Goal: Task Accomplishment & Management: Manage account settings

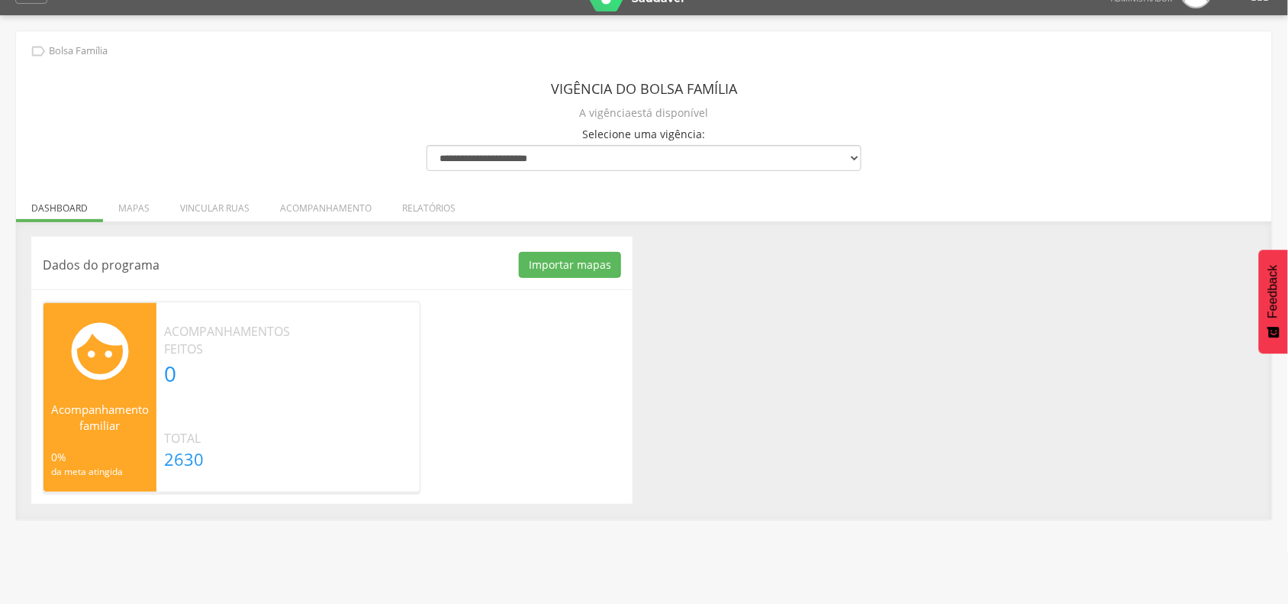
scroll to position [46, 0]
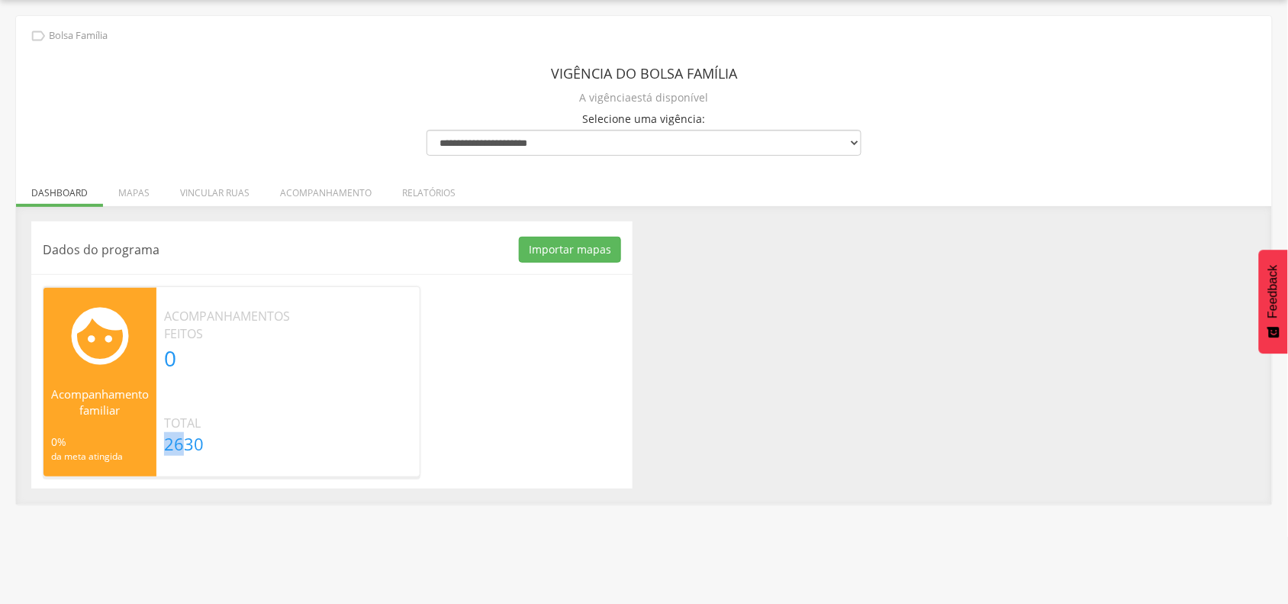
drag, startPoint x: 169, startPoint y: 444, endPoint x: 196, endPoint y: 443, distance: 27.5
click at [187, 443] on p "2630" at bounding box center [227, 444] width 126 height 24
drag, startPoint x: 208, startPoint y: 441, endPoint x: 196, endPoint y: 436, distance: 13.3
click at [196, 439] on p "2630" at bounding box center [227, 444] width 126 height 24
click at [172, 347] on p "0" at bounding box center [227, 358] width 126 height 31
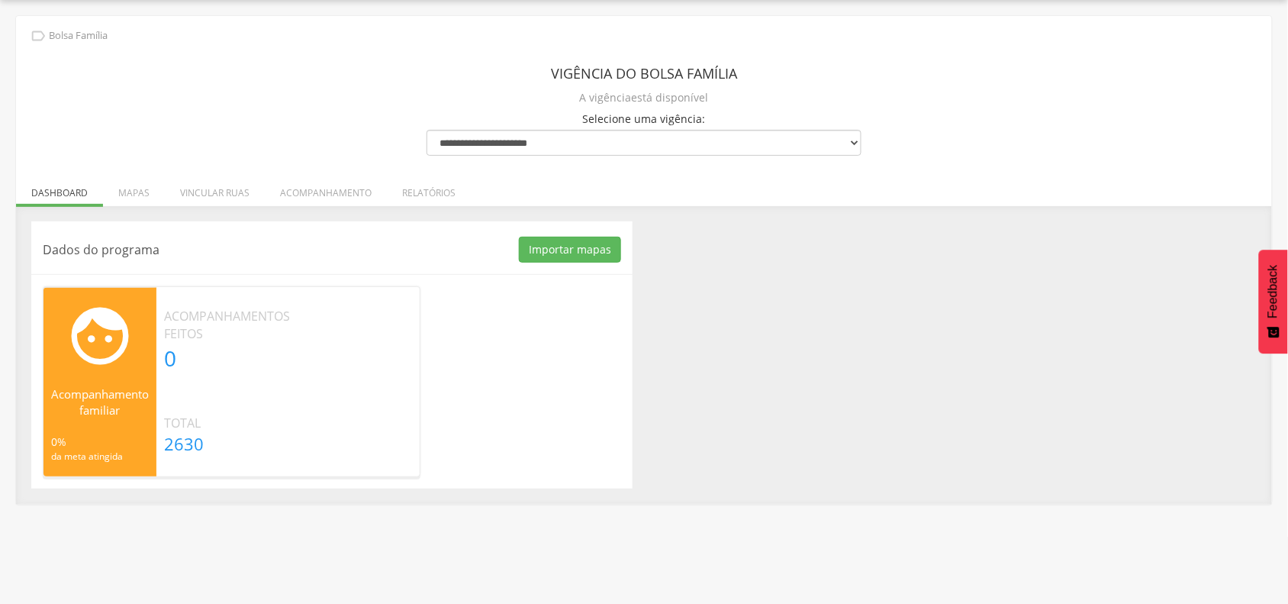
click at [296, 322] on div "Acompanhamentos feitos 0" at bounding box center [226, 341] width 141 height 66
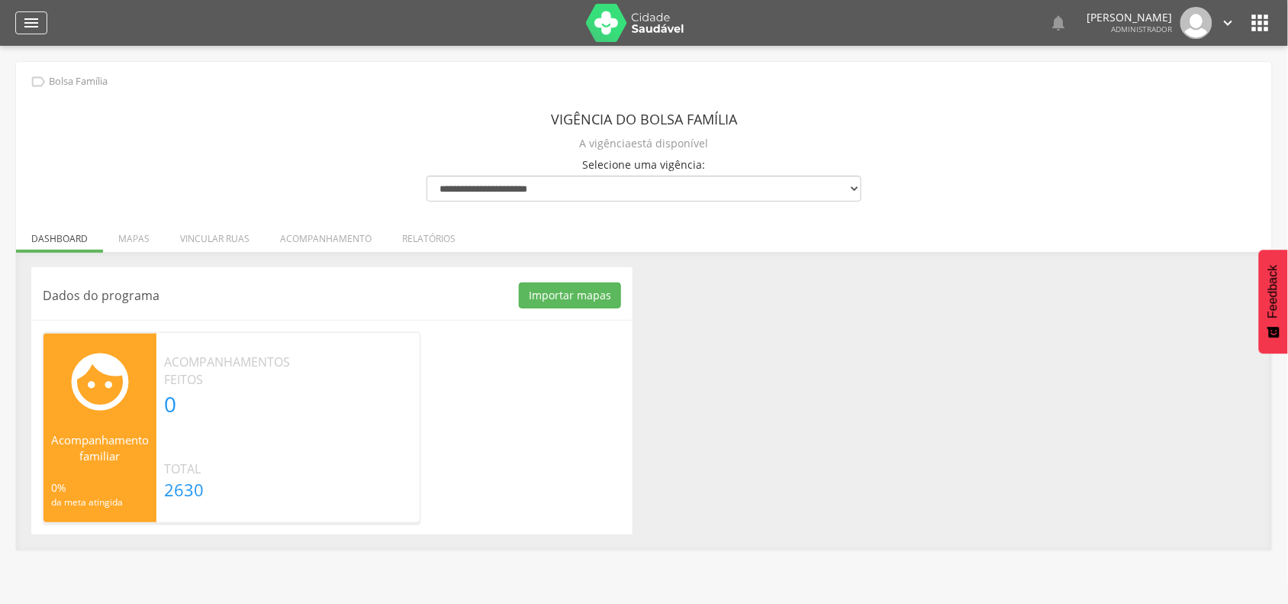
click at [33, 27] on icon "" at bounding box center [31, 23] width 18 height 18
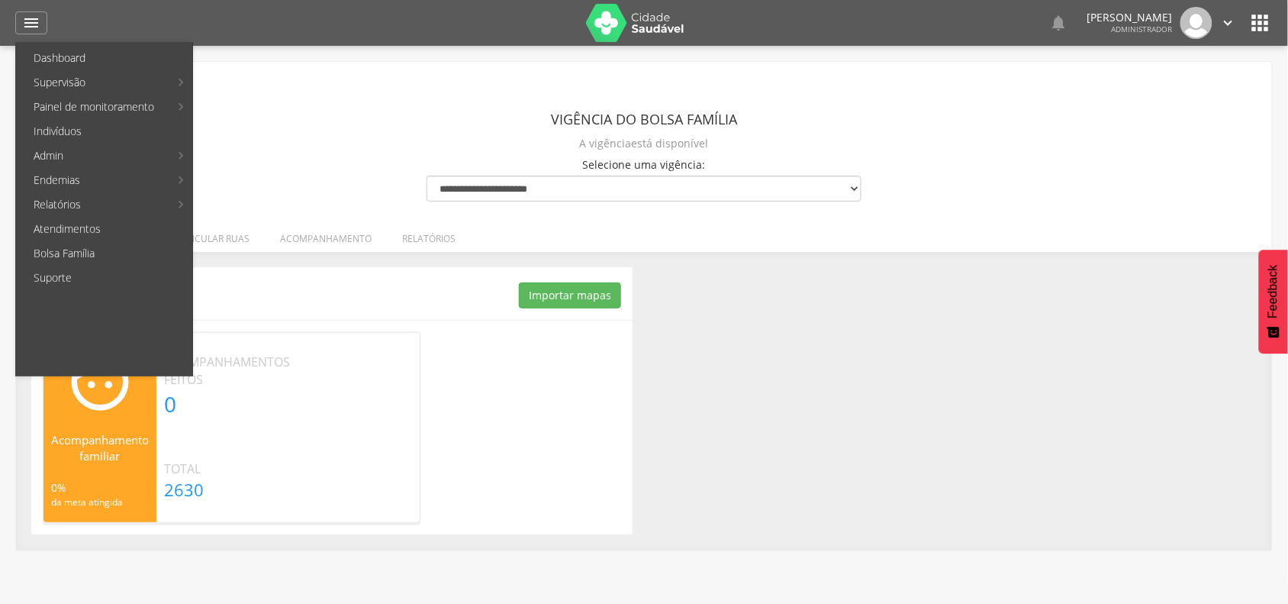
click at [80, 252] on link "Bolsa Família" at bounding box center [105, 253] width 174 height 24
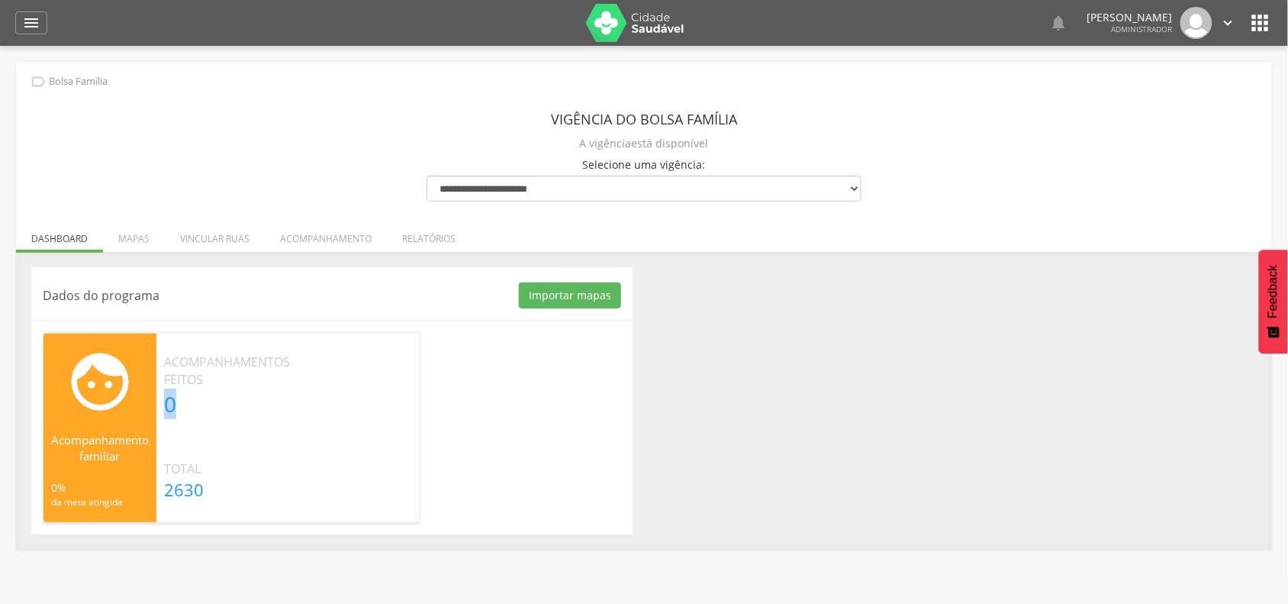
drag, startPoint x: 166, startPoint y: 408, endPoint x: 198, endPoint y: 437, distance: 43.2
click at [184, 411] on p "0" at bounding box center [227, 403] width 126 height 31
drag, startPoint x: 195, startPoint y: 487, endPoint x: 210, endPoint y: 487, distance: 15.3
click at [210, 487] on p "2630" at bounding box center [227, 490] width 126 height 24
click at [546, 294] on button "Importar mapas" at bounding box center [570, 295] width 102 height 26
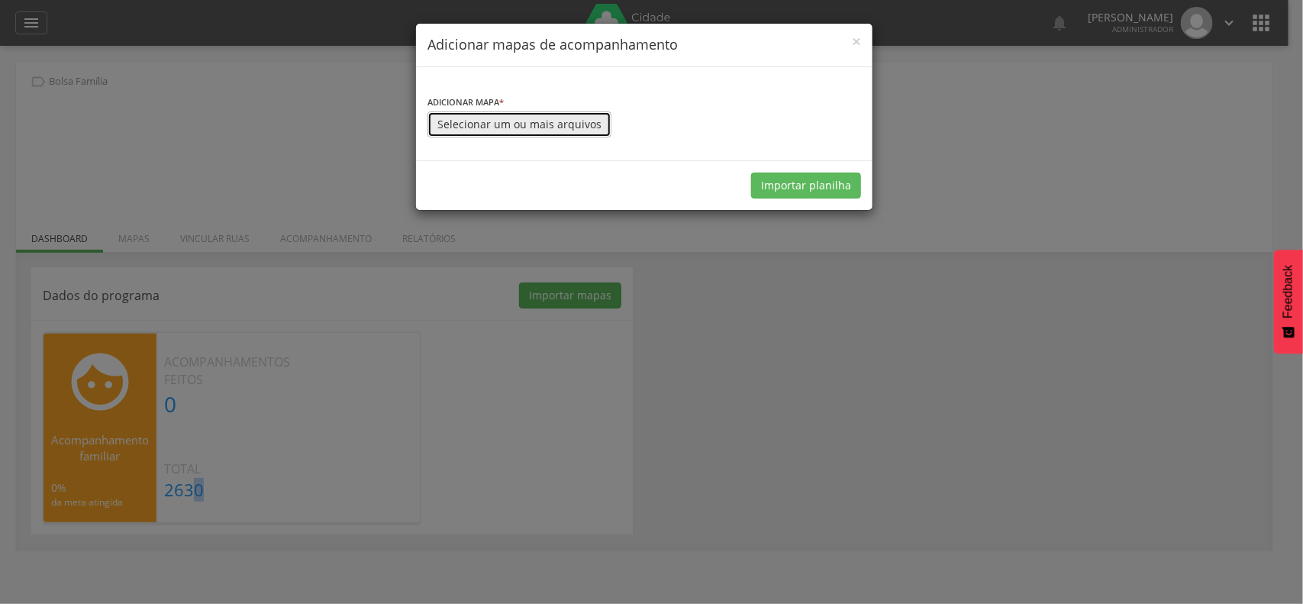
click at [498, 123] on button "Selecionar um ou mais arquivos" at bounding box center [519, 124] width 184 height 26
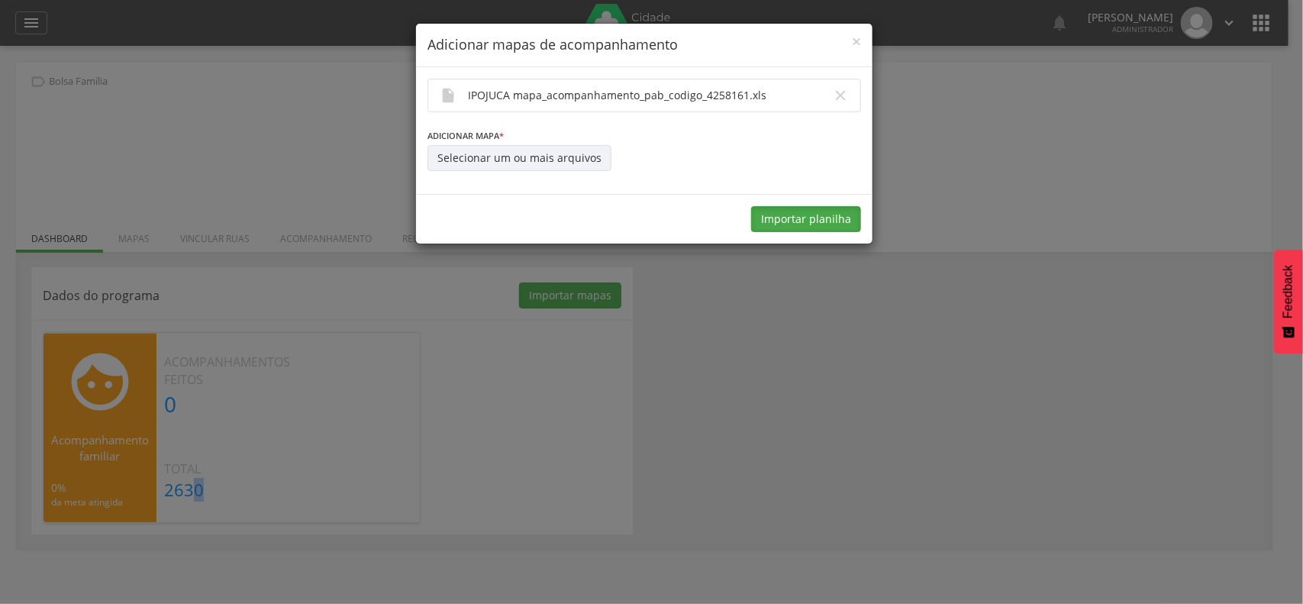
click at [803, 218] on button "Importar planilha" at bounding box center [806, 219] width 110 height 26
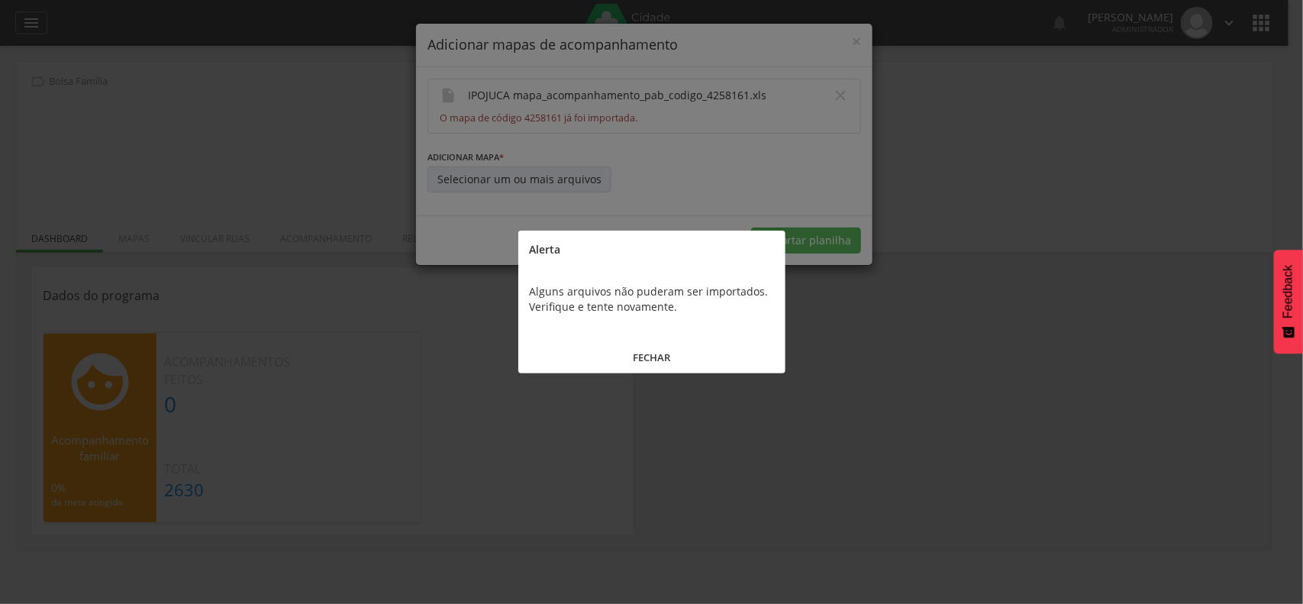
click at [653, 356] on button "FECHAR" at bounding box center [651, 357] width 267 height 33
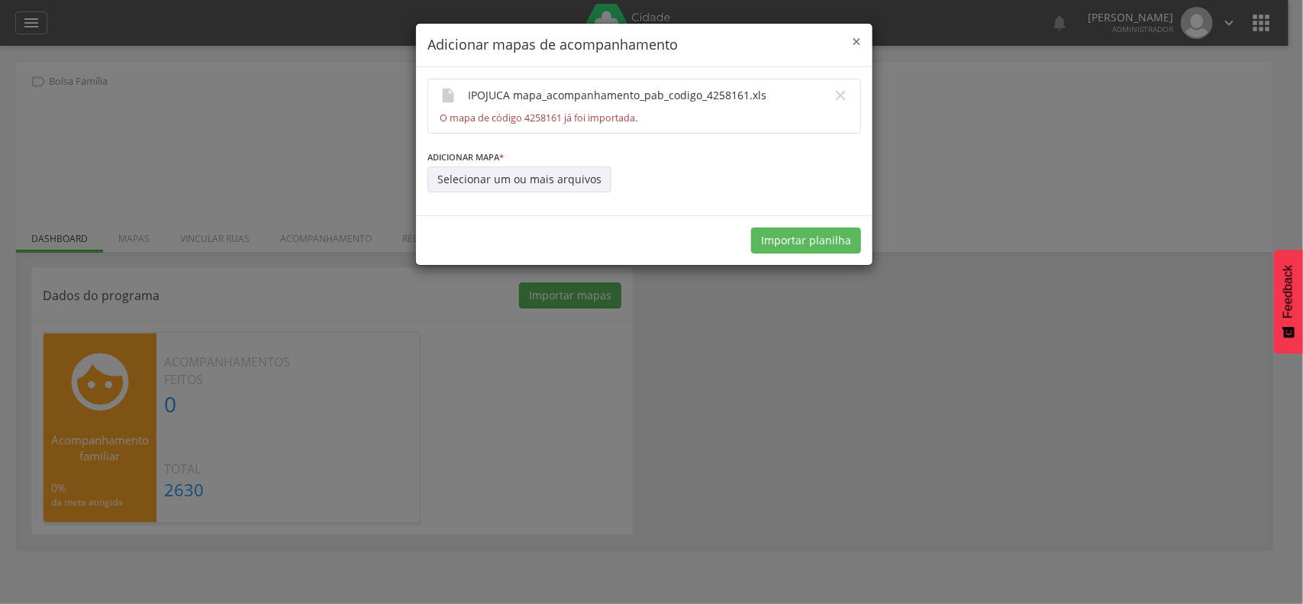
click at [856, 39] on span "×" at bounding box center [856, 41] width 9 height 21
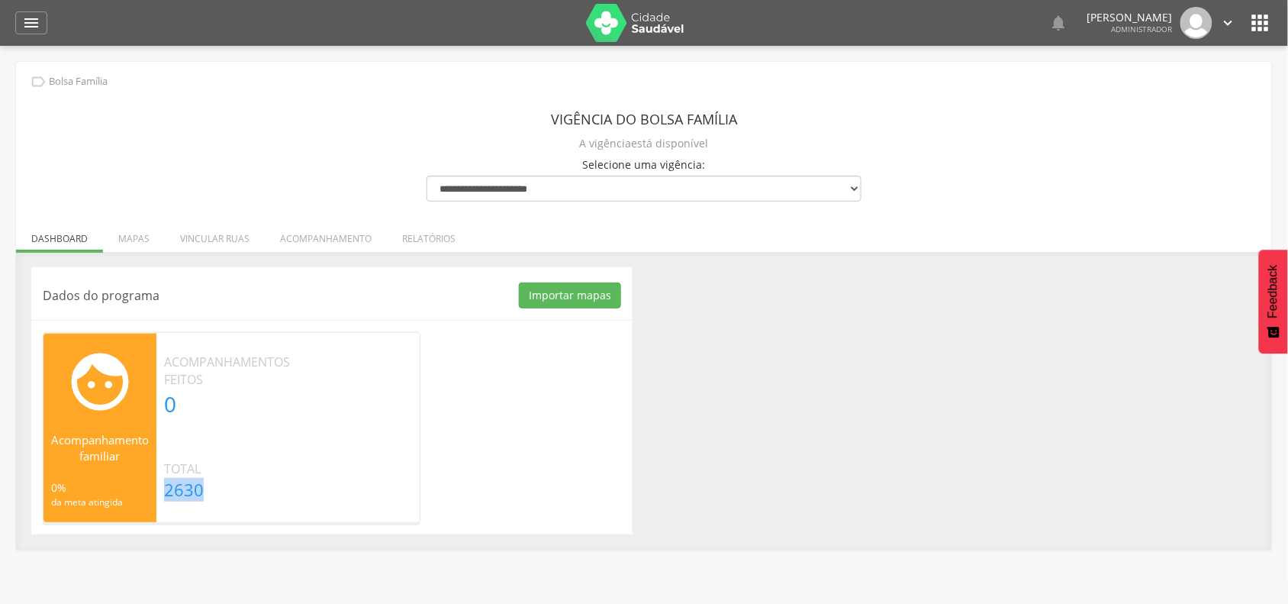
drag, startPoint x: 166, startPoint y: 491, endPoint x: 216, endPoint y: 487, distance: 50.5
click at [216, 487] on p "2630" at bounding box center [227, 490] width 126 height 24
click at [249, 464] on p "Total" at bounding box center [227, 469] width 126 height 18
drag, startPoint x: 168, startPoint y: 488, endPoint x: 202, endPoint y: 491, distance: 34.4
click at [202, 491] on p "2630" at bounding box center [227, 490] width 126 height 24
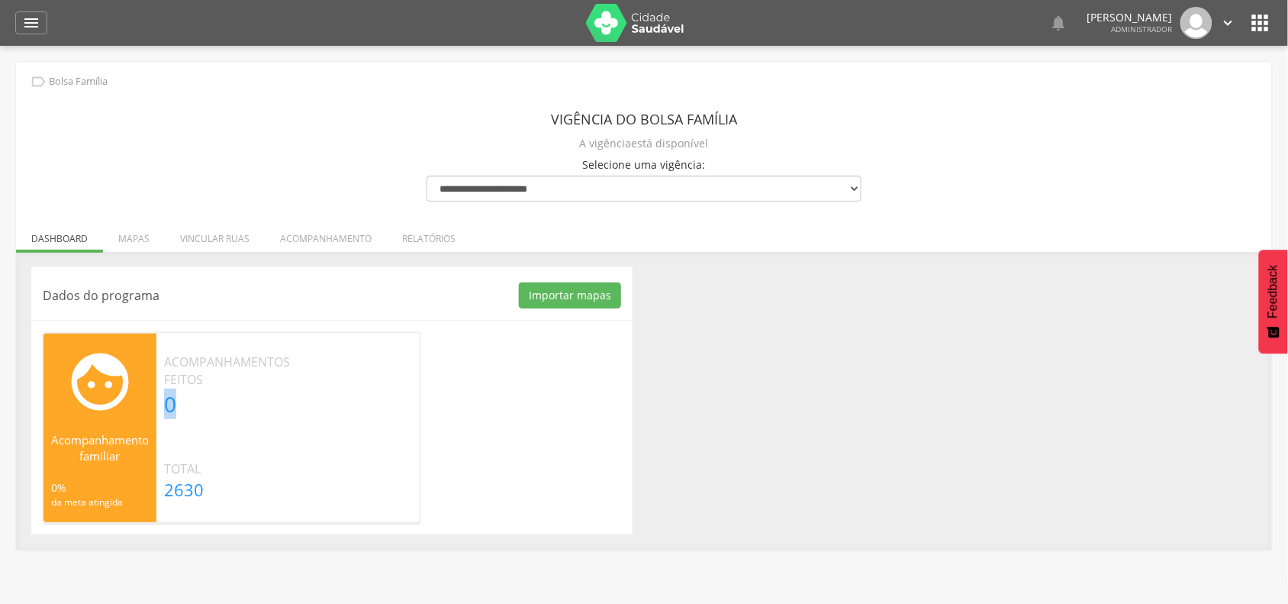
drag, startPoint x: 188, startPoint y: 405, endPoint x: 163, endPoint y: 397, distance: 26.5
click at [163, 397] on div "Acompanhamentos feitos 0" at bounding box center [226, 386] width 141 height 66
click at [182, 387] on p "Acompanhamentos feitos" at bounding box center [227, 370] width 126 height 35
drag, startPoint x: 192, startPoint y: 405, endPoint x: 166, endPoint y: 390, distance: 30.1
click at [166, 390] on p "0" at bounding box center [227, 403] width 126 height 31
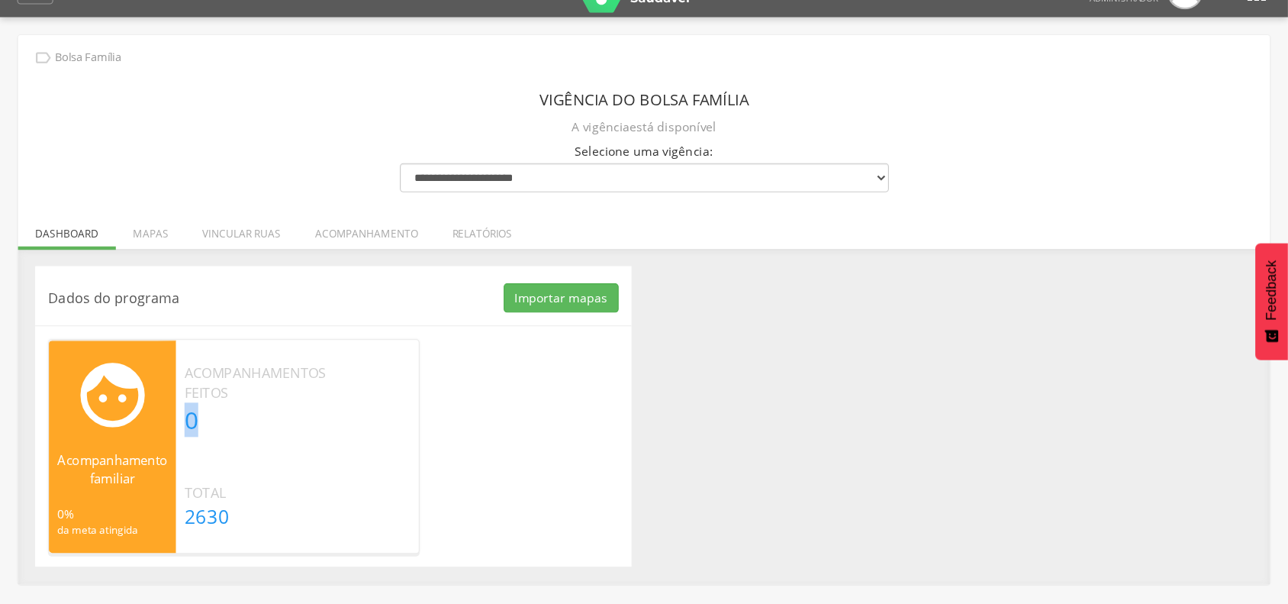
scroll to position [46, 0]
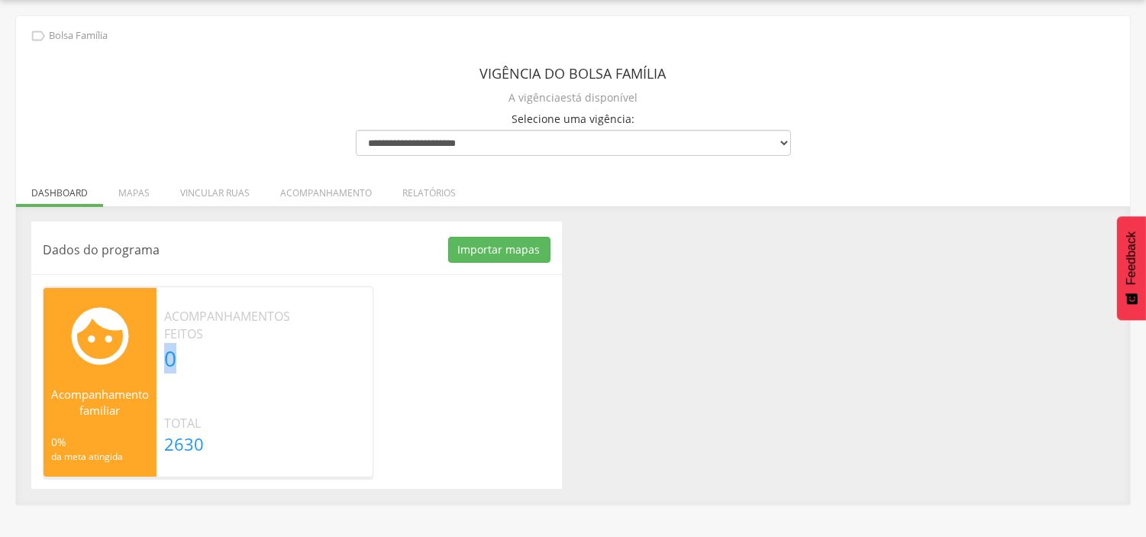
click at [182, 353] on p "0" at bounding box center [227, 358] width 126 height 31
drag, startPoint x: 194, startPoint y: 362, endPoint x: 169, endPoint y: 353, distance: 26.8
click at [169, 353] on p "0" at bounding box center [227, 358] width 126 height 31
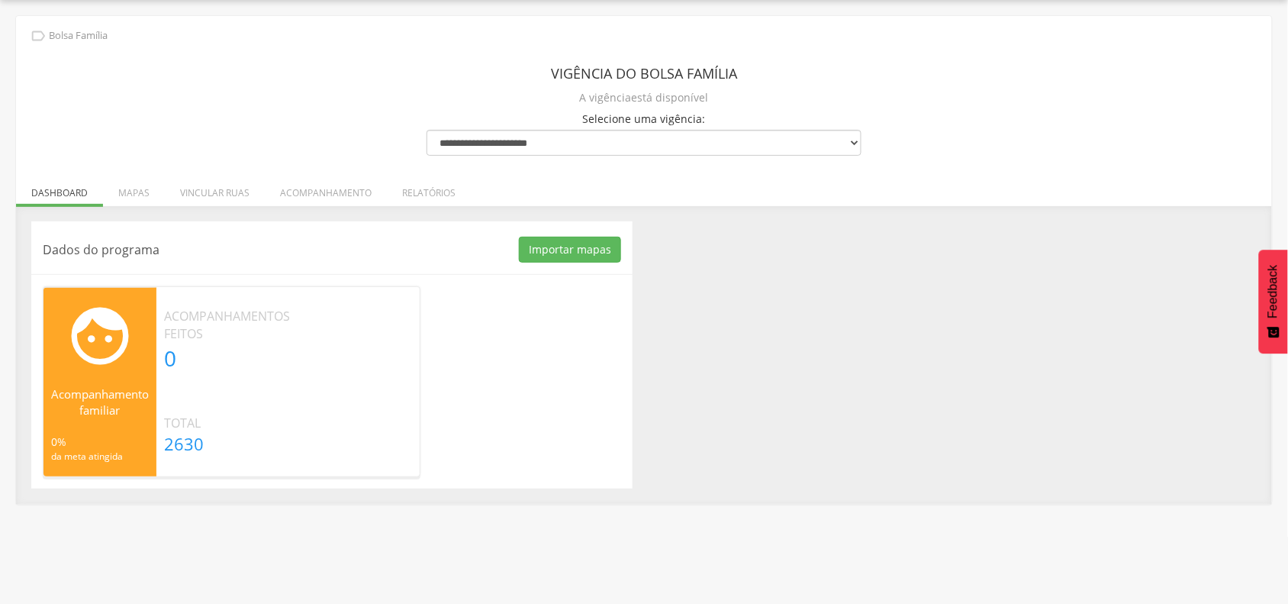
click at [134, 195] on li "Mapas" at bounding box center [134, 189] width 62 height 36
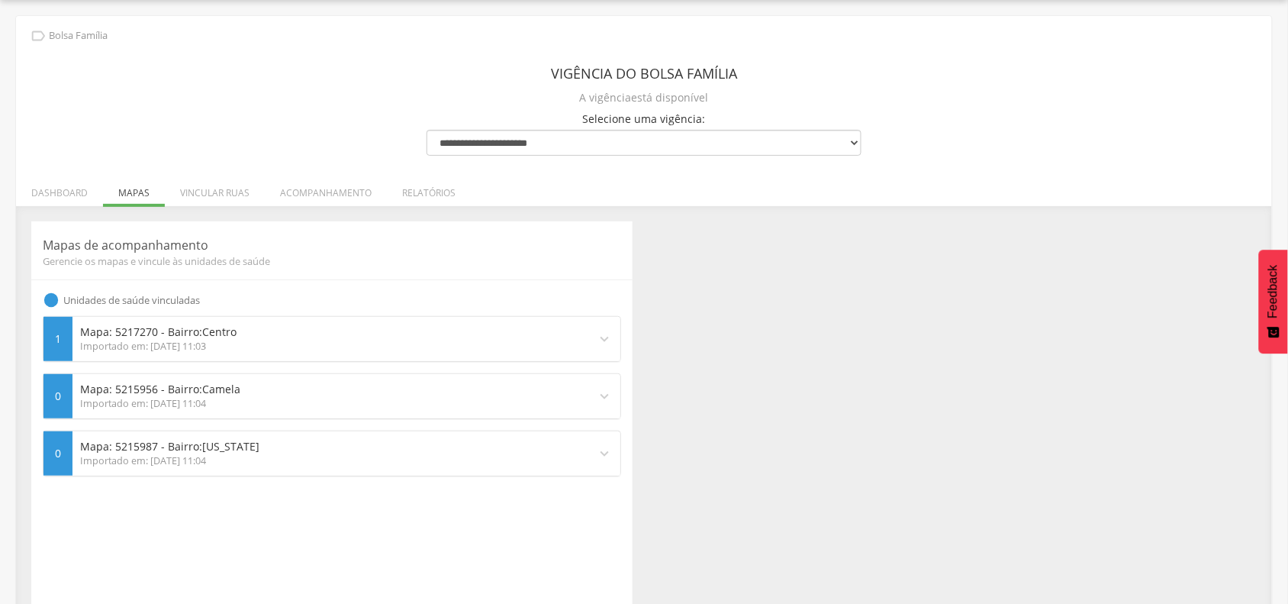
click at [592, 328] on div "1 Mapa: 5217270 - Bairro: Centro Importado em: [DATE] 11:03 expand_more" at bounding box center [332, 339] width 577 height 44
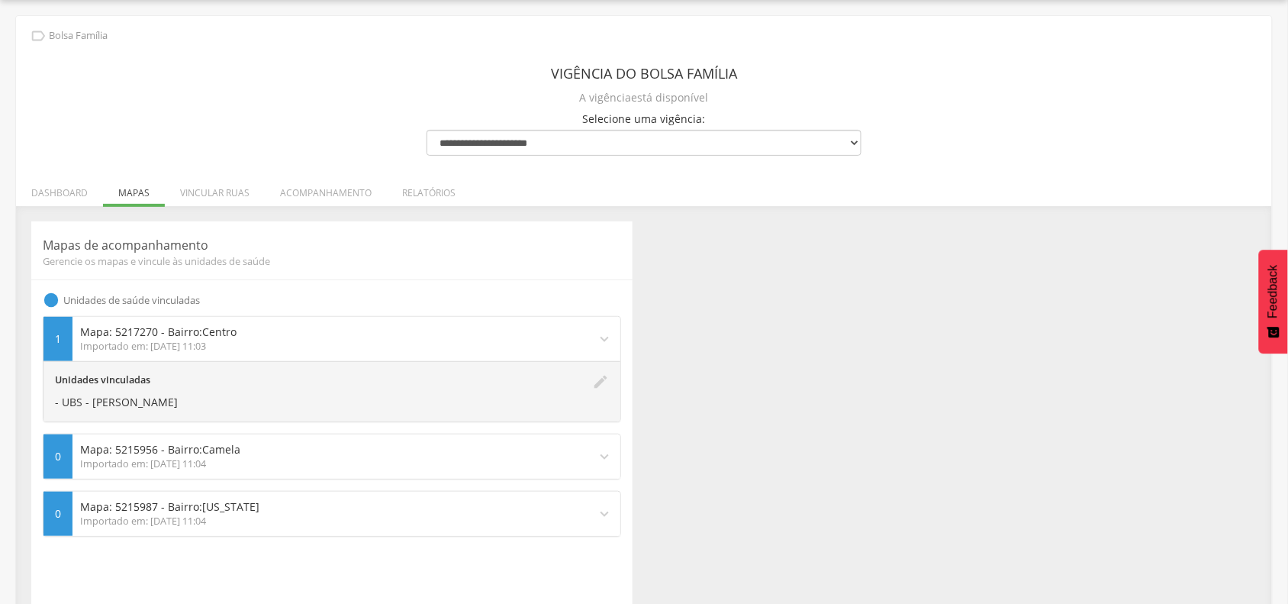
click at [323, 455] on p "Mapa: 5215956 - Bairro: Camela" at bounding box center [330, 449] width 501 height 15
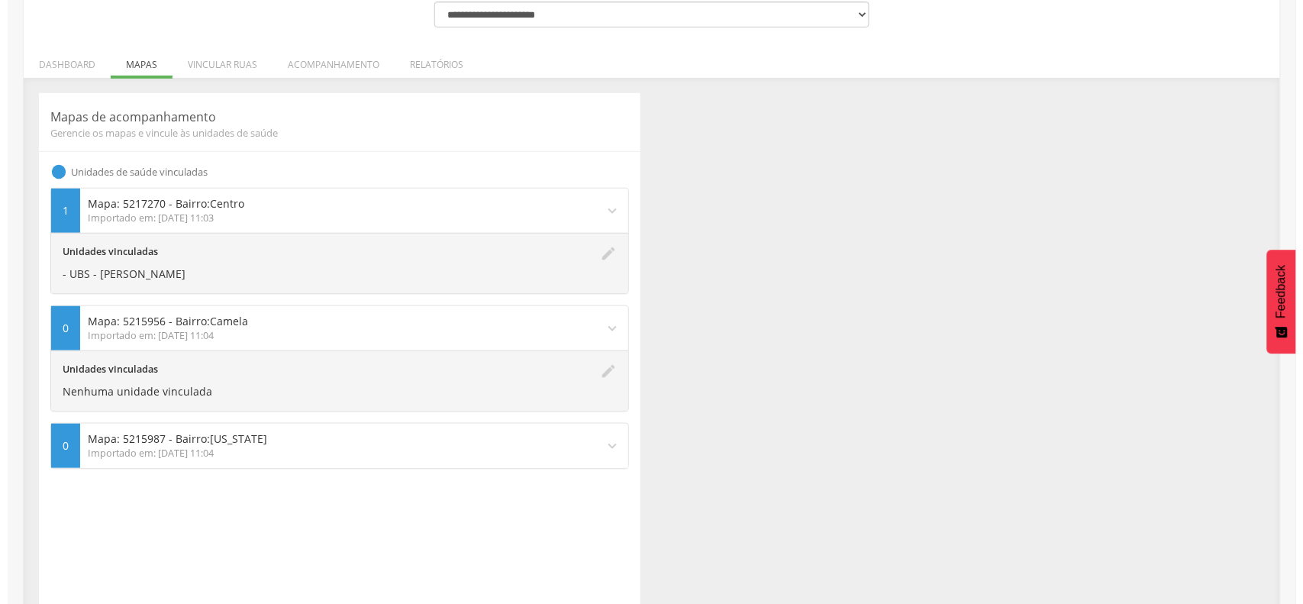
scroll to position [237, 0]
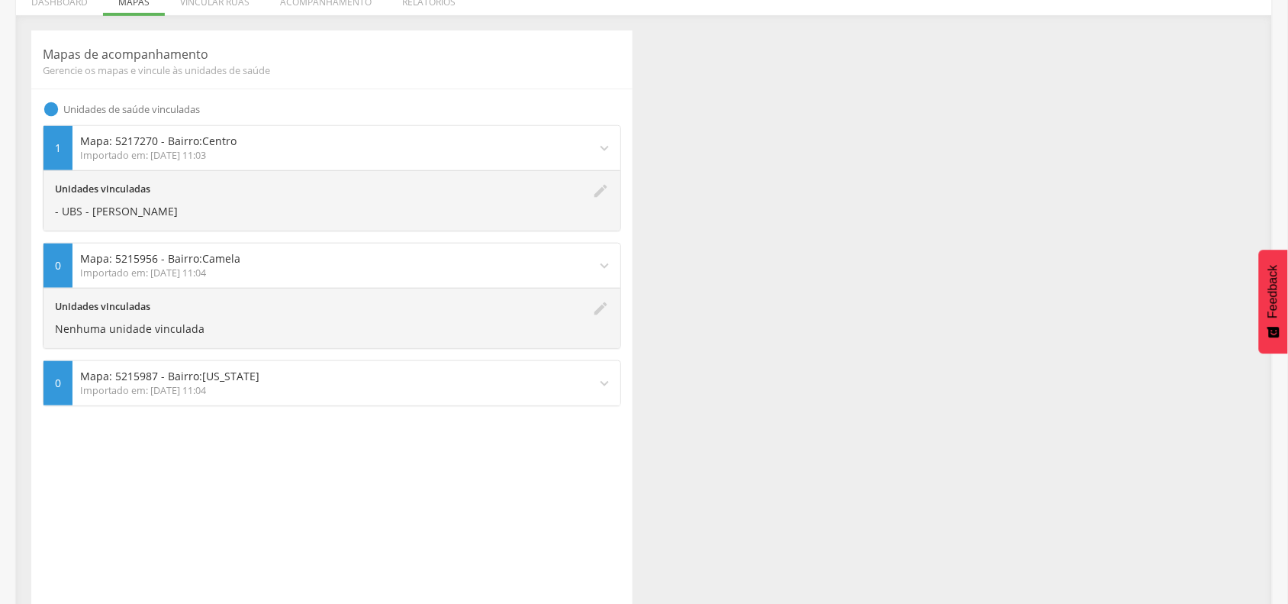
click at [601, 311] on icon "edit" at bounding box center [600, 318] width 17 height 37
type input "******"
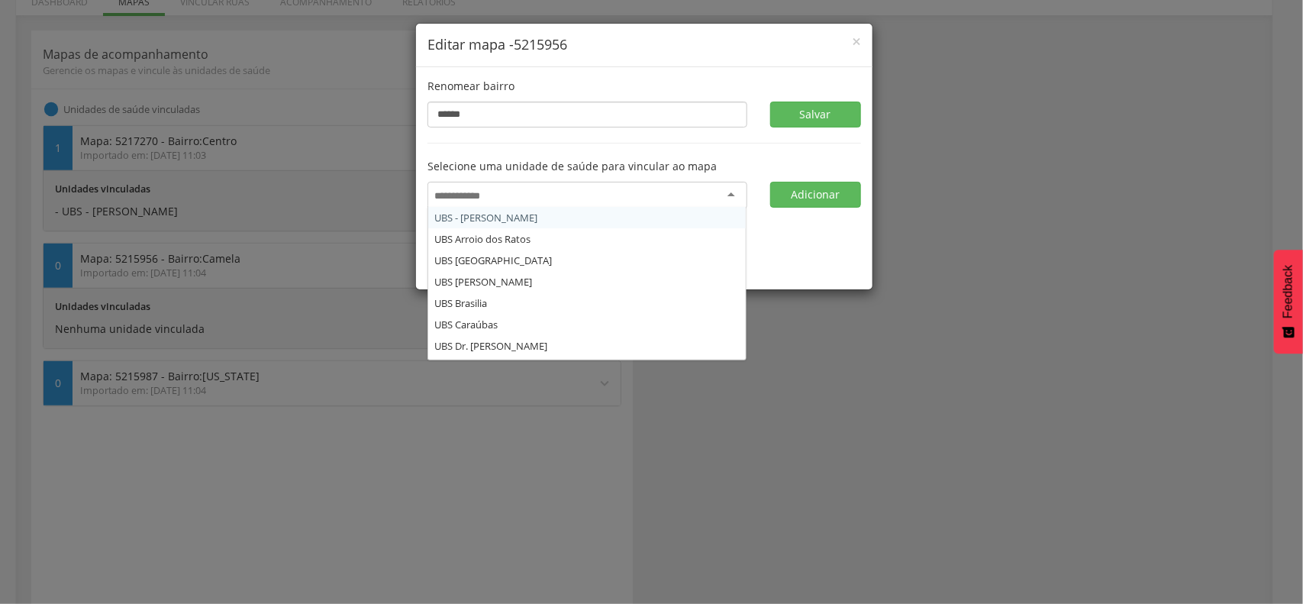
click at [540, 193] on div at bounding box center [587, 195] width 320 height 27
click at [636, 196] on div "UBS - [PERSON_NAME]" at bounding box center [587, 195] width 320 height 27
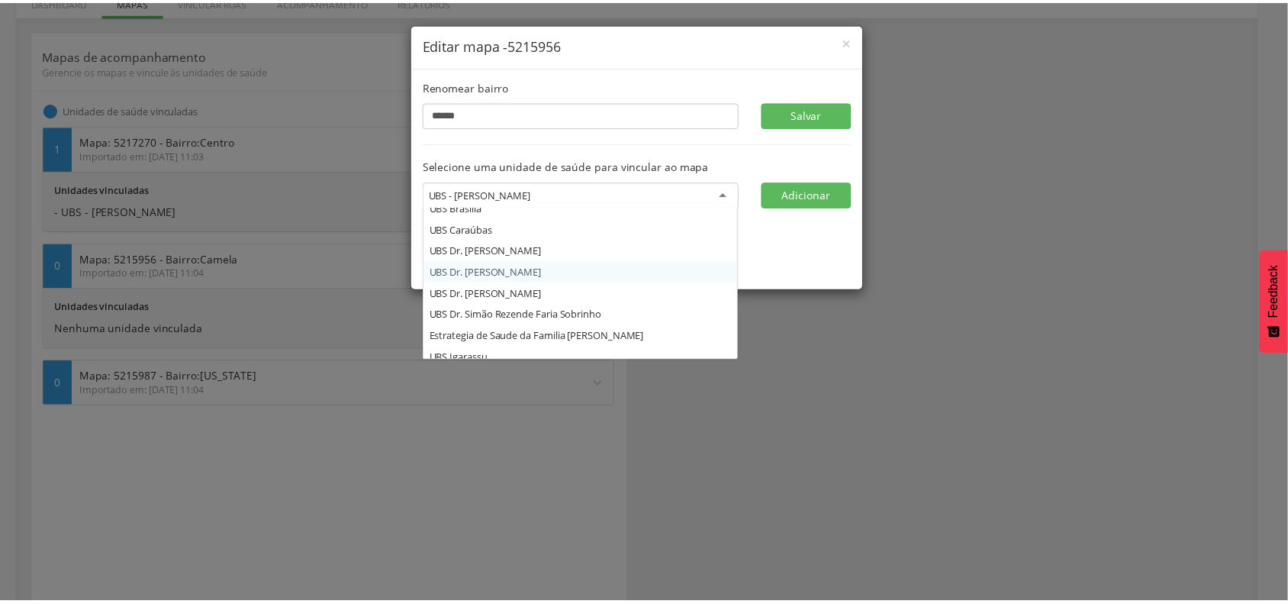
scroll to position [191, 0]
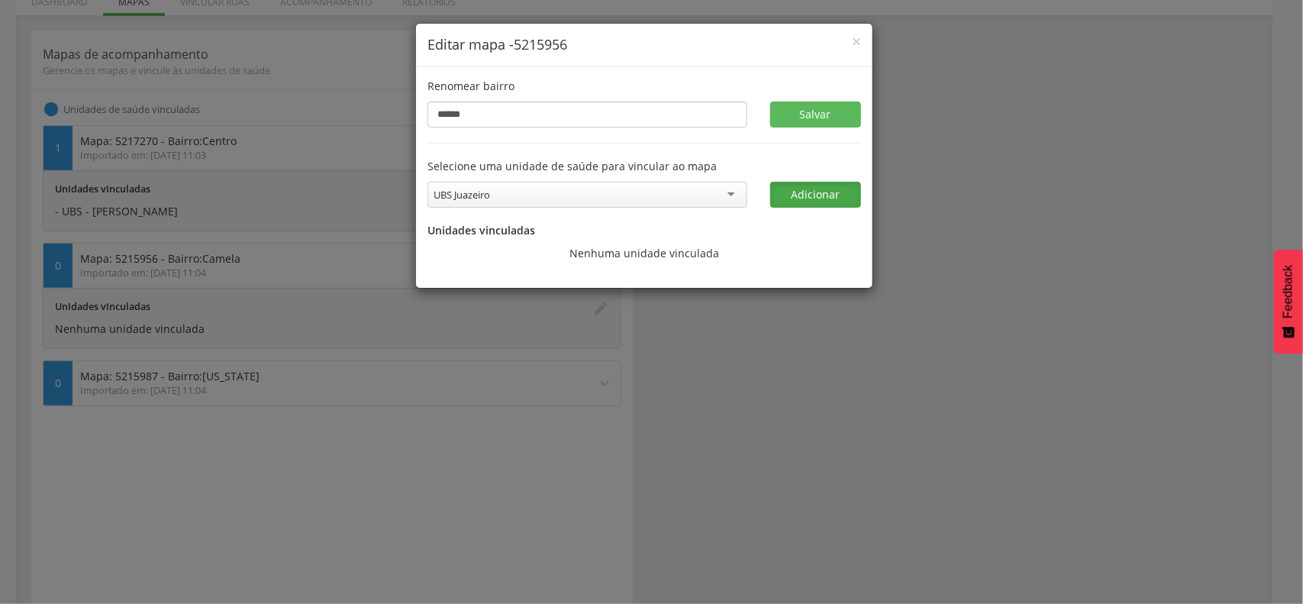
click at [791, 196] on button "Adicionar" at bounding box center [816, 195] width 92 height 26
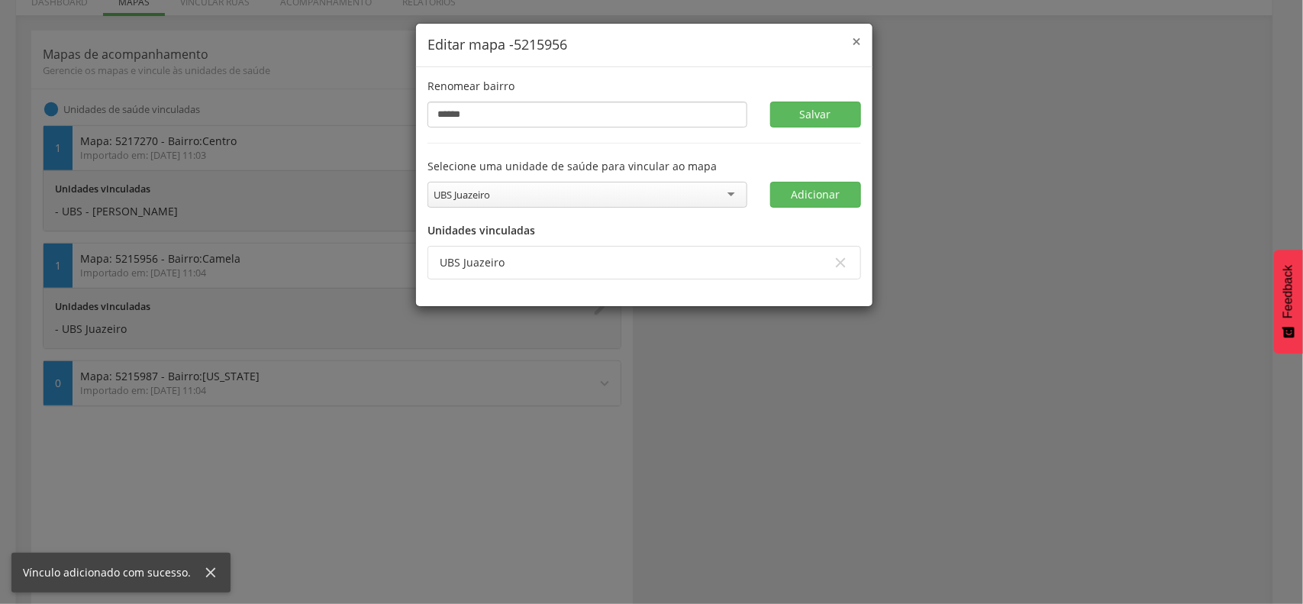
click at [855, 32] on span "×" at bounding box center [856, 41] width 9 height 21
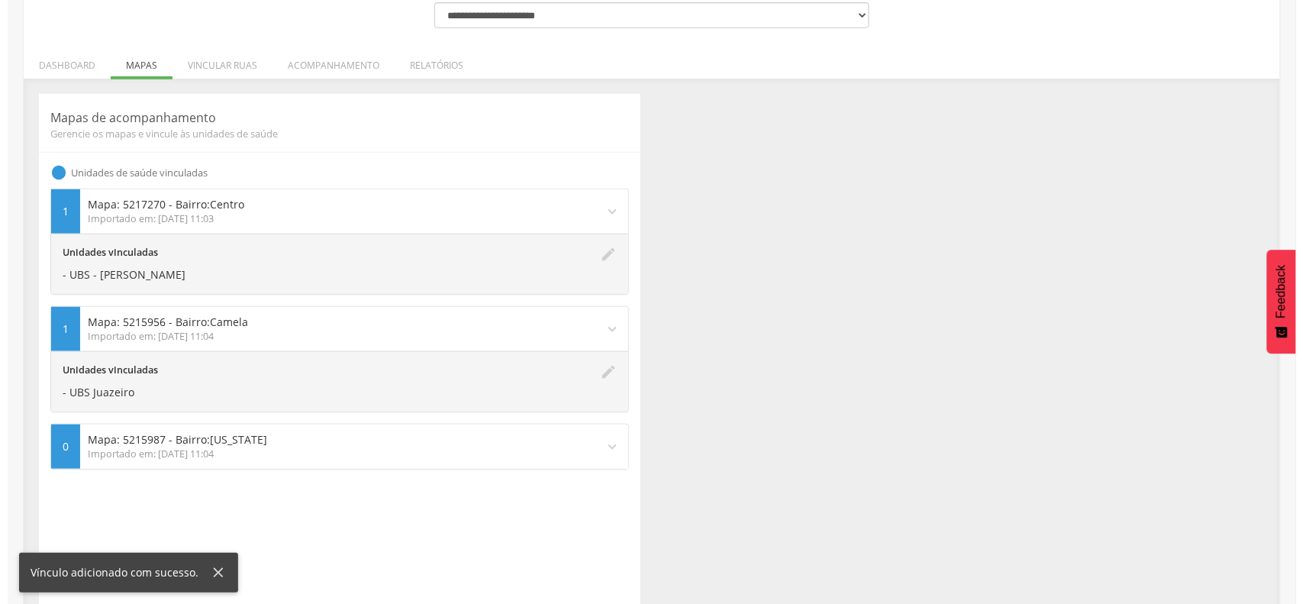
scroll to position [141, 0]
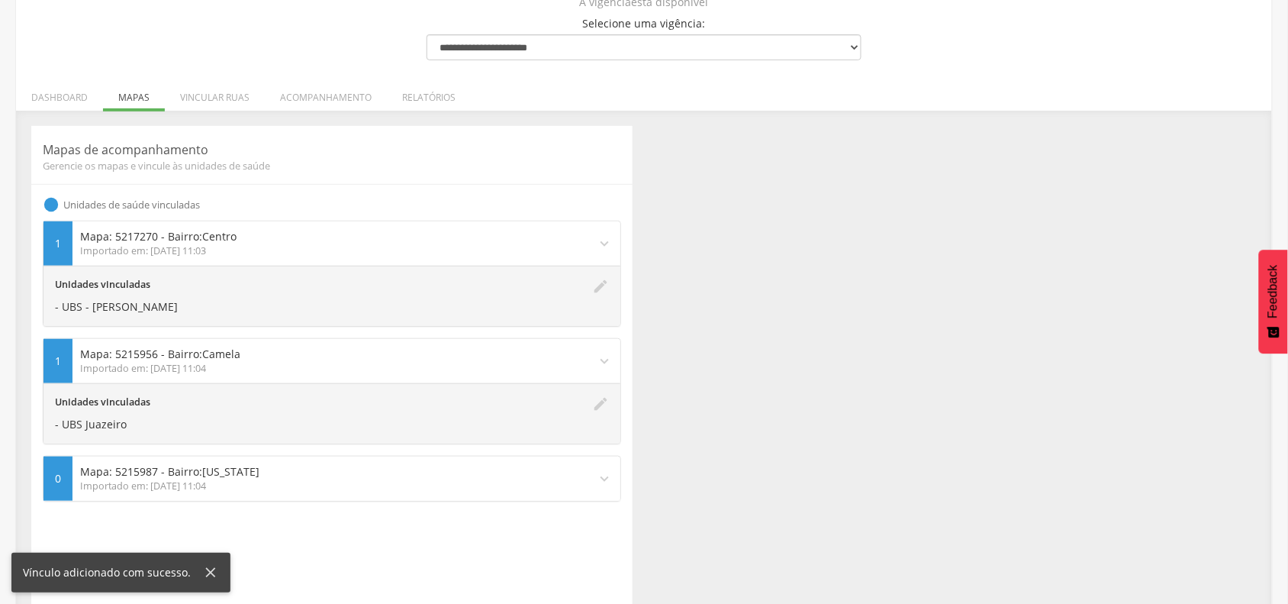
click at [598, 406] on icon "edit" at bounding box center [600, 413] width 17 height 37
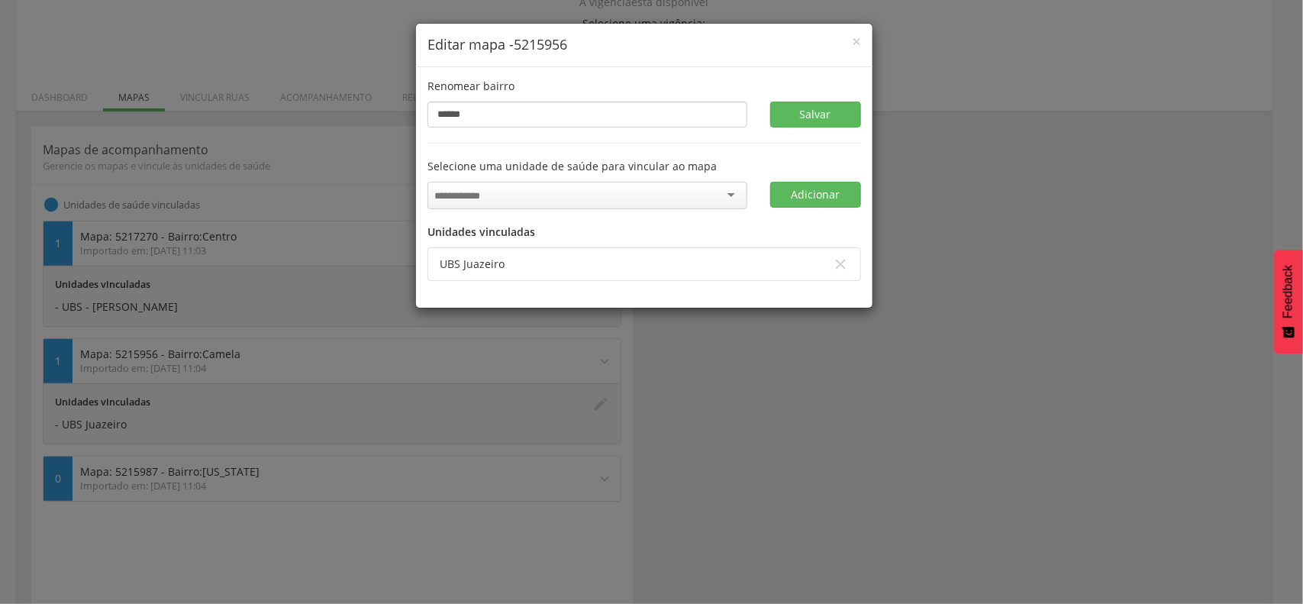
click at [582, 192] on div at bounding box center [587, 195] width 320 height 27
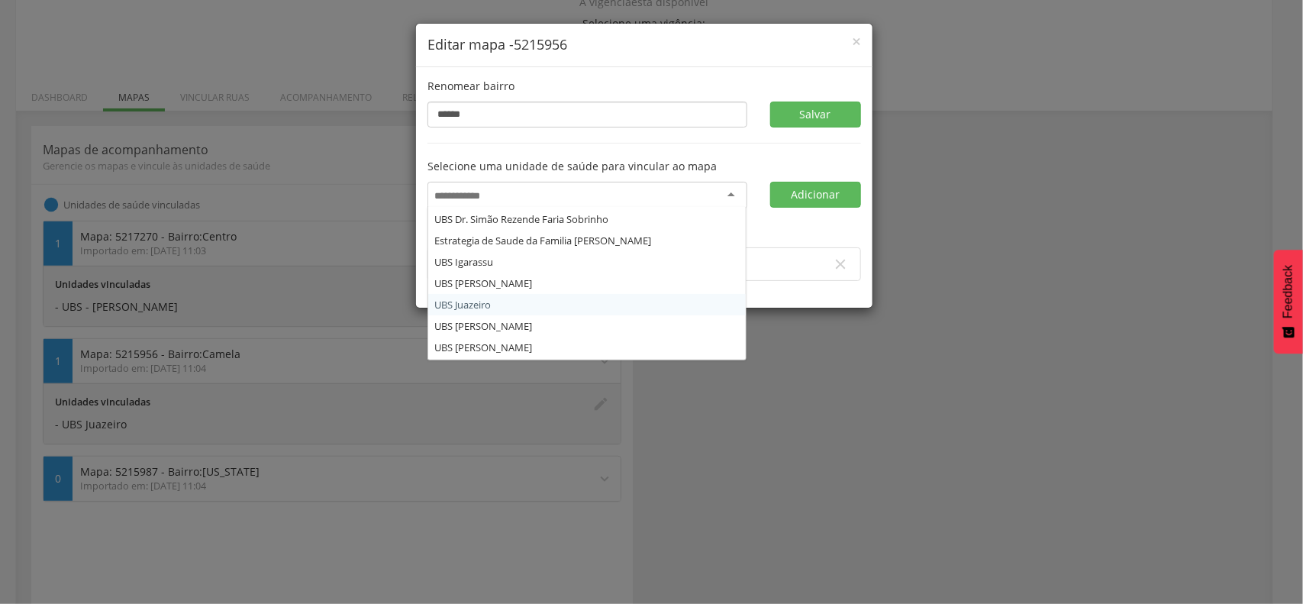
click at [554, 139] on div "Renomear bairro ****** [GEOGRAPHIC_DATA] Selecione uma unidade de saúde para vi…" at bounding box center [644, 187] width 456 height 240
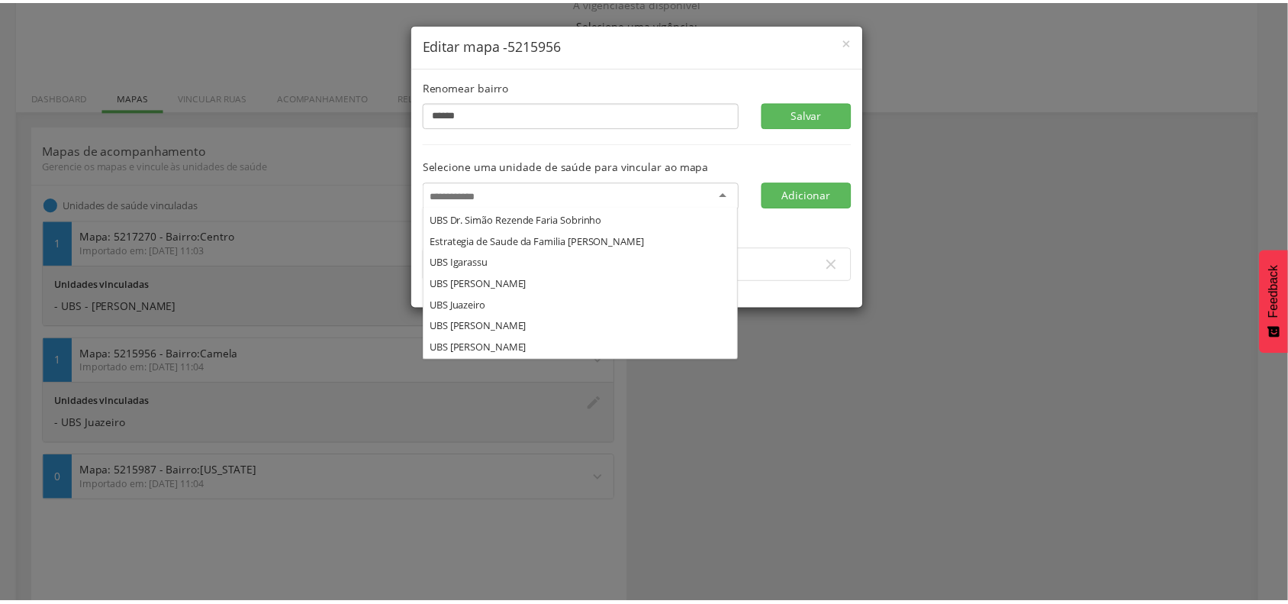
scroll to position [0, 0]
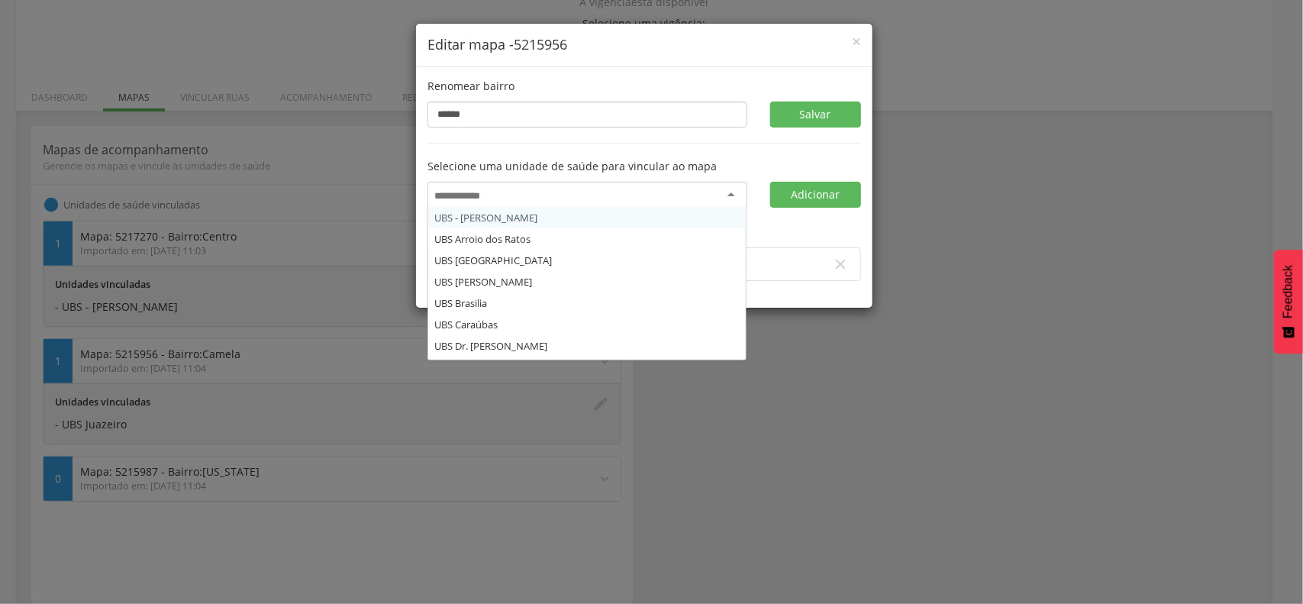
click at [552, 191] on div at bounding box center [587, 195] width 320 height 27
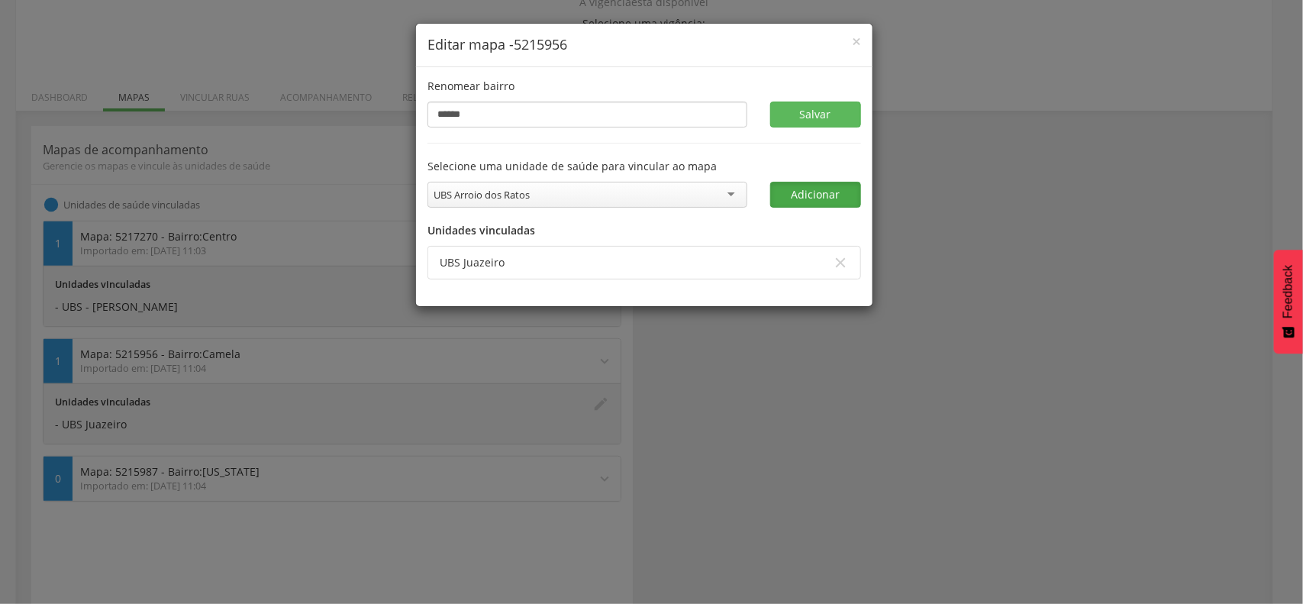
click at [833, 191] on button "Adicionar" at bounding box center [816, 195] width 92 height 26
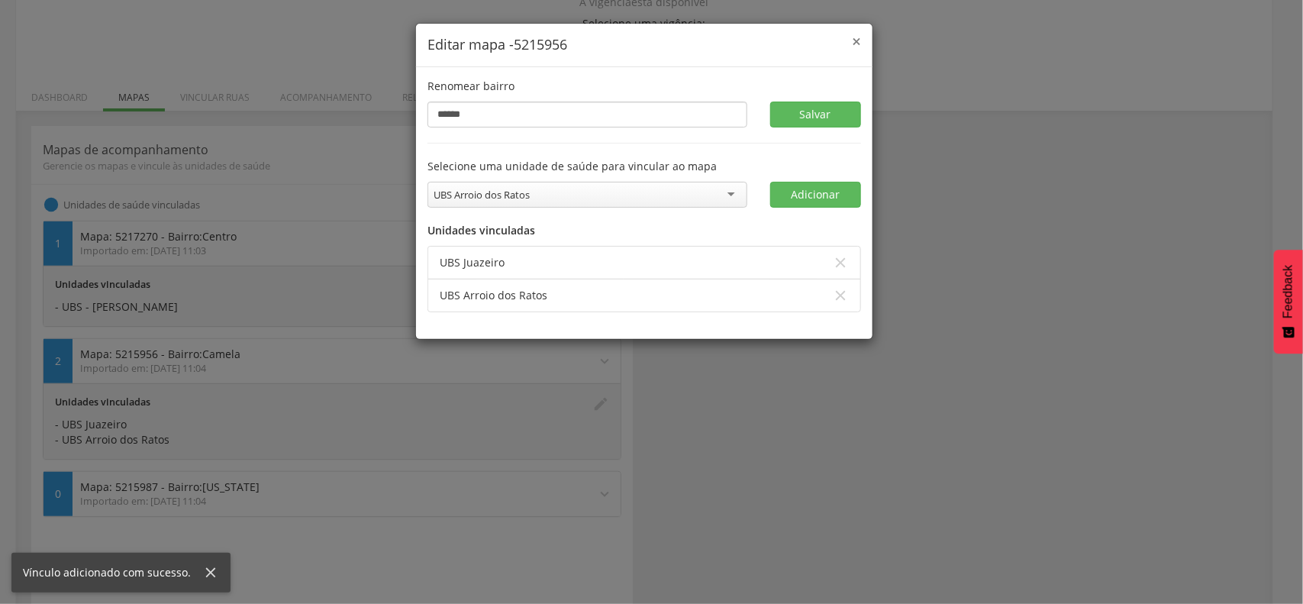
click at [860, 44] on span "×" at bounding box center [856, 41] width 9 height 21
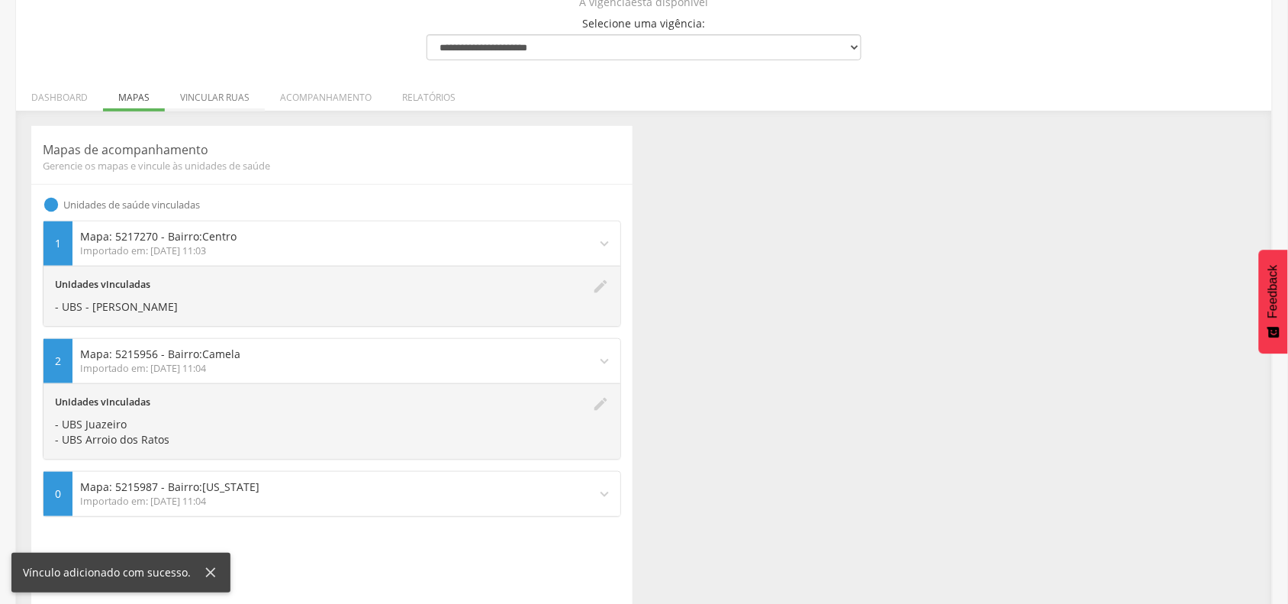
click at [226, 98] on li "Vincular ruas" at bounding box center [215, 94] width 100 height 36
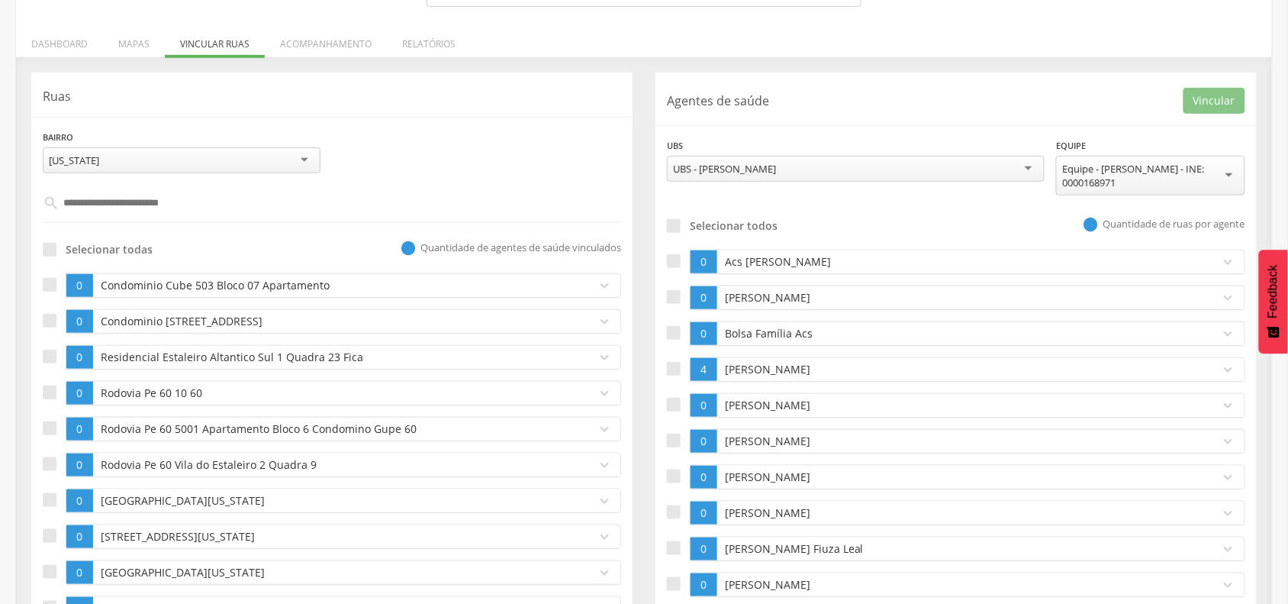
scroll to position [237, 0]
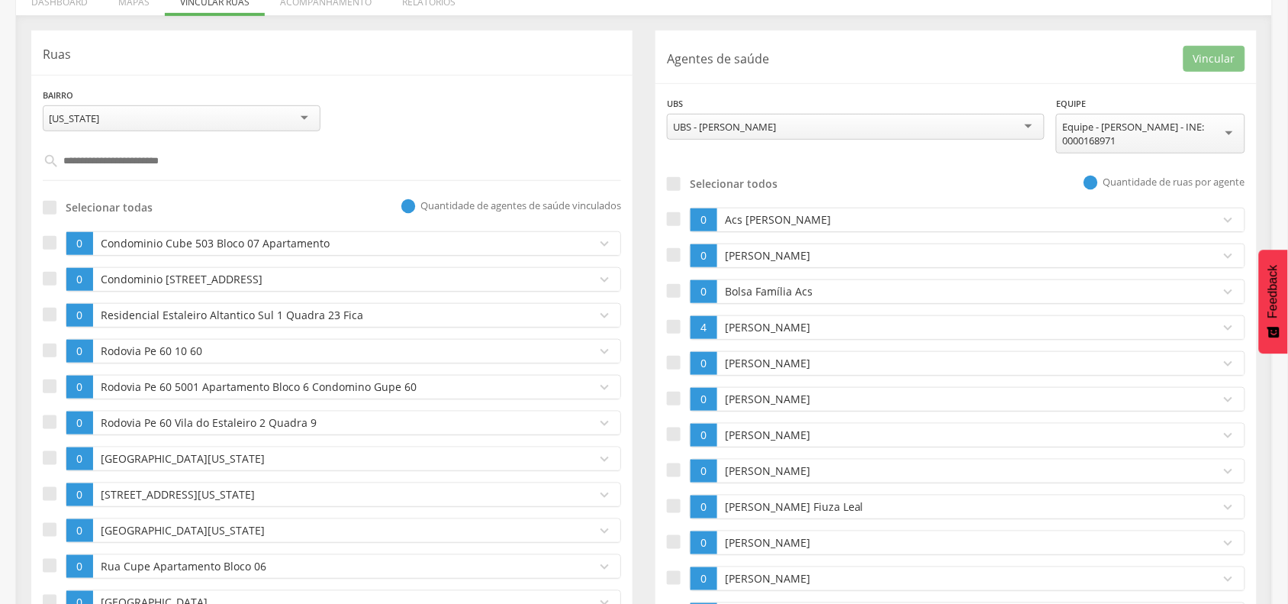
click at [192, 242] on p "Condominio Cube 503 Bloco 07 Apartamento" at bounding box center [341, 243] width 488 height 15
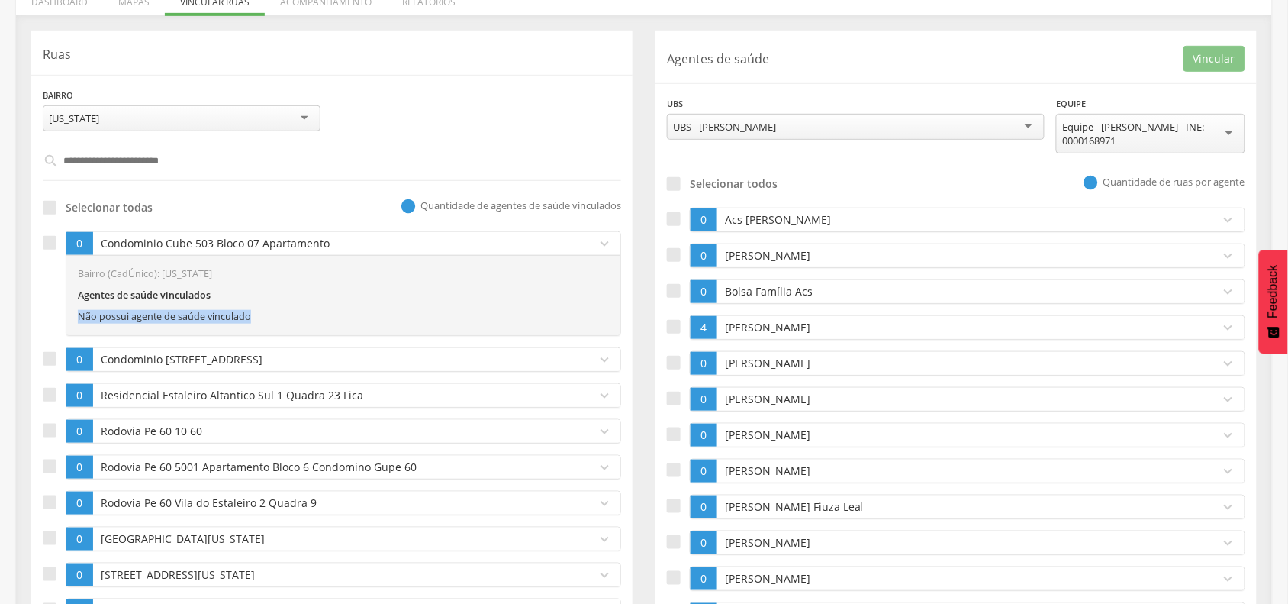
drag, startPoint x: 79, startPoint y: 309, endPoint x: 266, endPoint y: 309, distance: 187.0
click at [266, 309] on div "Agentes de saúde vinculados Não possui agente de saúde vinculado" at bounding box center [343, 305] width 531 height 35
click at [678, 221] on div at bounding box center [674, 219] width 14 height 14
click at [50, 247] on div at bounding box center [50, 243] width 14 height 14
click at [51, 359] on div at bounding box center [50, 359] width 14 height 14
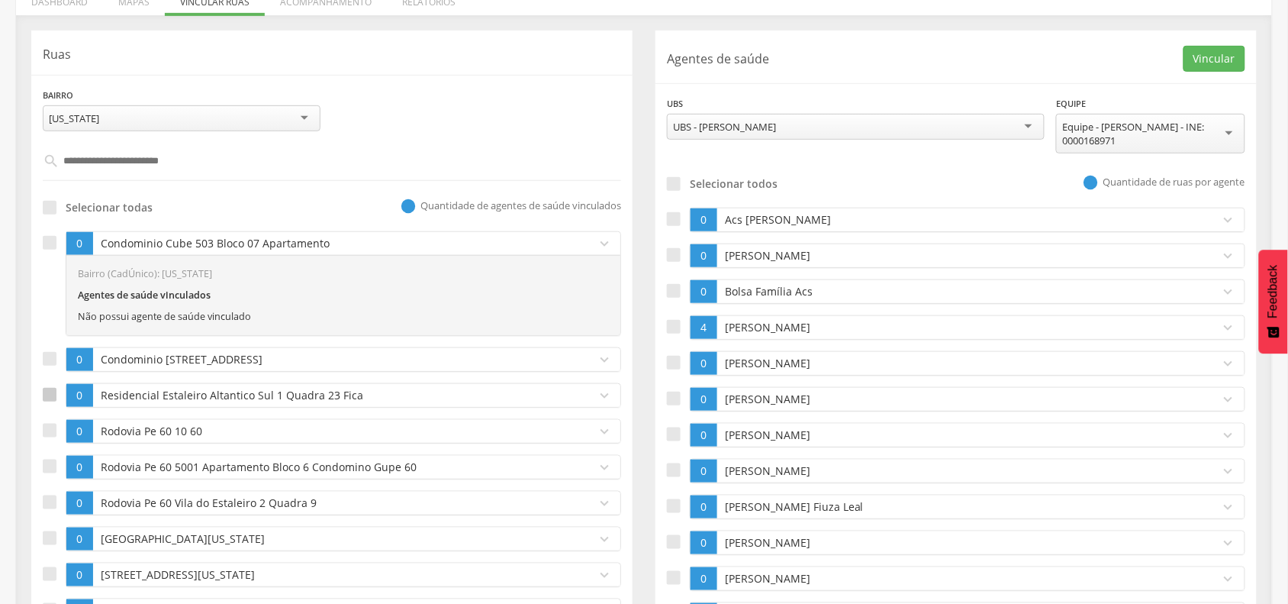
click at [52, 394] on div at bounding box center [50, 395] width 14 height 14
click at [672, 258] on div at bounding box center [674, 255] width 14 height 14
click at [672, 292] on div at bounding box center [674, 291] width 14 height 14
click at [684, 295] on label at bounding box center [678, 291] width 23 height 24
click at [676, 252] on div at bounding box center [674, 255] width 14 height 14
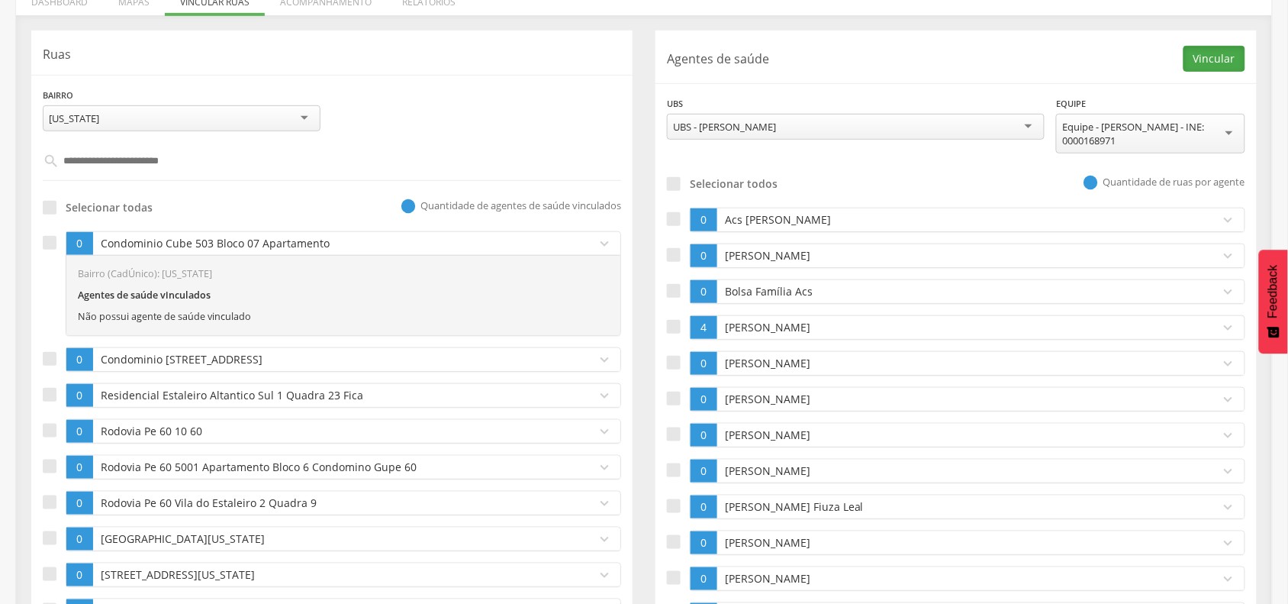
click at [1204, 63] on button "Vincular" at bounding box center [1215, 59] width 62 height 26
click at [743, 216] on p "Acs [PERSON_NAME]" at bounding box center [965, 219] width 488 height 15
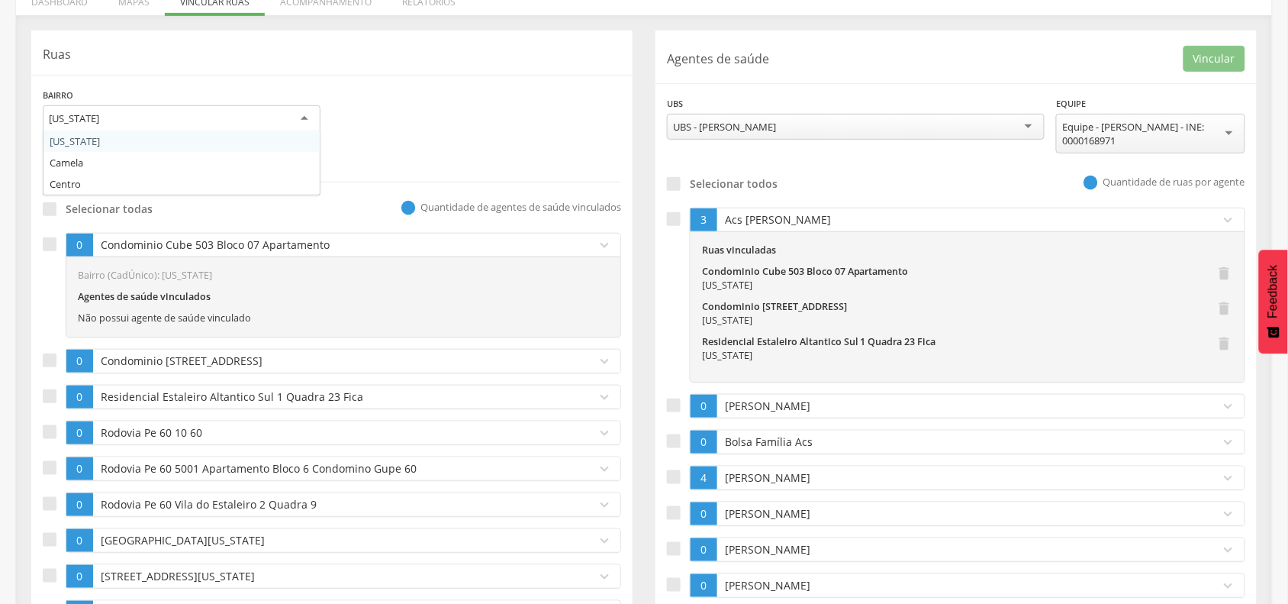
click at [240, 114] on div "[US_STATE]" at bounding box center [182, 118] width 278 height 27
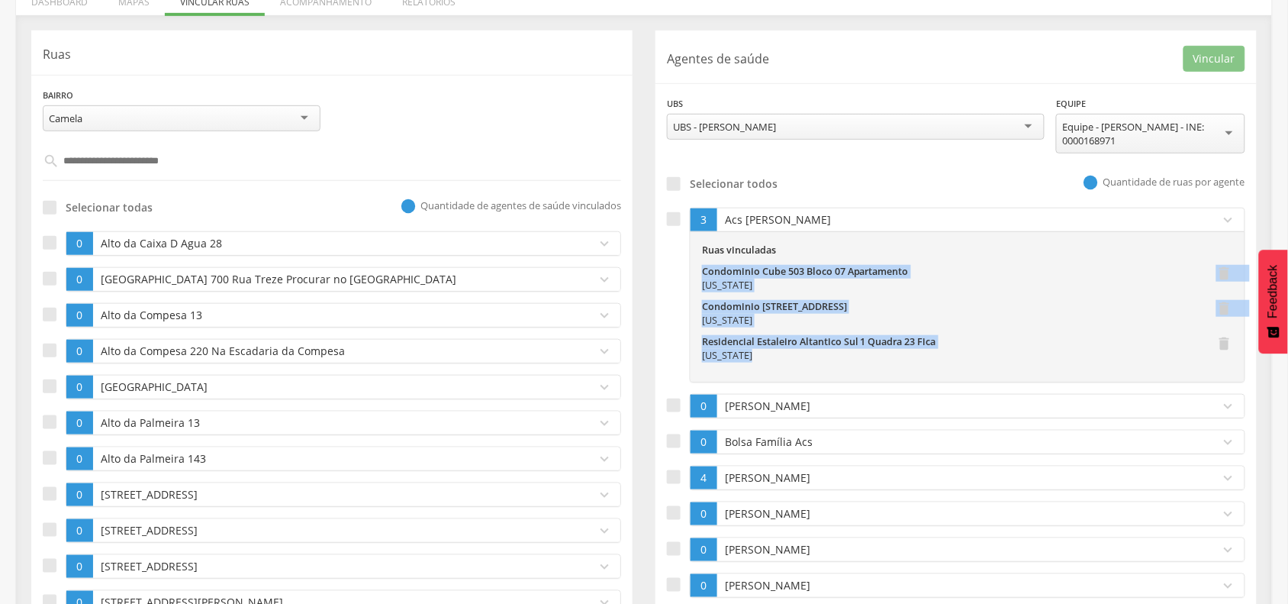
drag, startPoint x: 757, startPoint y: 359, endPoint x: 702, endPoint y: 277, distance: 98.4
click at [702, 277] on div "Condominio Cube 503 Bloco 07 Apartamento [US_STATE] delete Condominio Maracaipe…" at bounding box center [967, 314] width 531 height 98
click at [794, 266] on div "Condominio Cube 503 Bloco 07 Apartamento" at bounding box center [955, 272] width 507 height 14
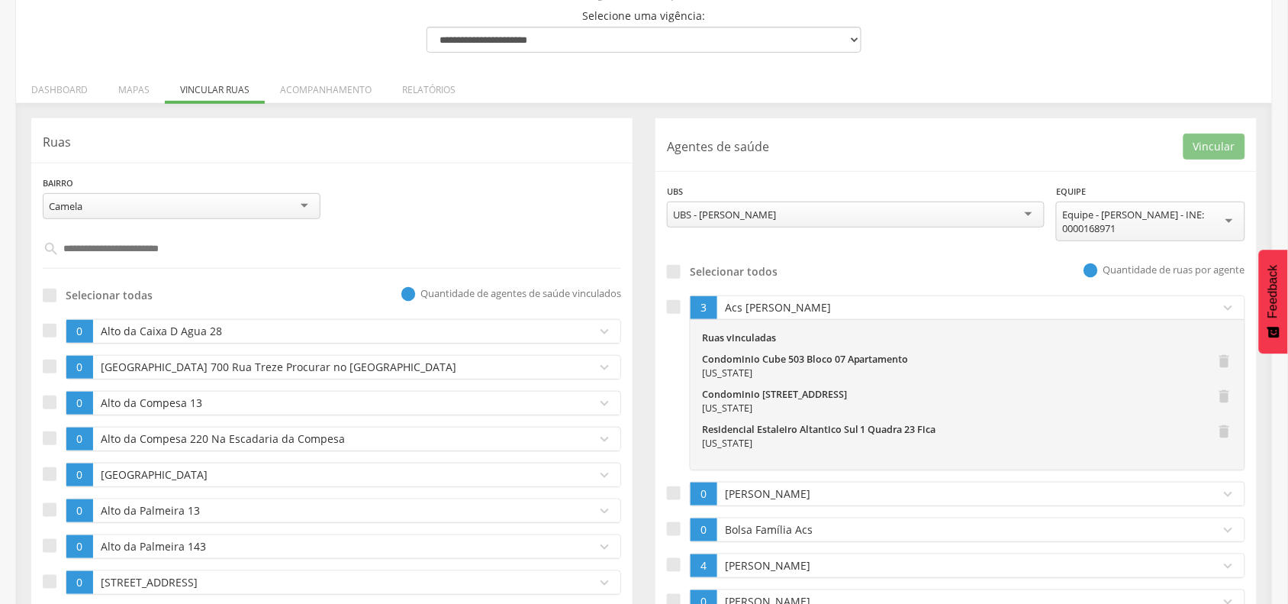
scroll to position [141, 0]
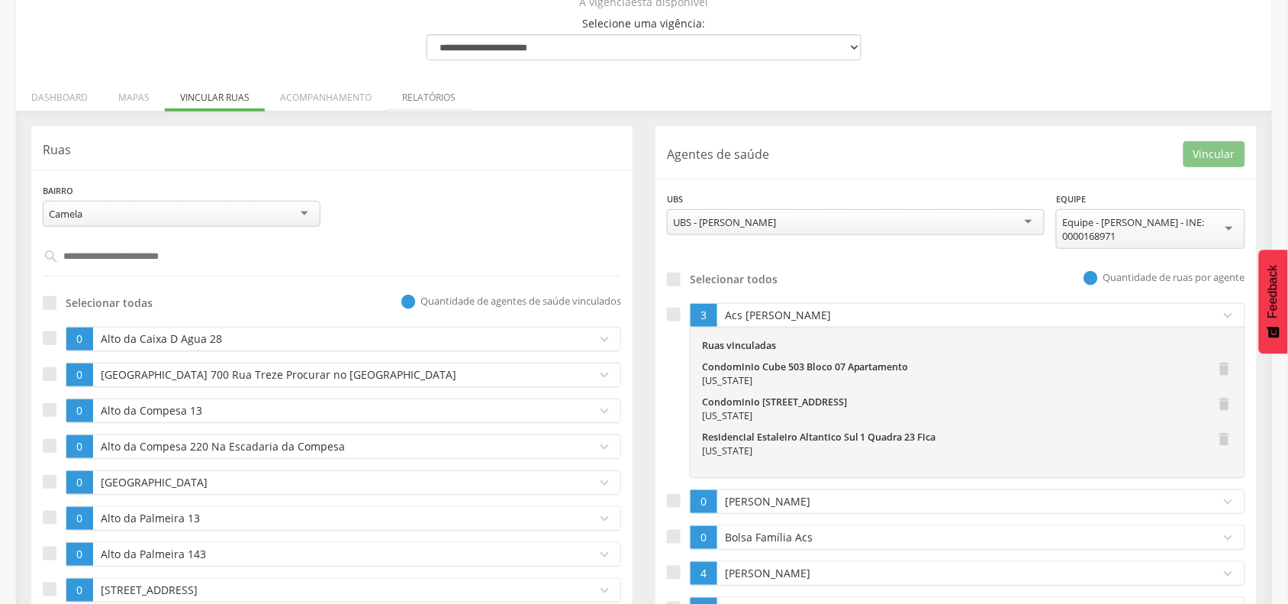
click at [421, 97] on li "Relatórios" at bounding box center [429, 94] width 84 height 36
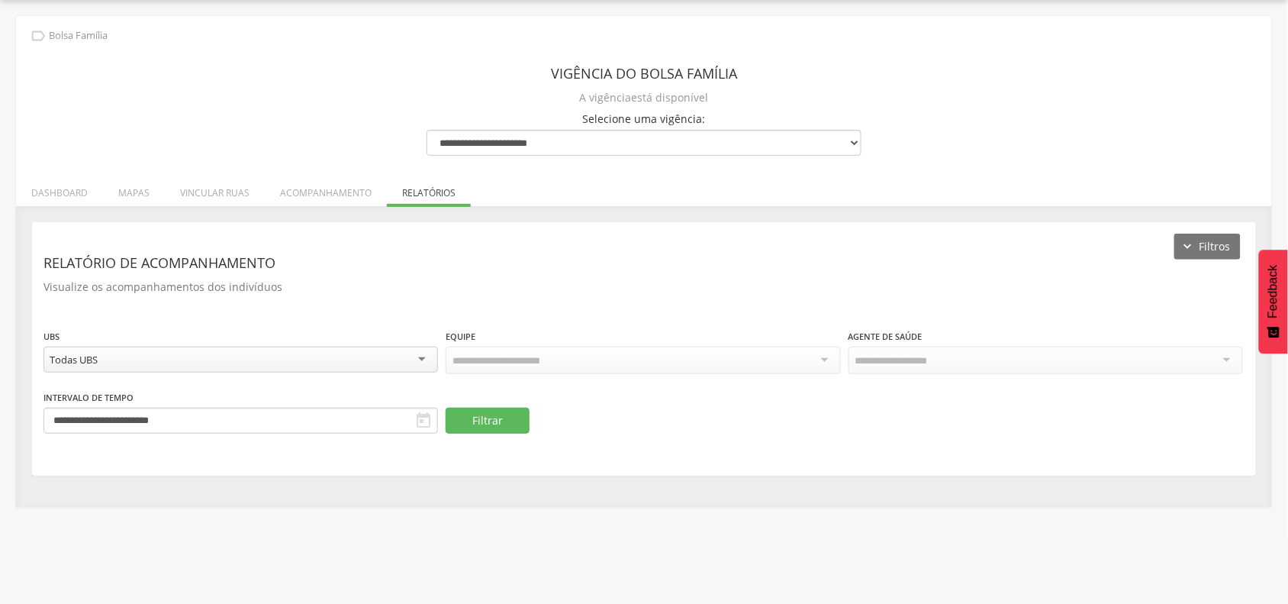
scroll to position [46, 0]
click at [509, 416] on button "Filtrar" at bounding box center [488, 421] width 84 height 26
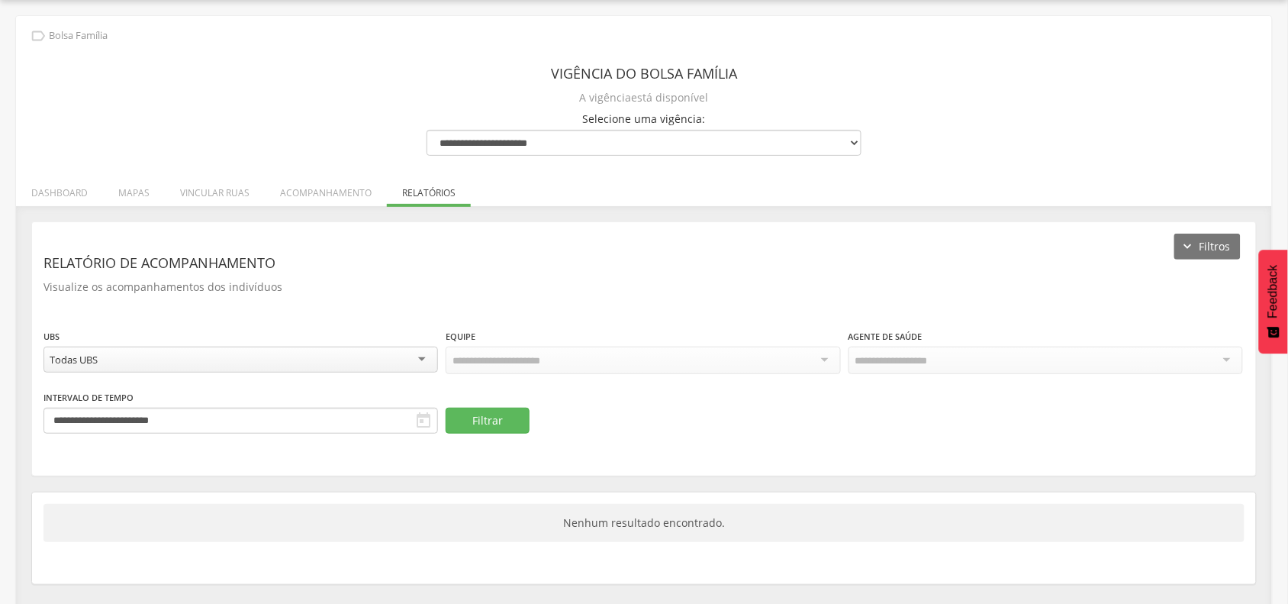
scroll to position [58, 0]
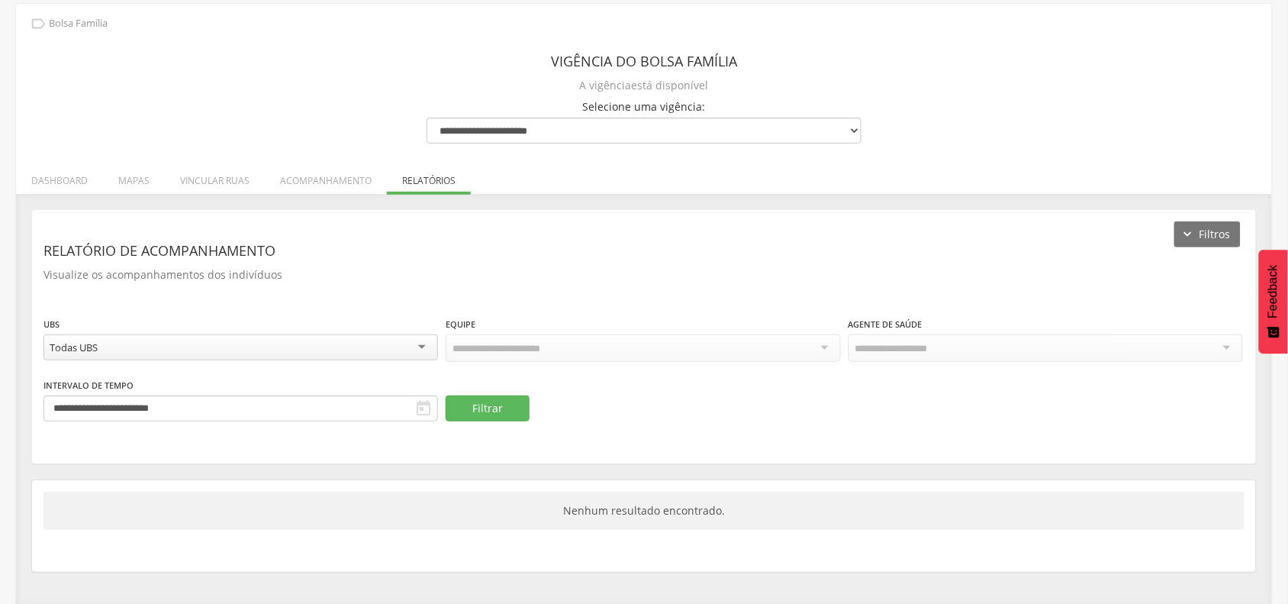
click at [227, 345] on div "Todas UBS" at bounding box center [241, 347] width 395 height 26
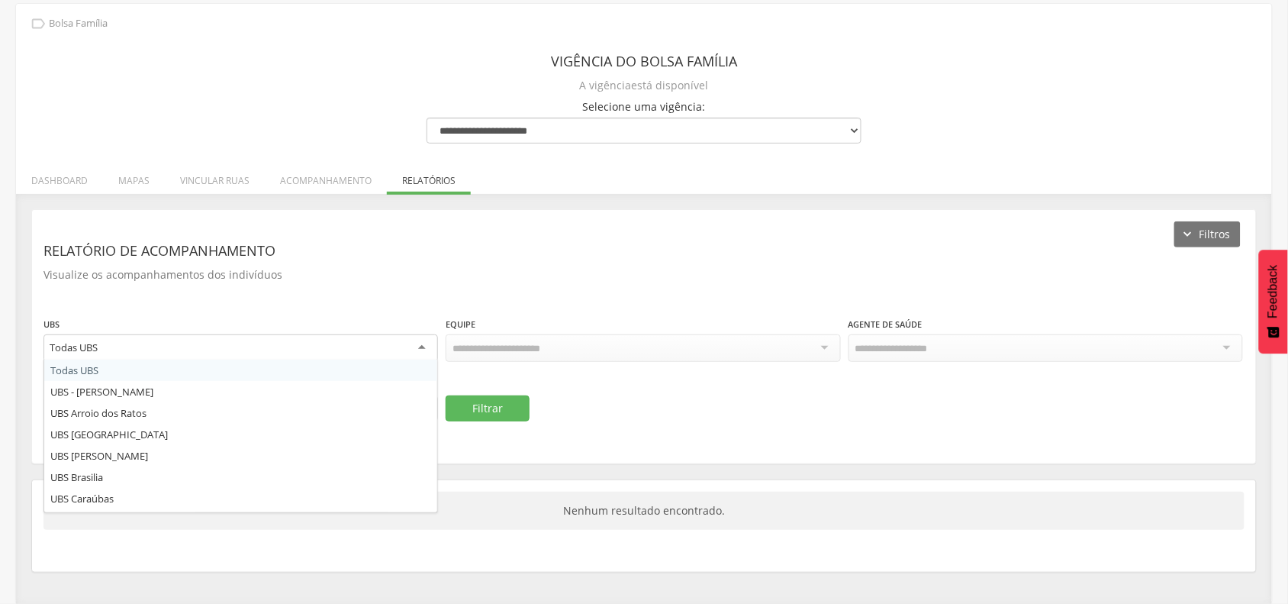
click at [250, 286] on div "Filtros Relatório de acompanhamento Visualize os acompanhamentos dos indivíduos…" at bounding box center [644, 336] width 1224 height 253
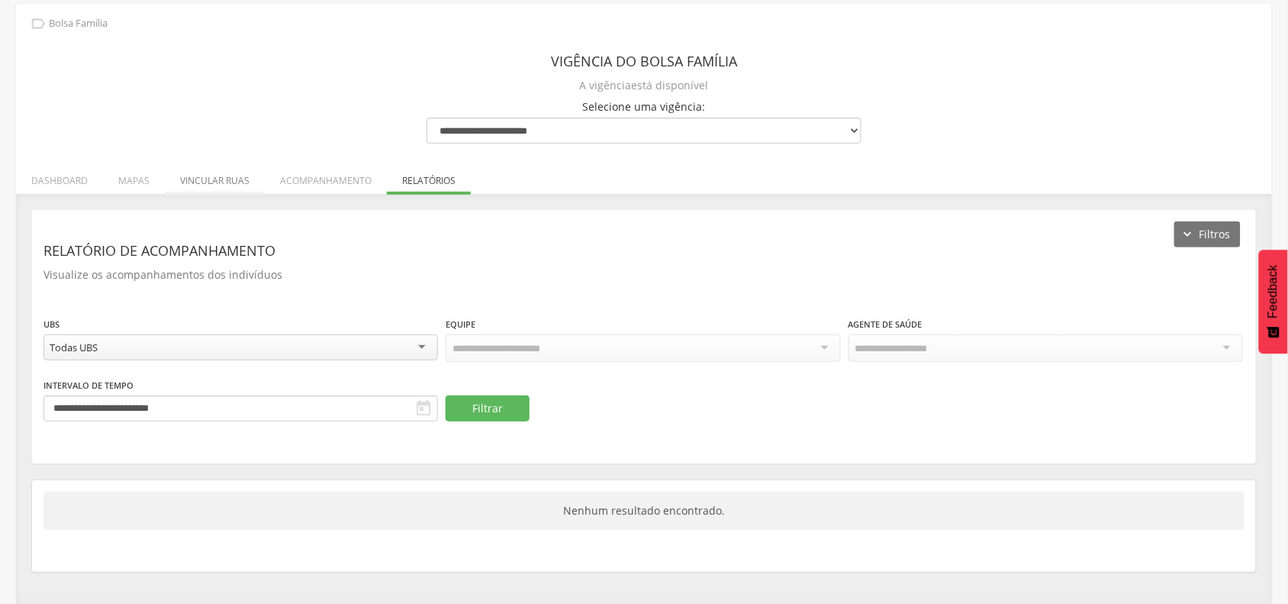
click at [229, 184] on li "Vincular ruas" at bounding box center [215, 177] width 100 height 36
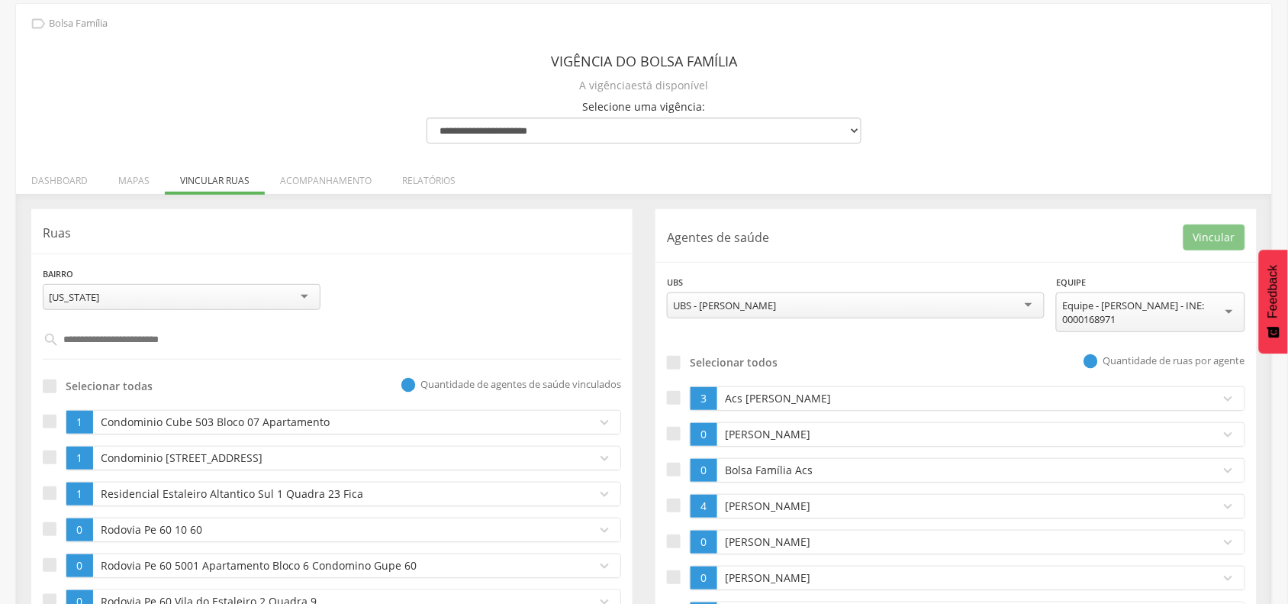
click at [153, 296] on div "[US_STATE]" at bounding box center [182, 297] width 278 height 26
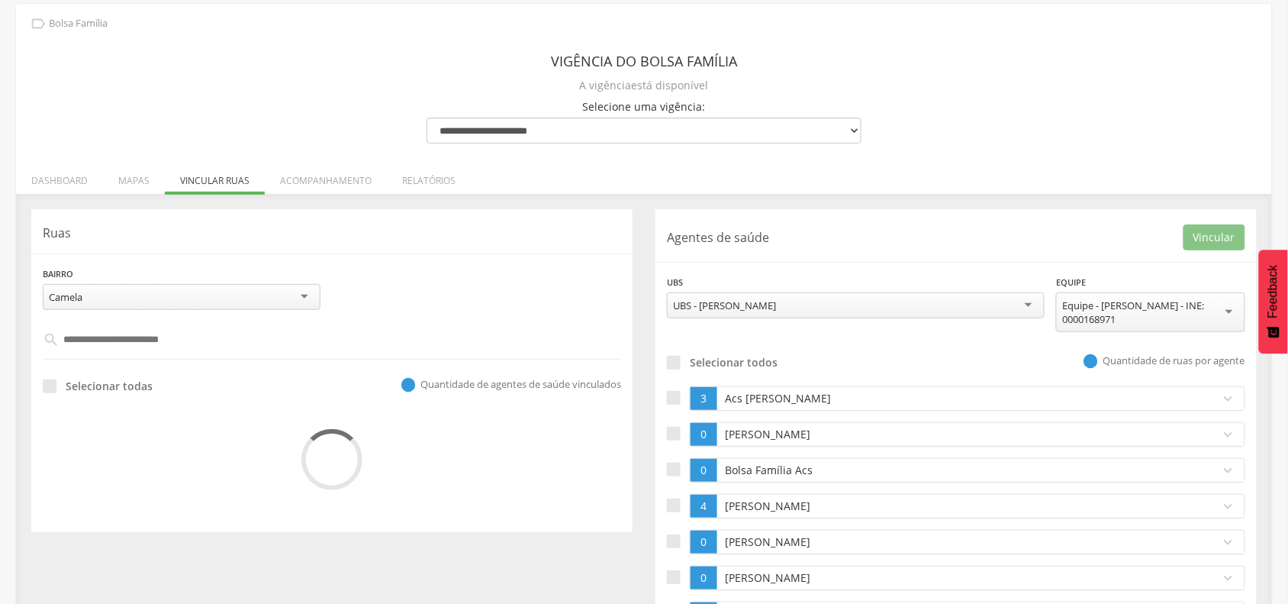
click at [765, 298] on div "UBS - [PERSON_NAME]" at bounding box center [856, 305] width 378 height 26
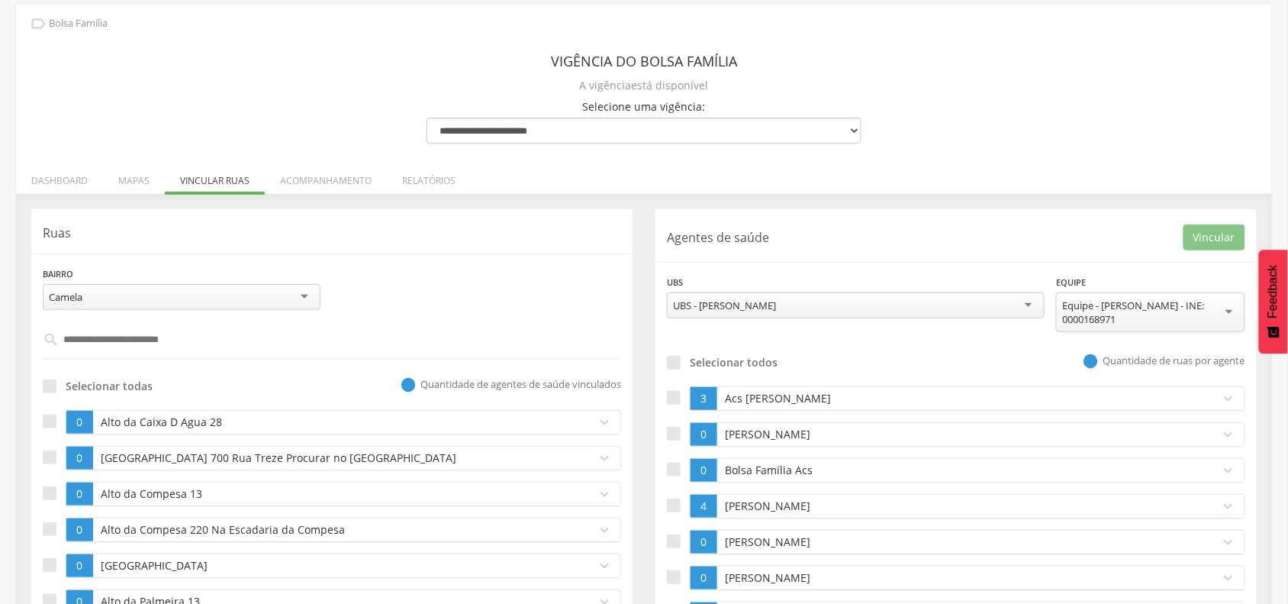
click at [712, 311] on div "UBS - [PERSON_NAME]" at bounding box center [724, 305] width 103 height 14
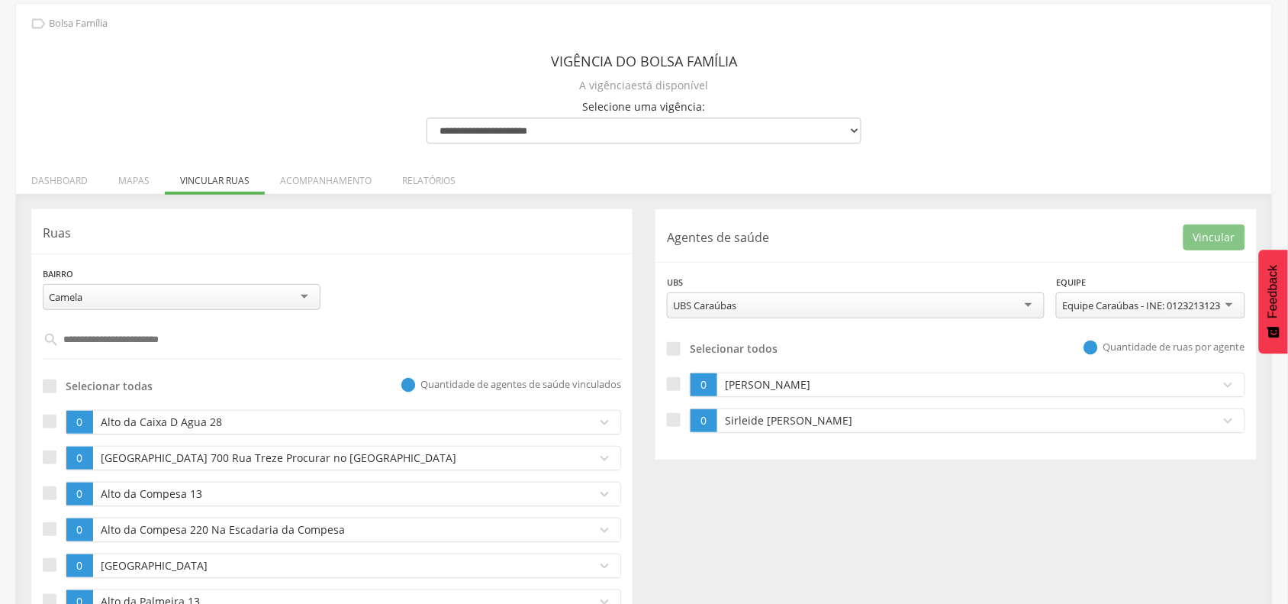
scroll to position [153, 0]
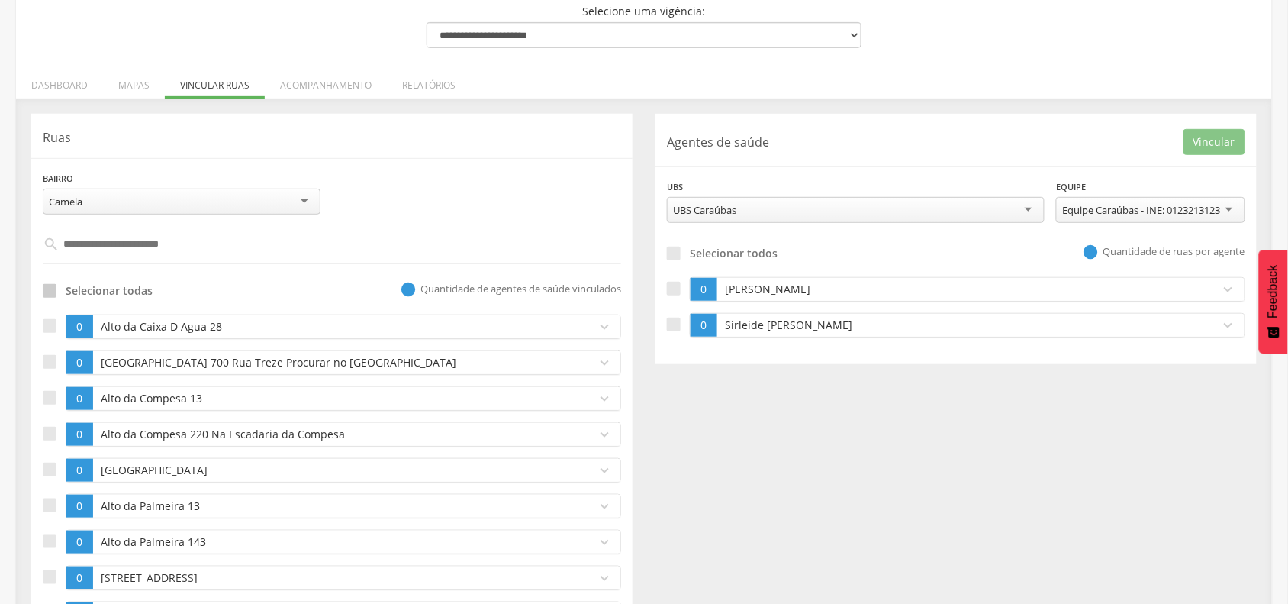
click at [52, 292] on div at bounding box center [50, 291] width 14 height 14
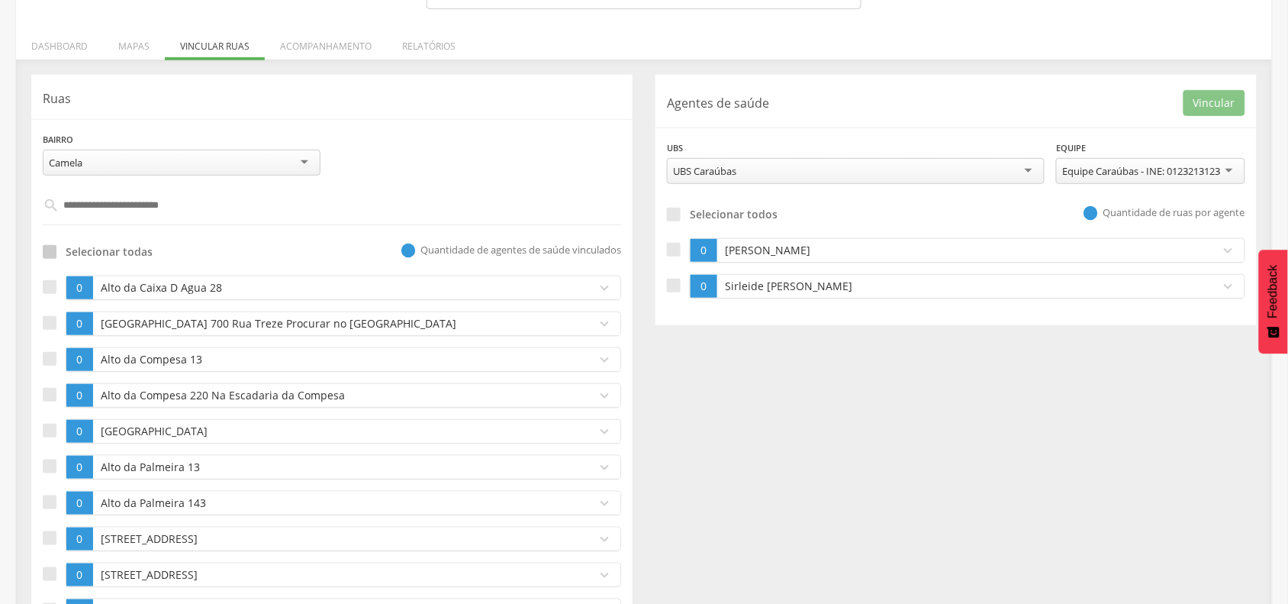
scroll to position [249, 0]
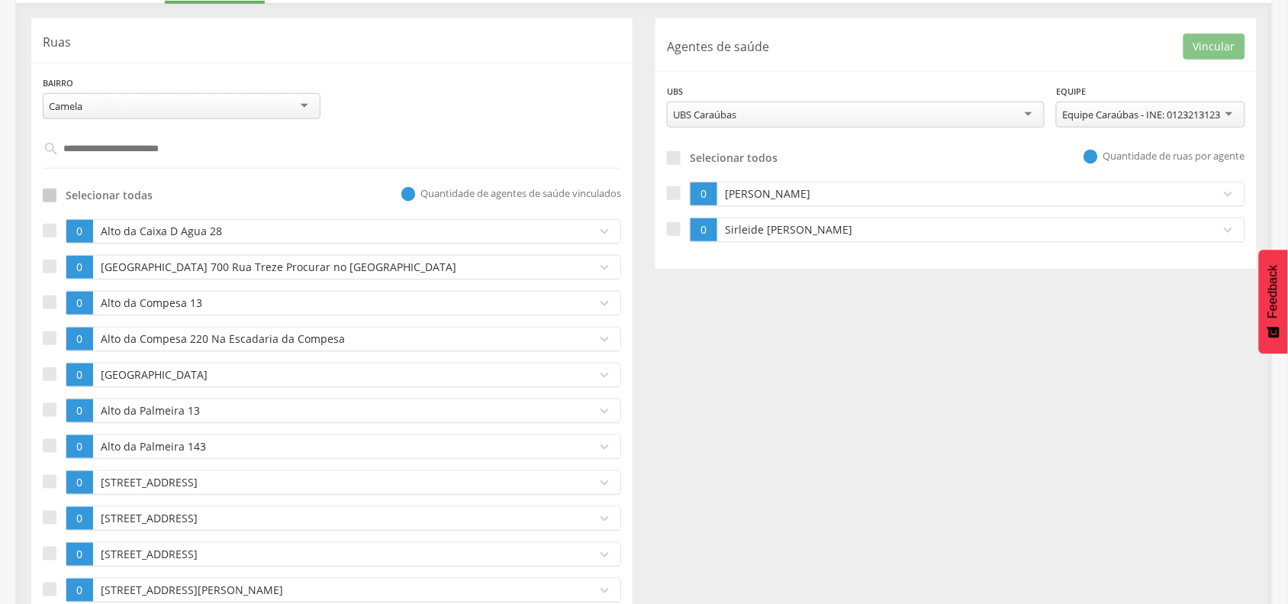
click at [50, 192] on div at bounding box center [50, 196] width 14 height 14
click at [52, 233] on div at bounding box center [50, 231] width 14 height 14
click at [52, 261] on div at bounding box center [50, 266] width 14 height 14
drag, startPoint x: 51, startPoint y: 303, endPoint x: 53, endPoint y: 321, distance: 18.5
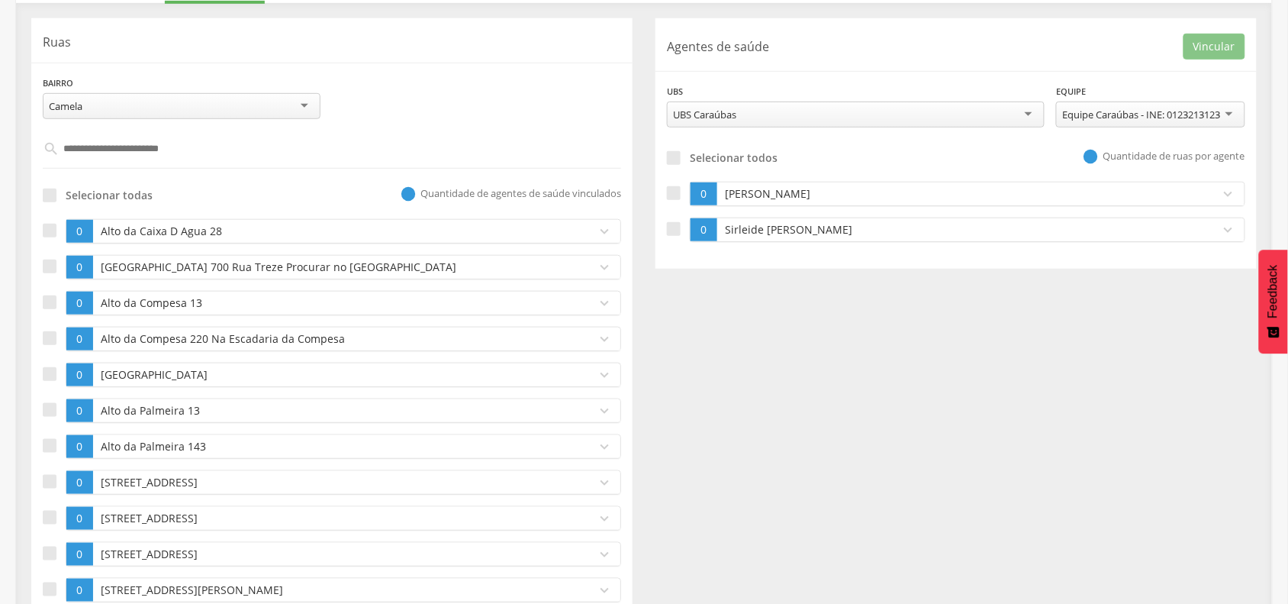
click at [51, 305] on div at bounding box center [50, 302] width 14 height 14
click at [53, 330] on label at bounding box center [54, 339] width 23 height 24
click at [51, 479] on div at bounding box center [50, 482] width 14 height 14
click at [679, 192] on div at bounding box center [674, 193] width 14 height 14
click at [677, 229] on div at bounding box center [674, 229] width 14 height 14
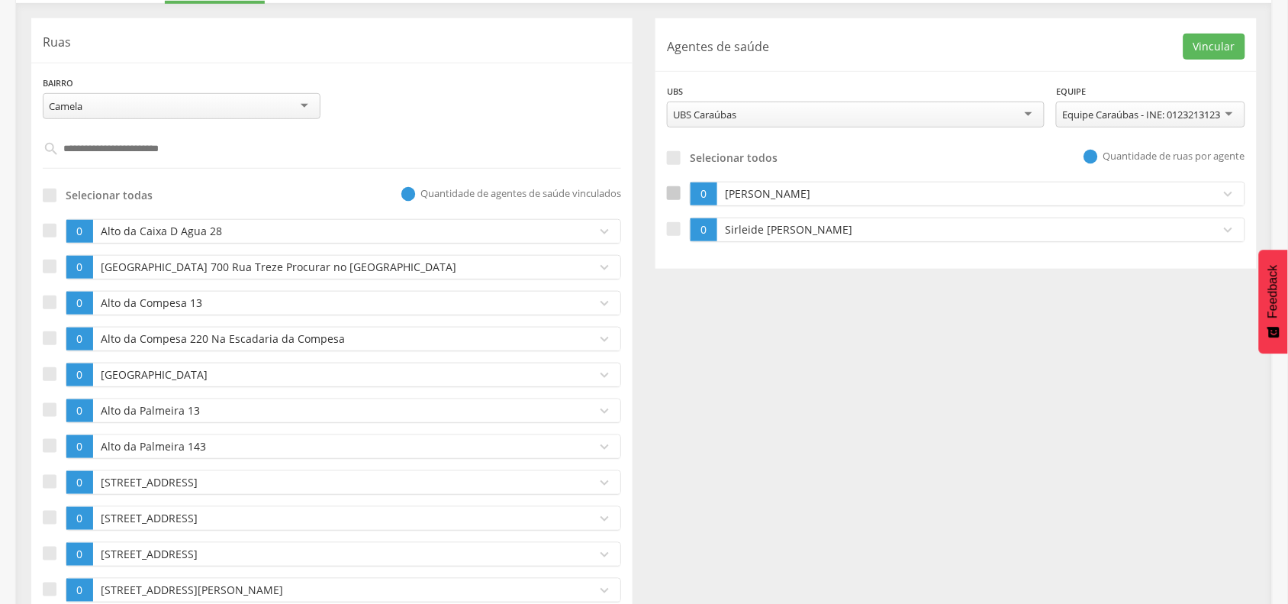
click at [674, 192] on div at bounding box center [674, 193] width 14 height 14
click at [762, 230] on p "Sirleide [PERSON_NAME]" at bounding box center [965, 229] width 488 height 15
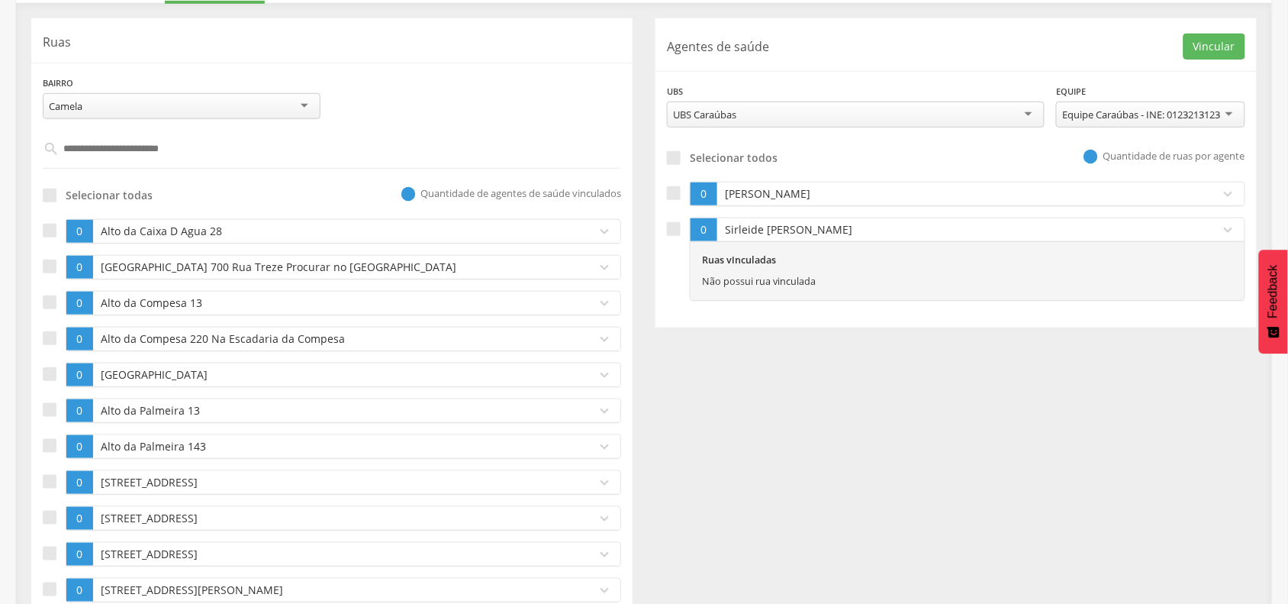
click at [207, 101] on div "Camela" at bounding box center [182, 106] width 278 height 26
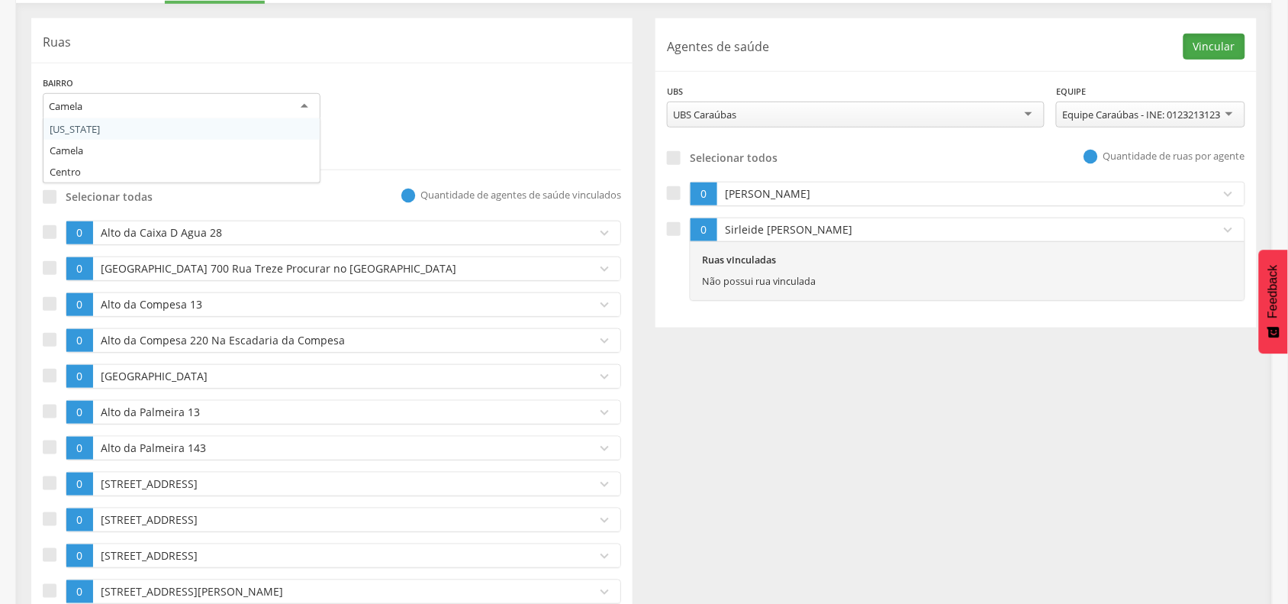
click at [1202, 39] on button "Vincular" at bounding box center [1215, 47] width 62 height 26
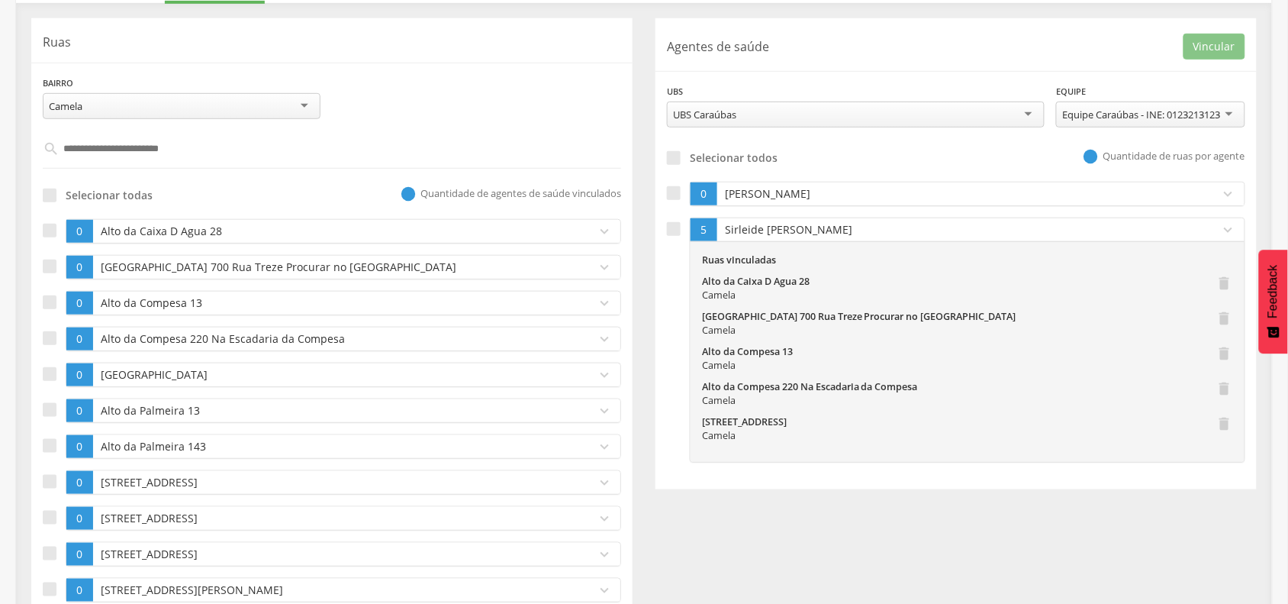
click at [163, 231] on p "Alto da Caixa D Agua 28" at bounding box center [341, 231] width 488 height 15
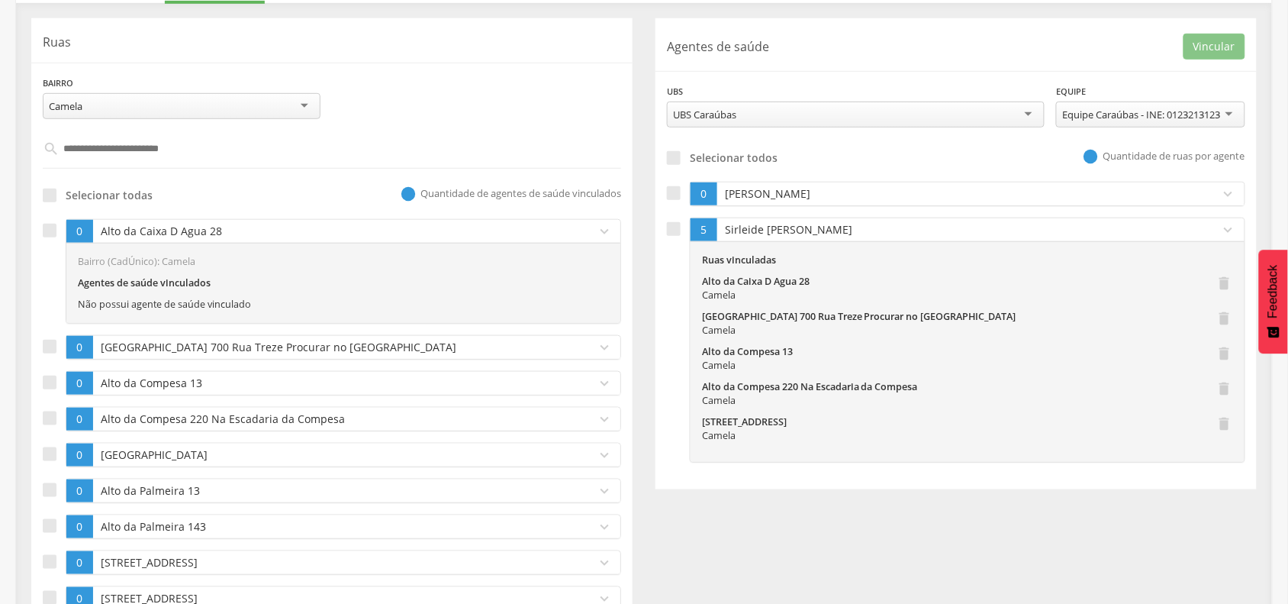
click at [224, 233] on p "Alto da Caixa D Agua 28" at bounding box center [341, 231] width 488 height 15
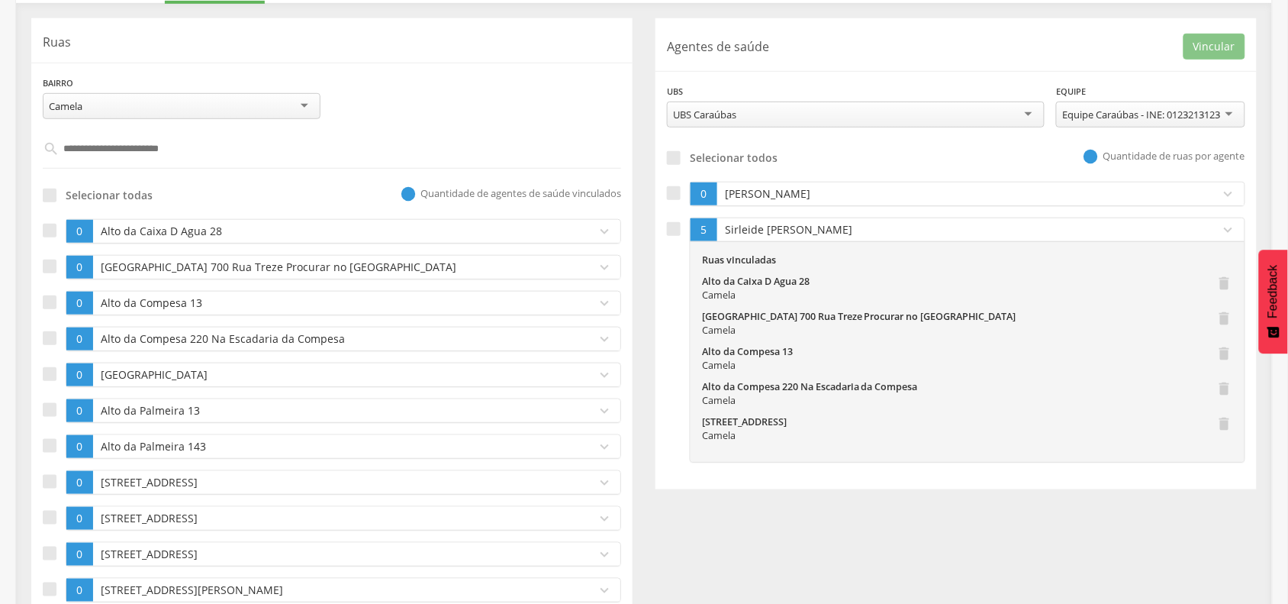
click at [246, 108] on div "Camela" at bounding box center [182, 106] width 278 height 26
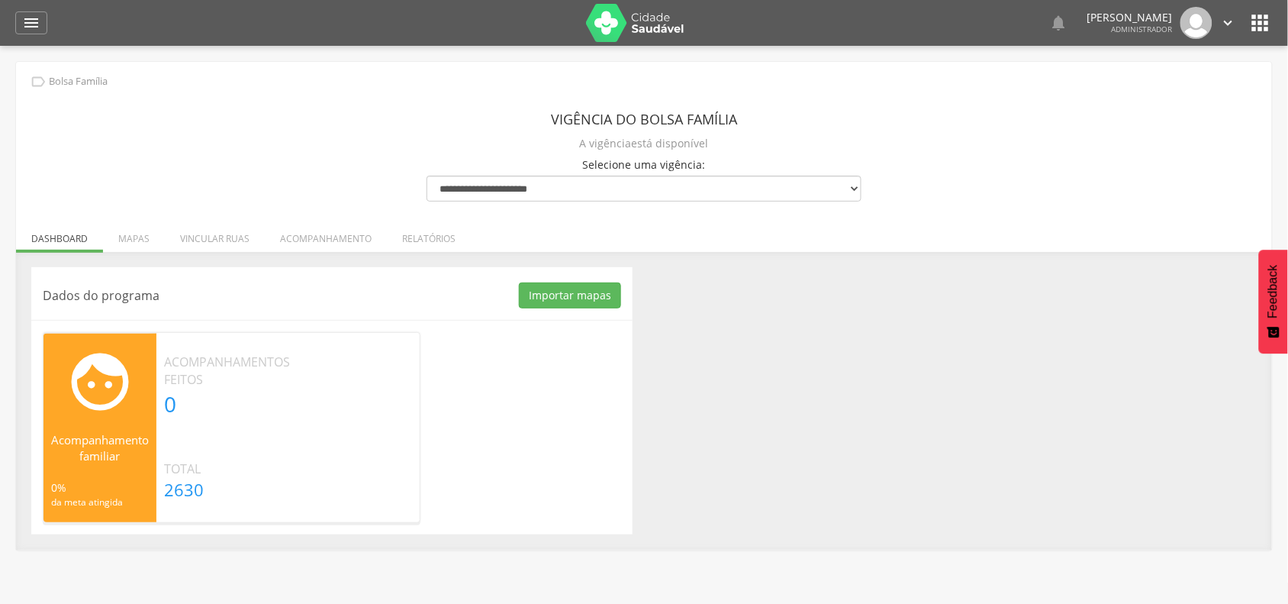
drag, startPoint x: 1257, startPoint y: 21, endPoint x: 707, endPoint y: 75, distance: 552.8
click at [691, 82] on div " Bolsa Família" at bounding box center [643, 81] width 1233 height 17
click at [324, 241] on li "Acompanhamento" at bounding box center [326, 235] width 122 height 36
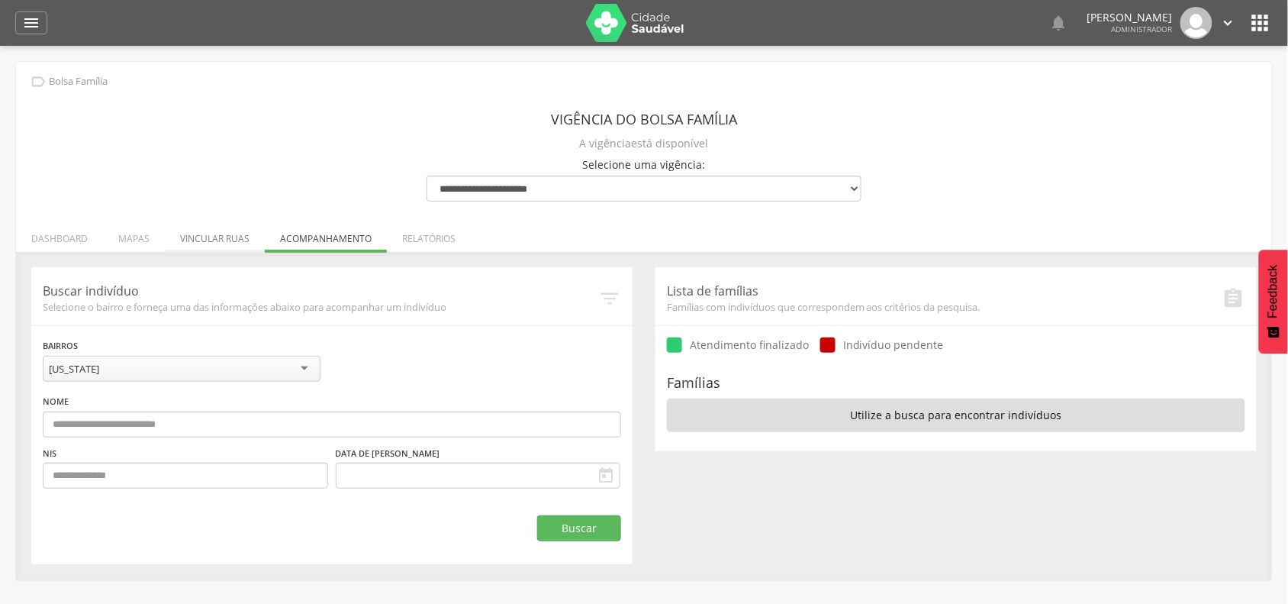
click at [218, 238] on li "Vincular ruas" at bounding box center [215, 235] width 100 height 36
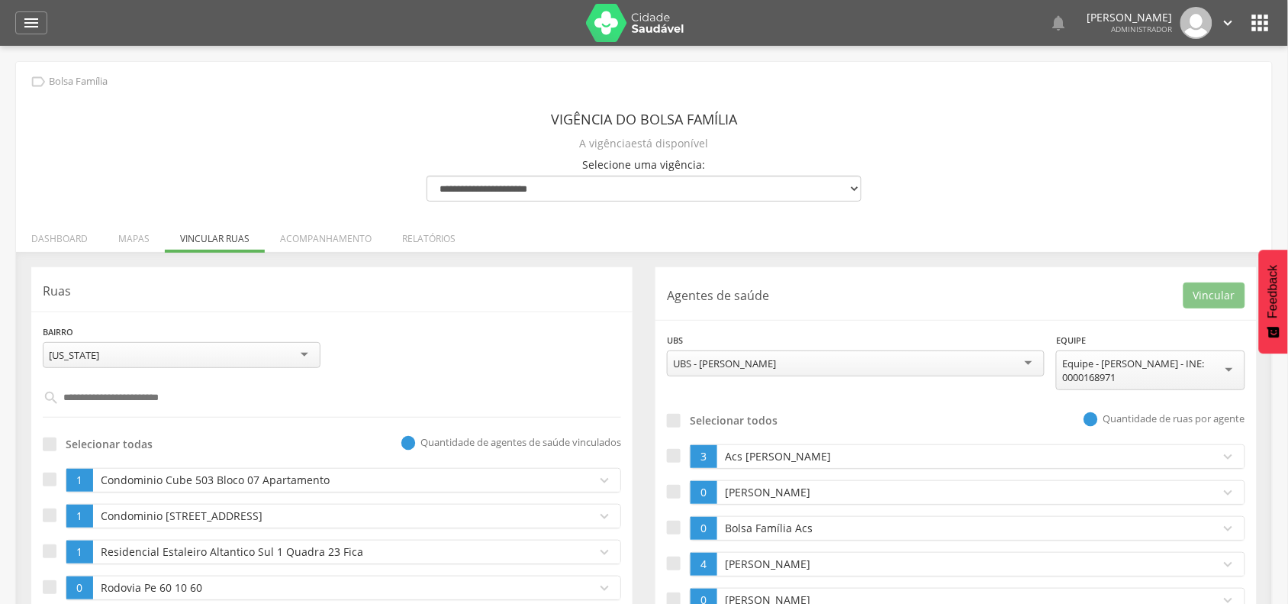
scroll to position [95, 0]
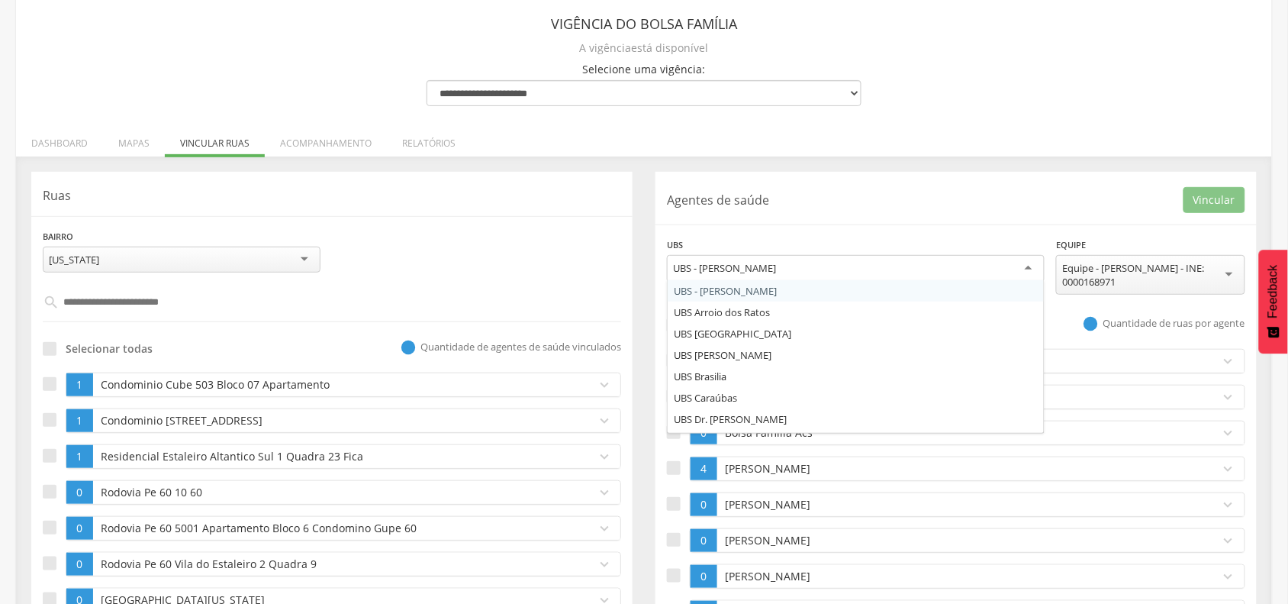
click at [829, 256] on div "UBS - [PERSON_NAME]" at bounding box center [856, 268] width 378 height 27
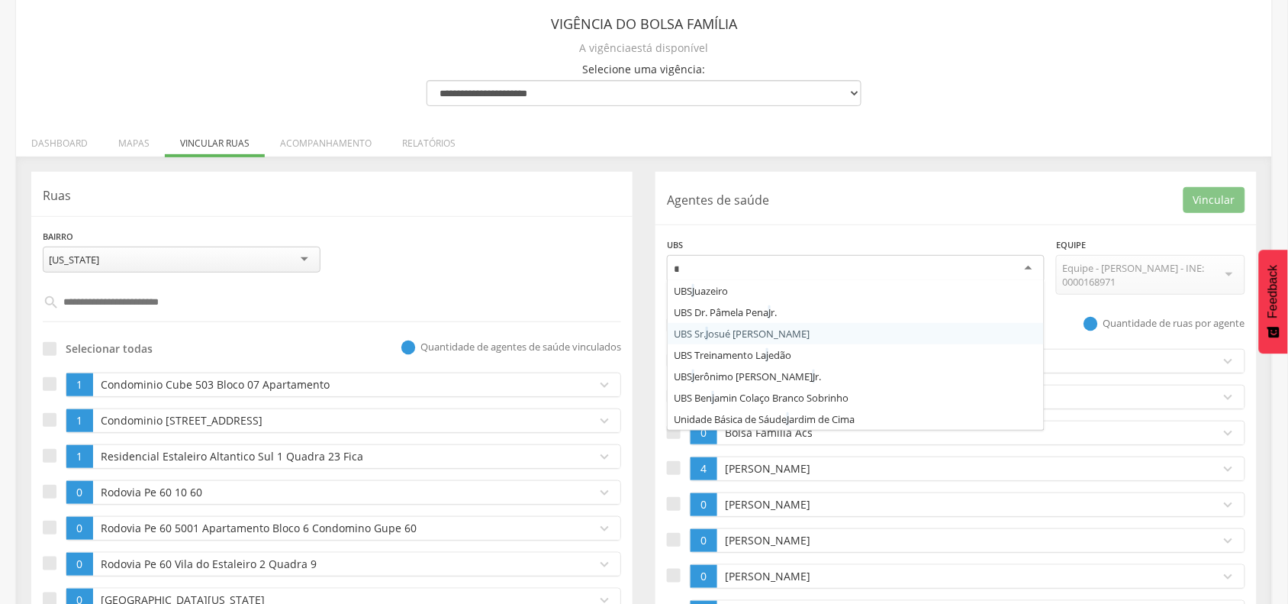
scroll to position [0, 0]
type input "***"
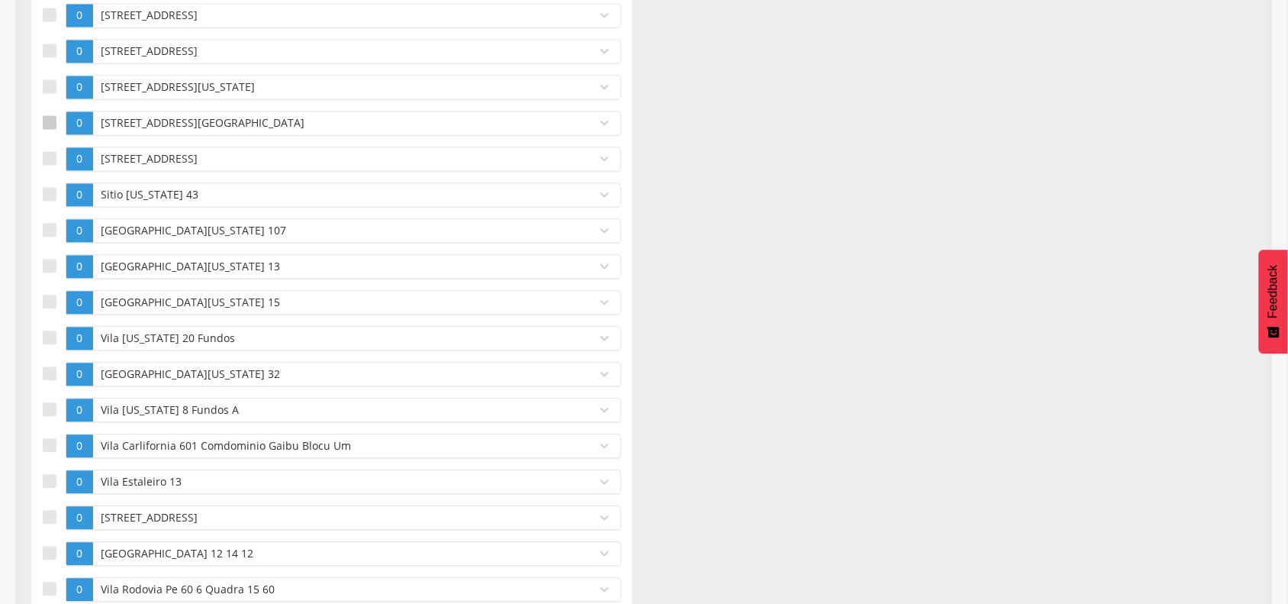
scroll to position [668, 0]
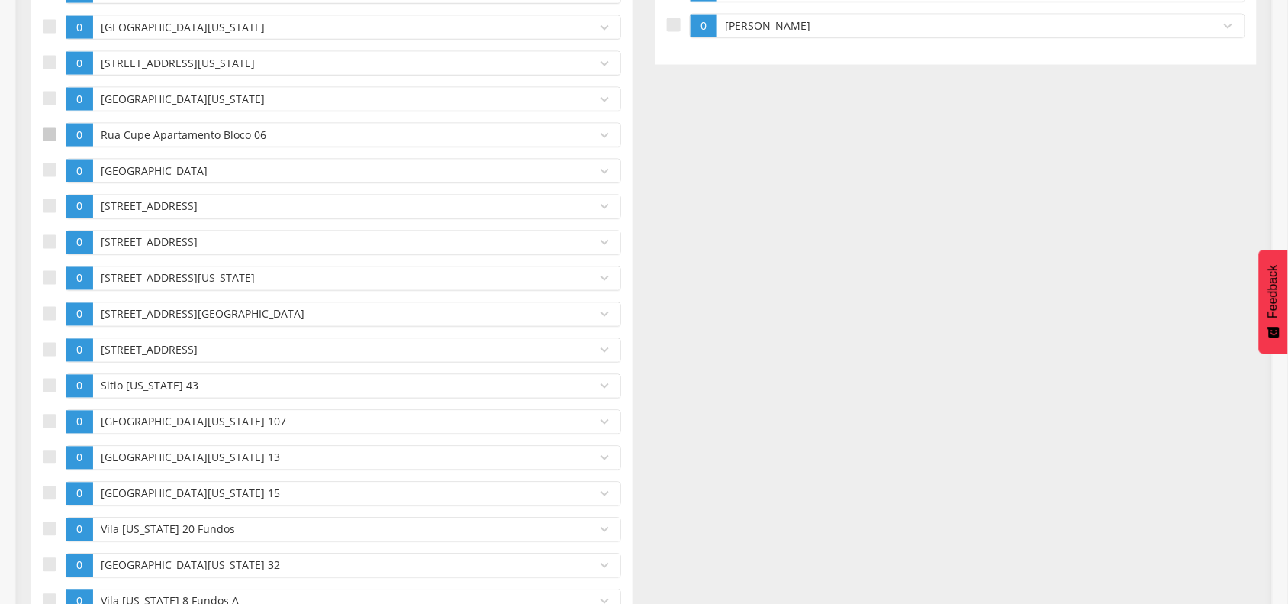
click at [51, 140] on div at bounding box center [50, 134] width 14 height 14
click at [51, 169] on div at bounding box center [50, 170] width 14 height 14
click at [50, 97] on div at bounding box center [50, 99] width 14 height 14
click at [47, 55] on label at bounding box center [54, 63] width 23 height 24
click at [47, 28] on div at bounding box center [50, 27] width 14 height 14
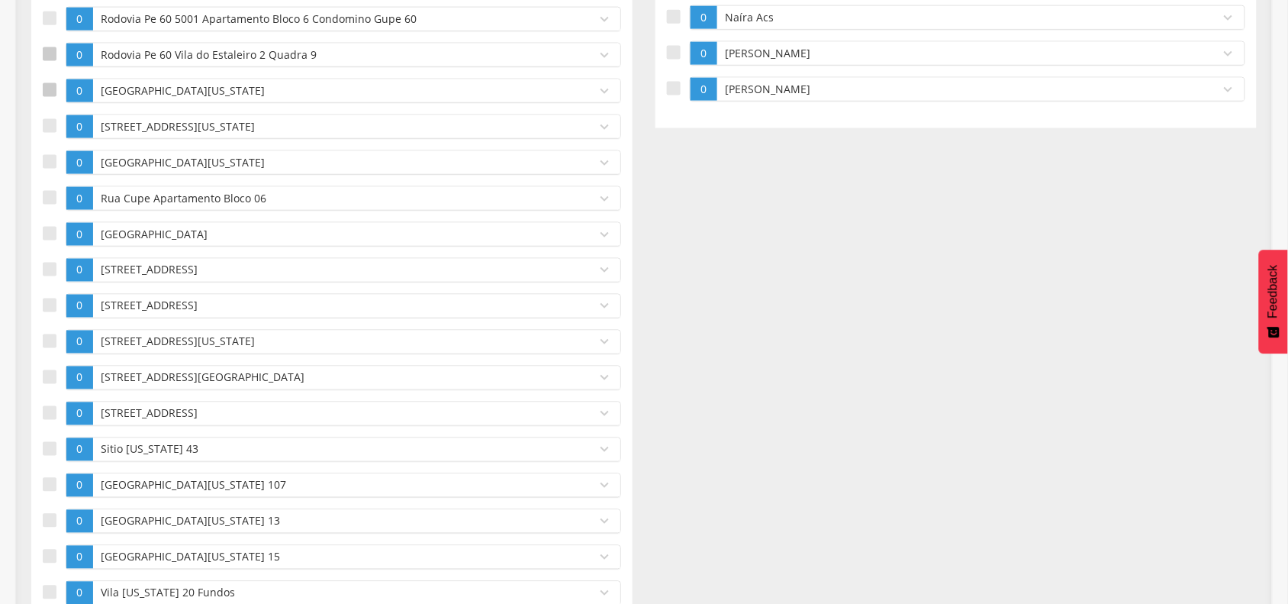
scroll to position [572, 0]
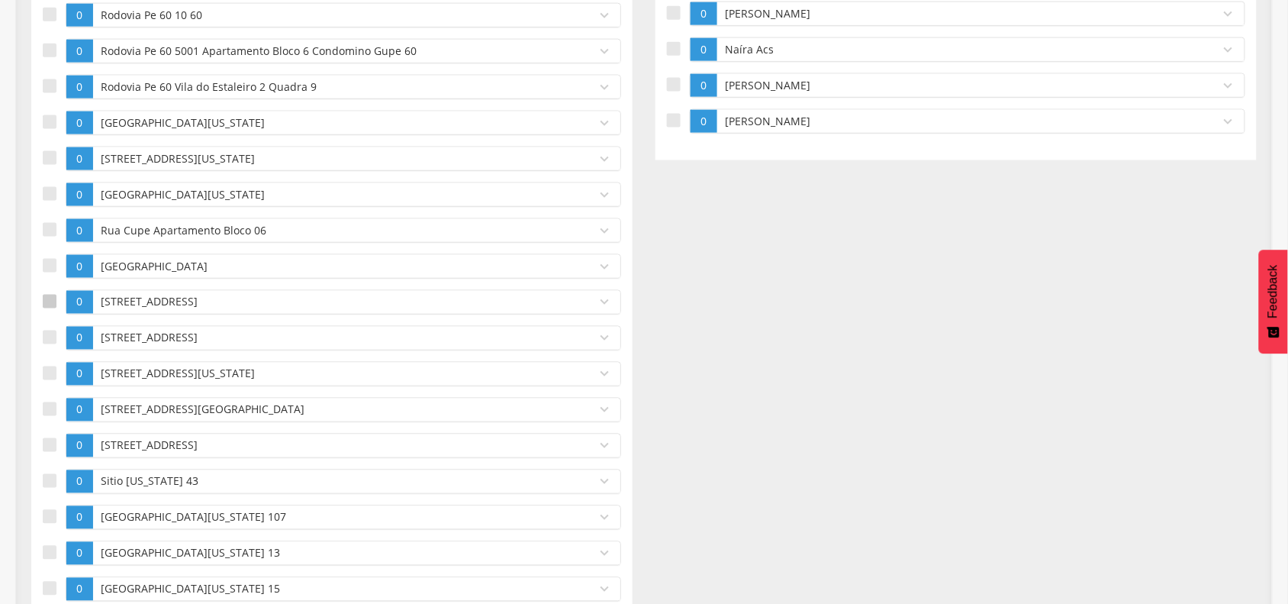
click at [50, 306] on div at bounding box center [50, 302] width 14 height 14
click at [48, 340] on div at bounding box center [50, 337] width 14 height 14
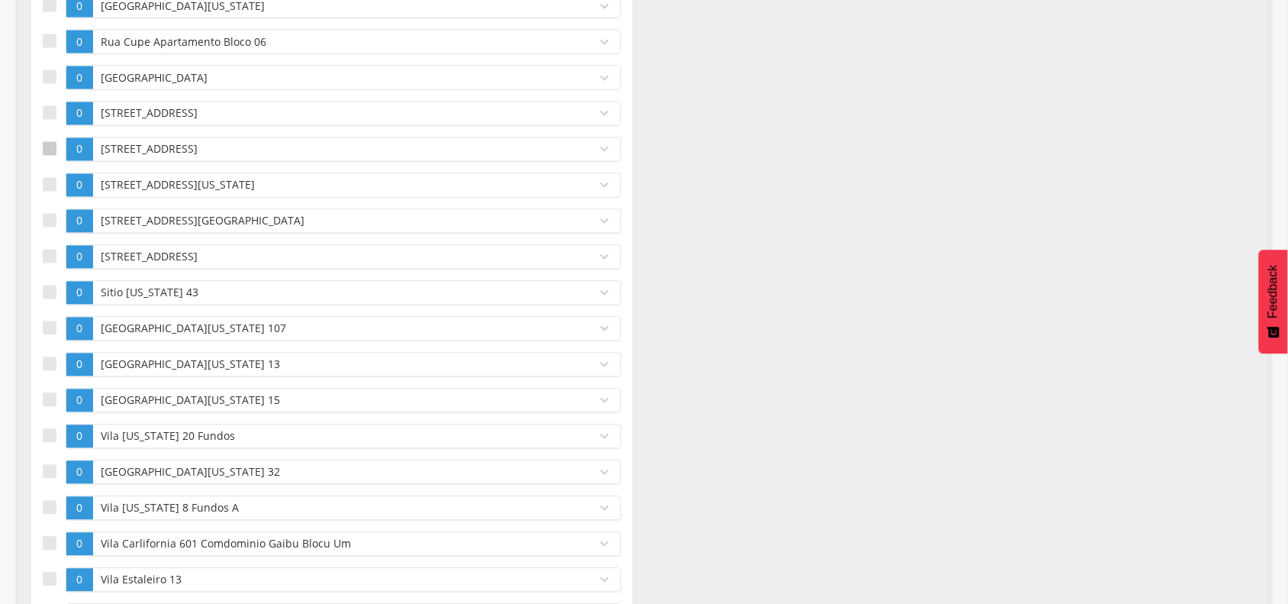
scroll to position [763, 0]
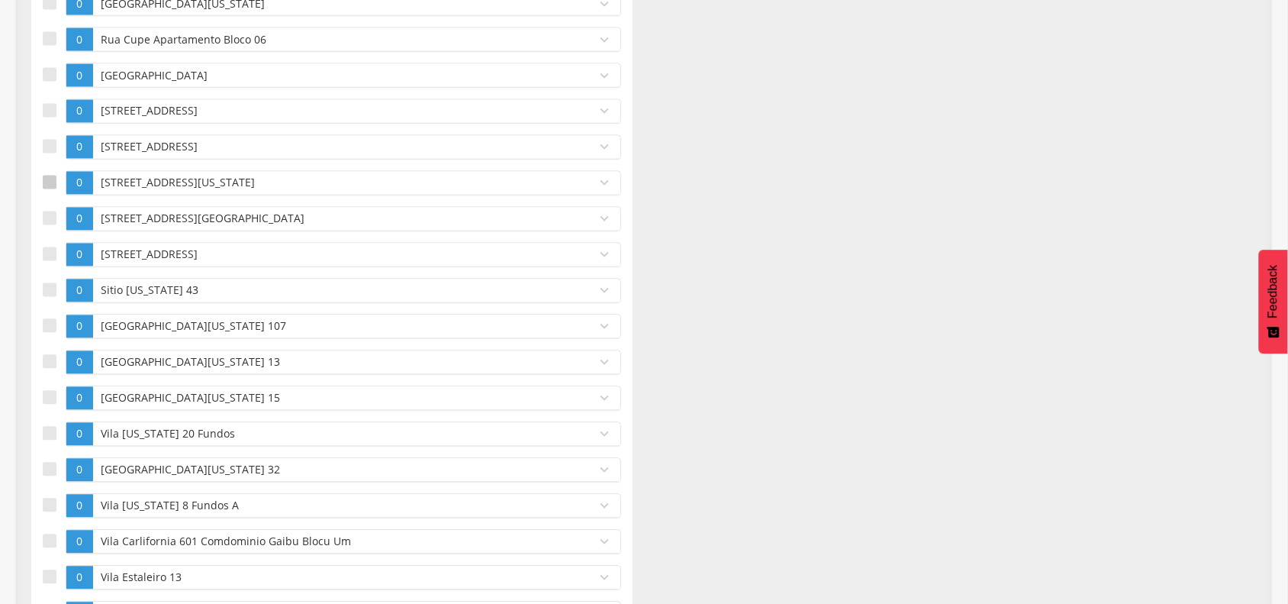
click at [51, 187] on div at bounding box center [50, 183] width 14 height 14
click at [55, 225] on div at bounding box center [50, 218] width 14 height 14
click at [44, 261] on div at bounding box center [50, 254] width 14 height 14
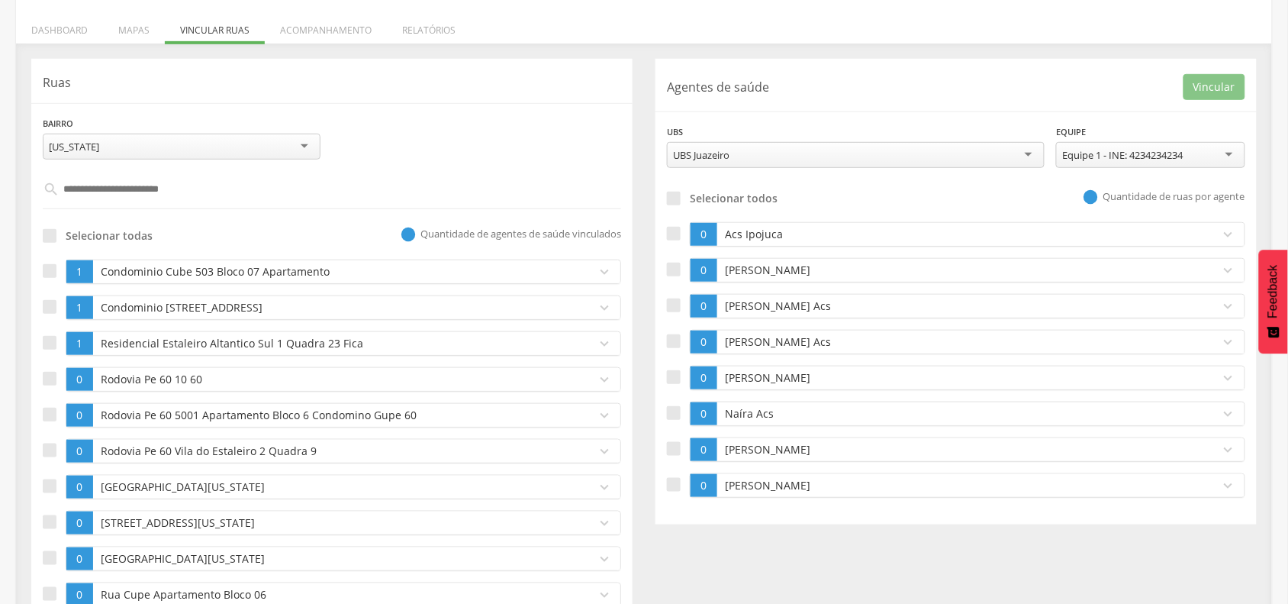
scroll to position [191, 0]
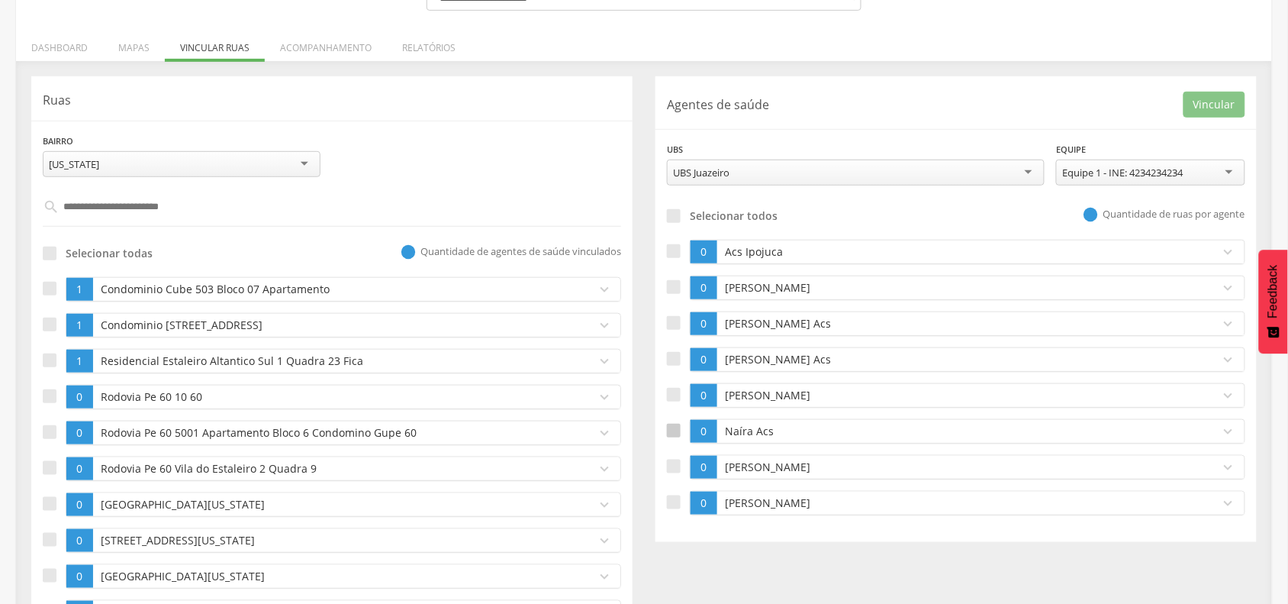
click at [680, 436] on div at bounding box center [674, 431] width 14 height 14
click at [1223, 99] on button "Vincular" at bounding box center [1215, 105] width 62 height 26
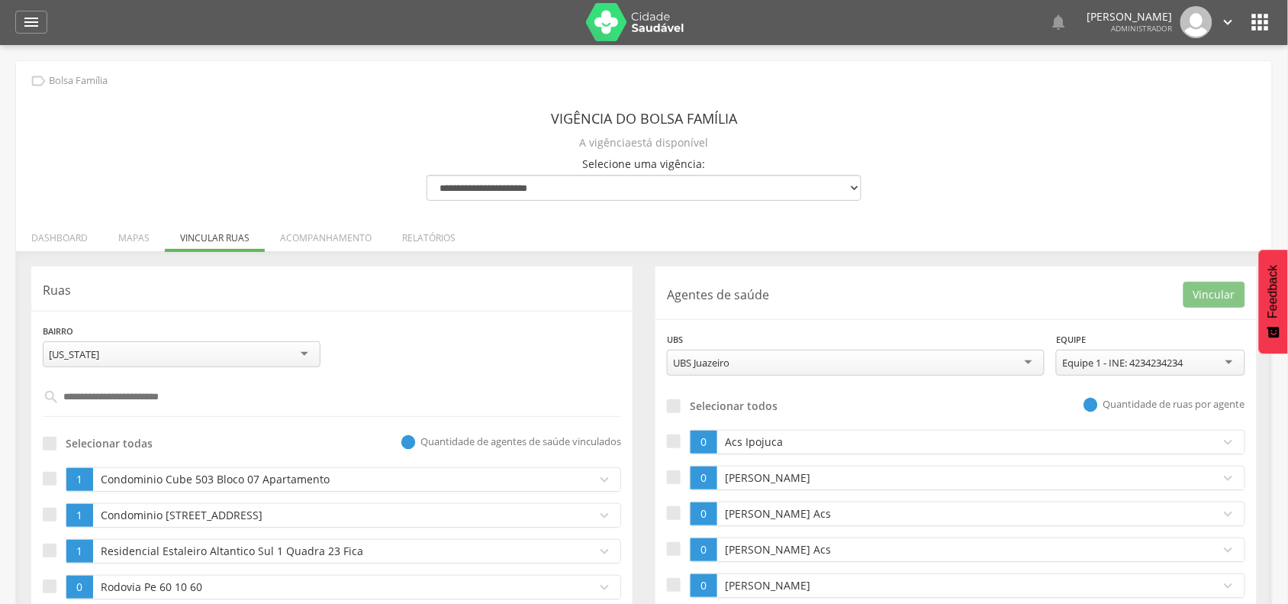
scroll to position [0, 0]
click at [327, 234] on li "Acompanhamento" at bounding box center [326, 235] width 122 height 36
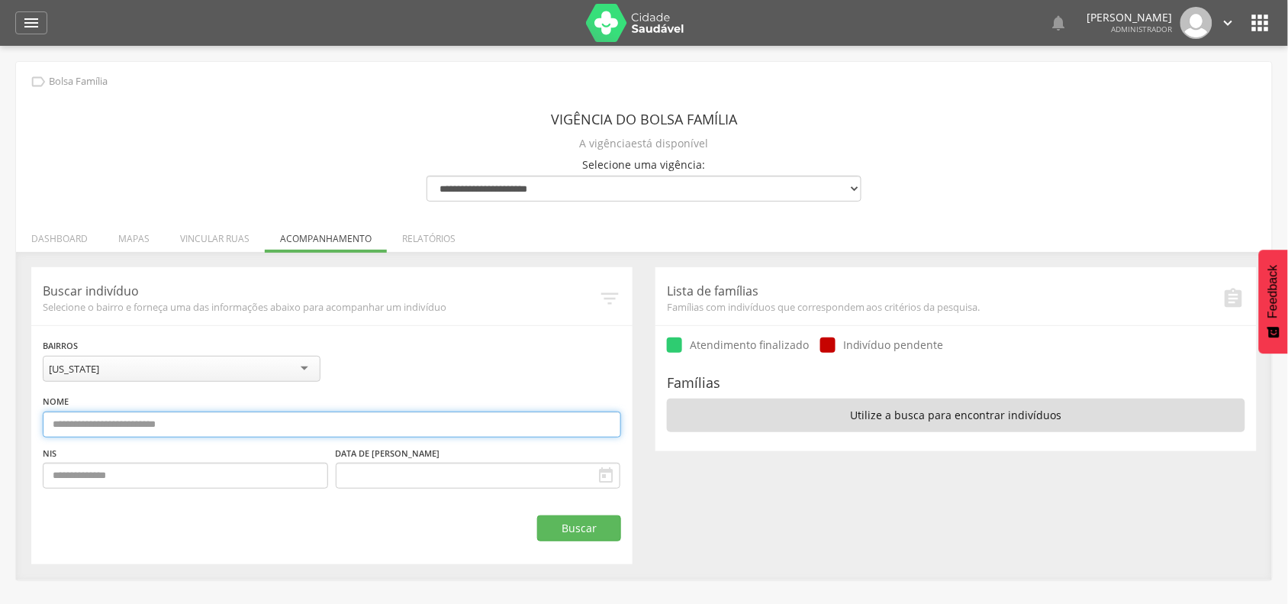
click at [189, 425] on input "text" at bounding box center [332, 424] width 578 height 26
type input "*********"
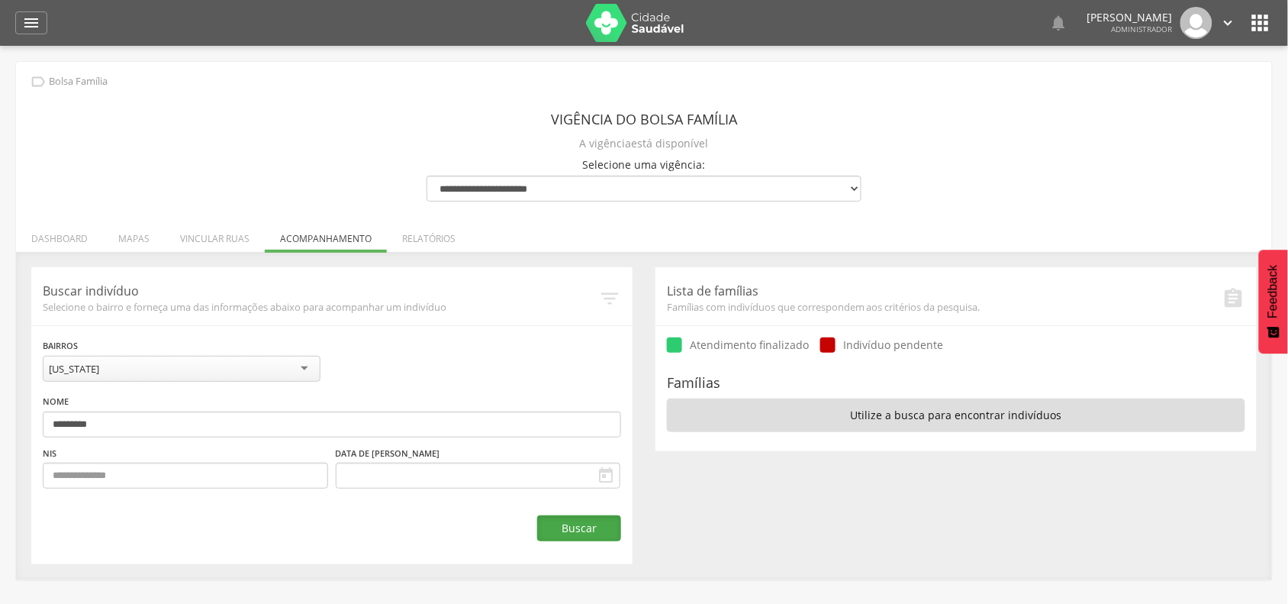
click at [600, 541] on button "Buscar" at bounding box center [579, 528] width 84 height 26
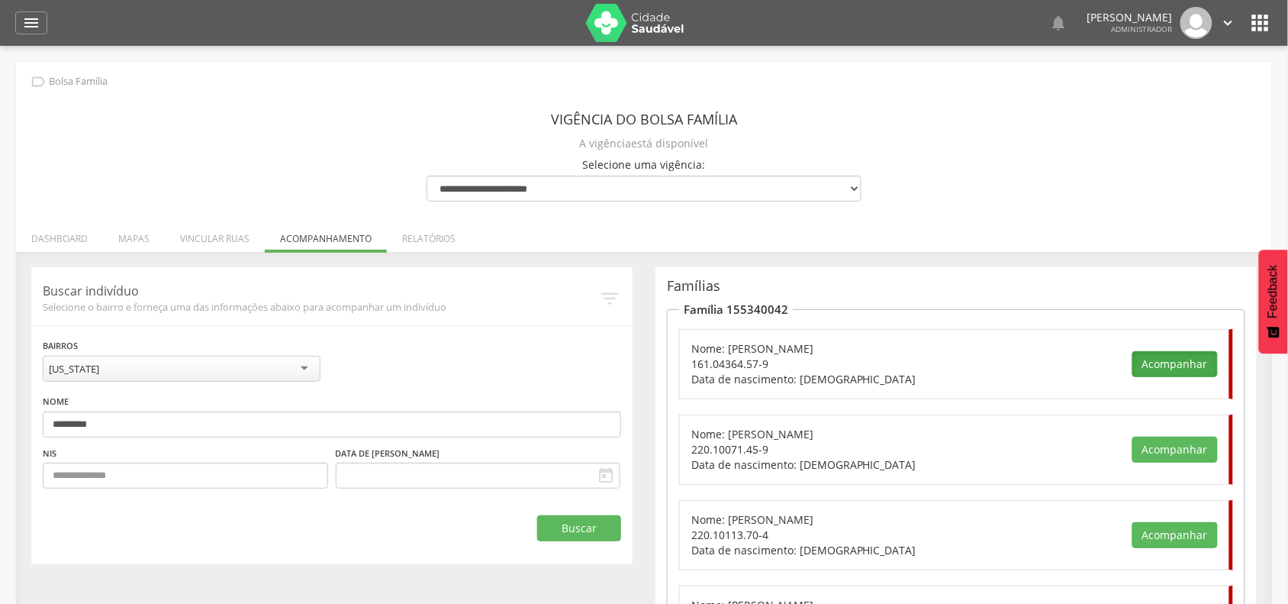
click at [1158, 366] on button "Acompanhar" at bounding box center [1175, 364] width 85 height 26
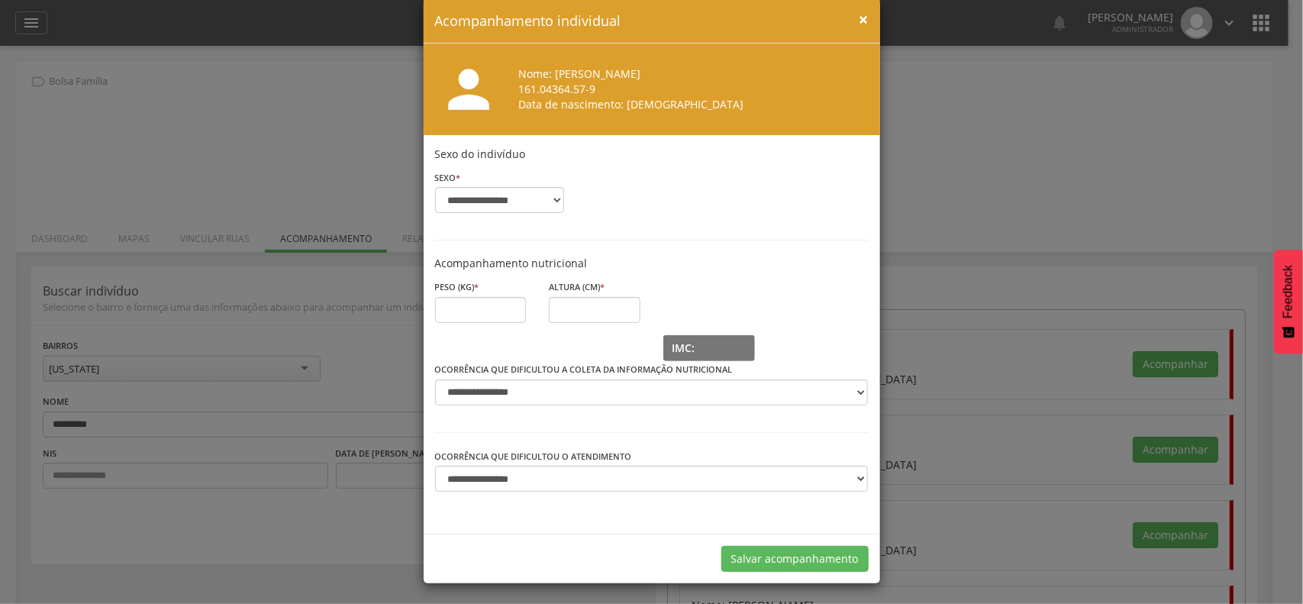
scroll to position [31, 0]
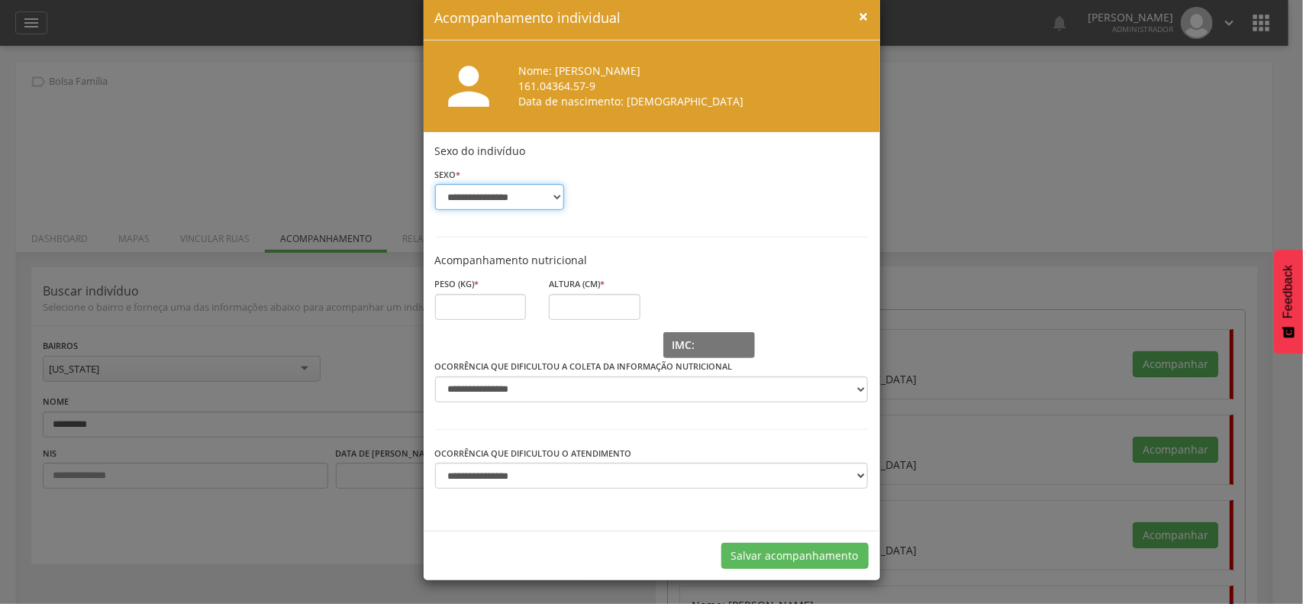
click at [495, 185] on select "**********" at bounding box center [499, 197] width 129 height 26
select select "*"
click at [435, 184] on select "**********" at bounding box center [499, 197] width 129 height 26
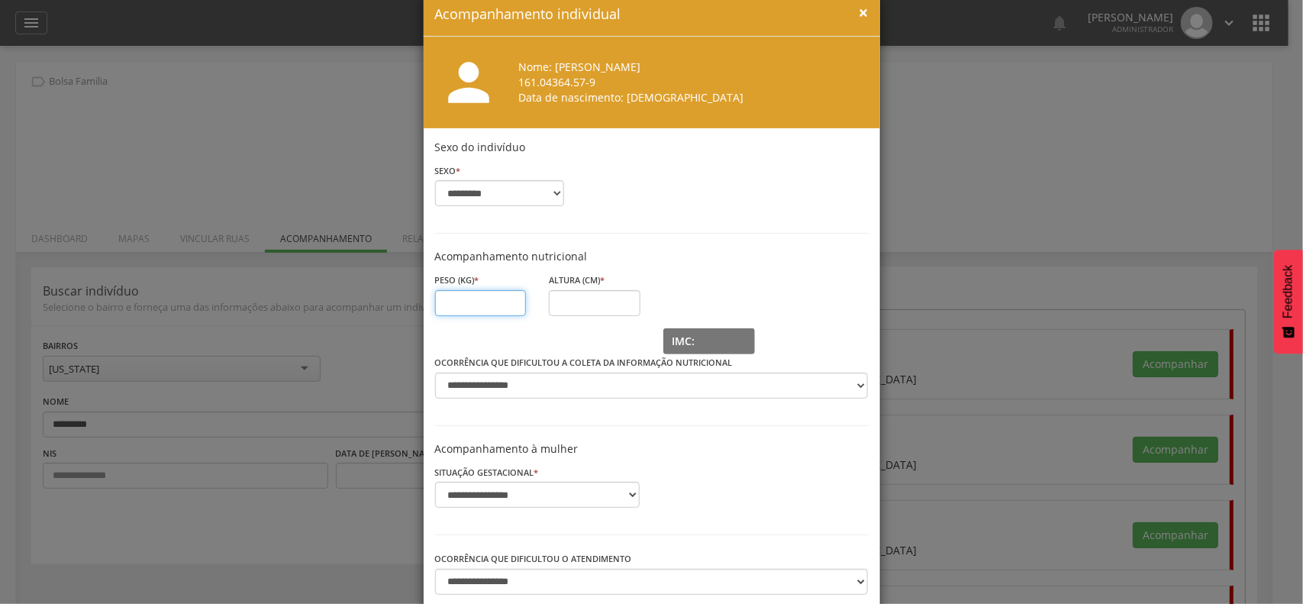
click at [471, 298] on input "text" at bounding box center [481, 303] width 92 height 26
type input "**"
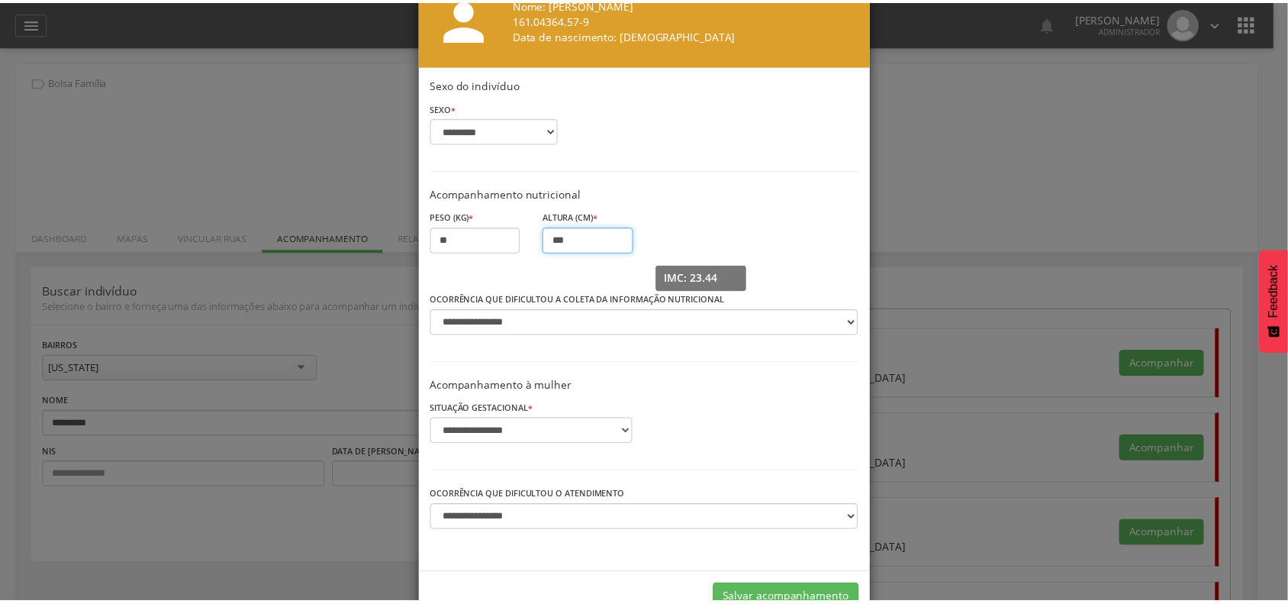
scroll to position [141, 0]
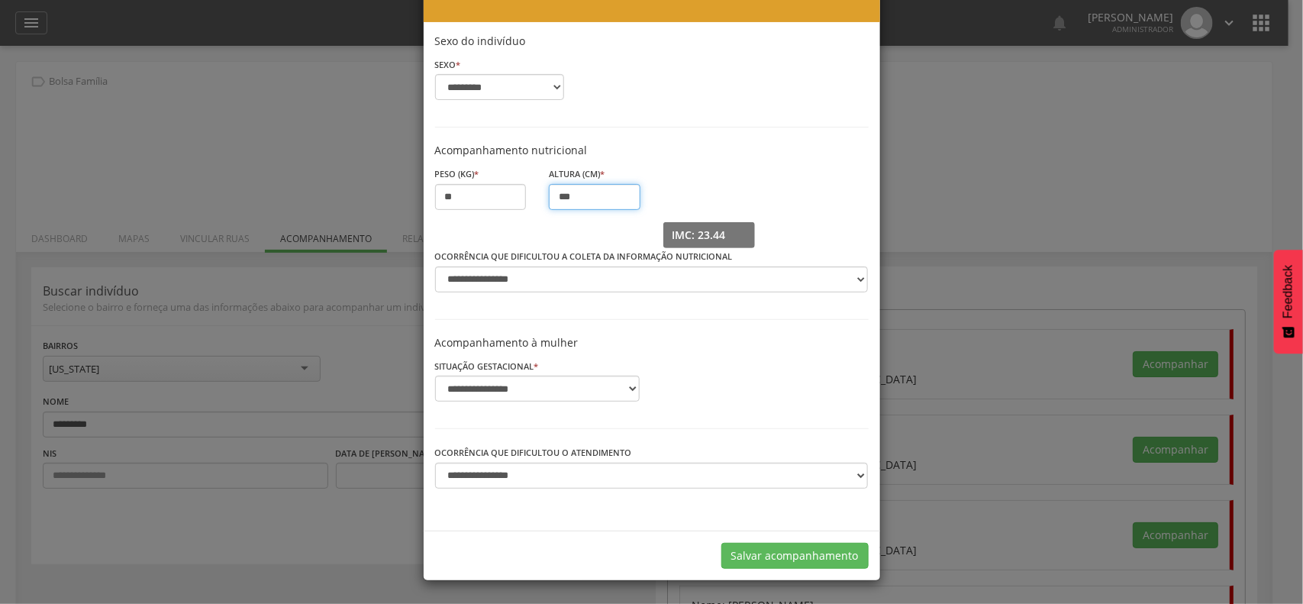
type input "***"
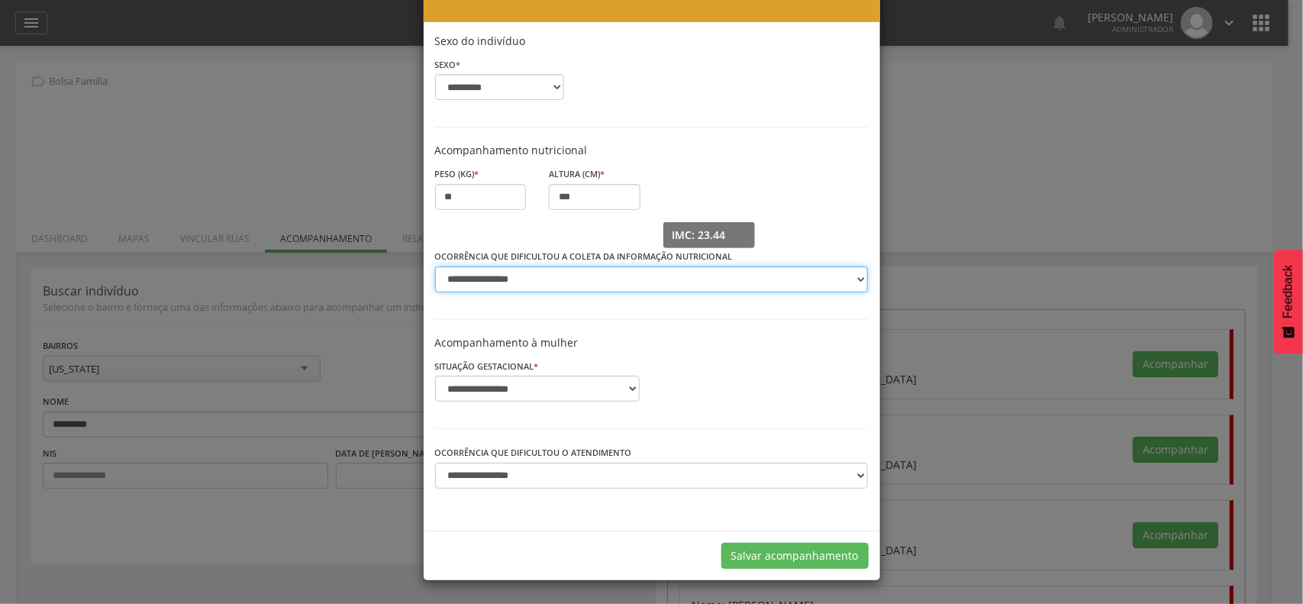
click at [611, 275] on select "**********" at bounding box center [651, 279] width 433 height 26
select select "****"
click at [435, 266] on select "**********" at bounding box center [651, 279] width 433 height 26
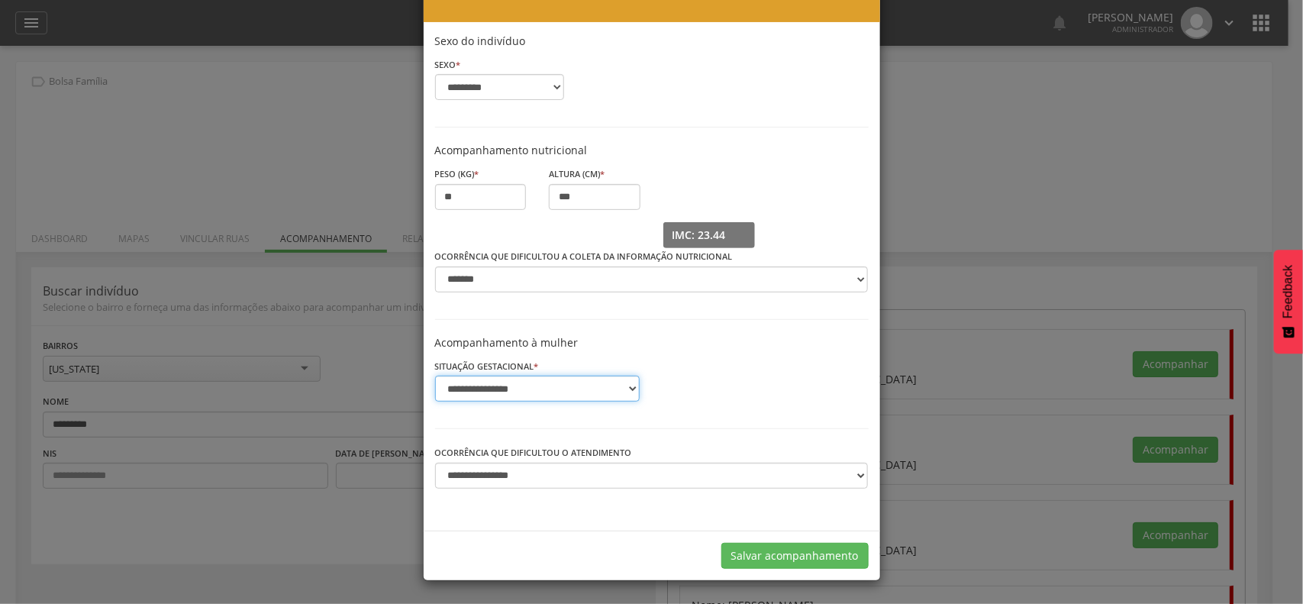
click at [538, 389] on select "**********" at bounding box center [537, 388] width 205 height 26
select select "*"
click at [435, 375] on select "**********" at bounding box center [537, 388] width 205 height 26
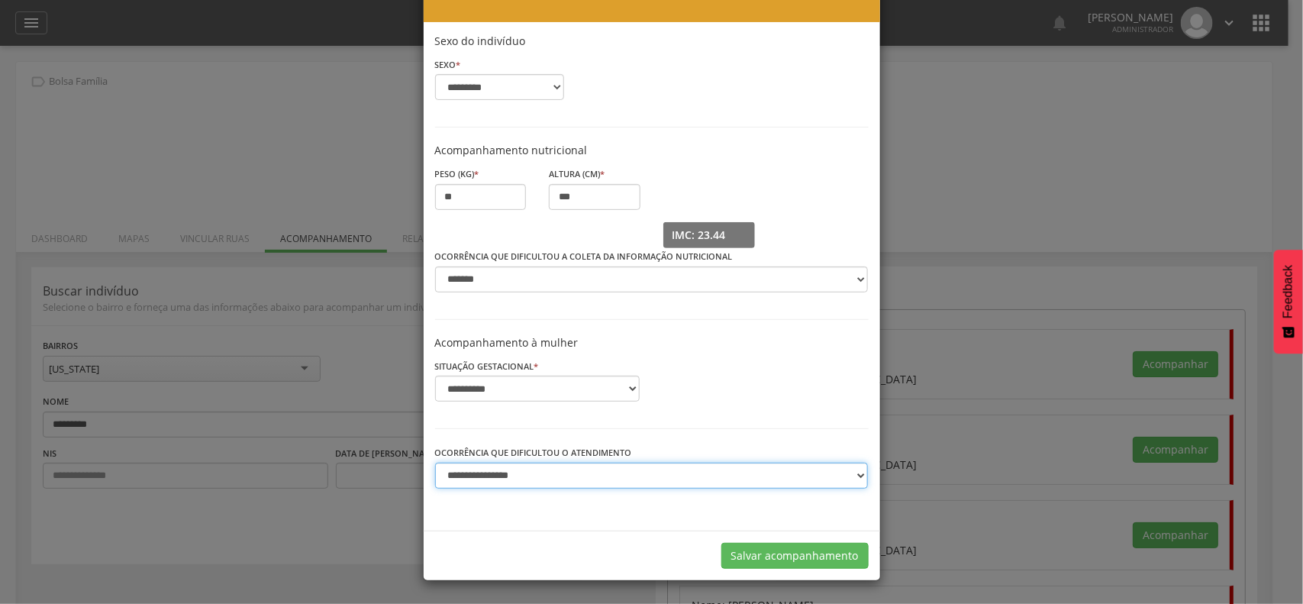
click at [569, 475] on select "**********" at bounding box center [651, 475] width 433 height 26
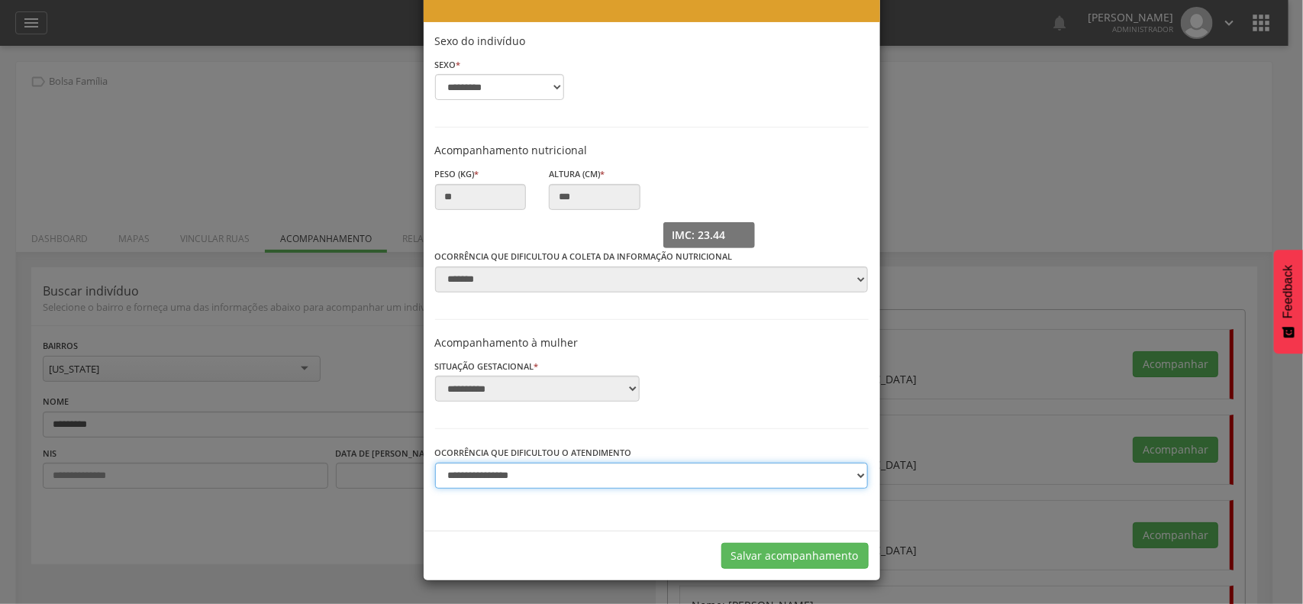
select select "****"
click at [435, 462] on select "**********" at bounding box center [651, 475] width 433 height 26
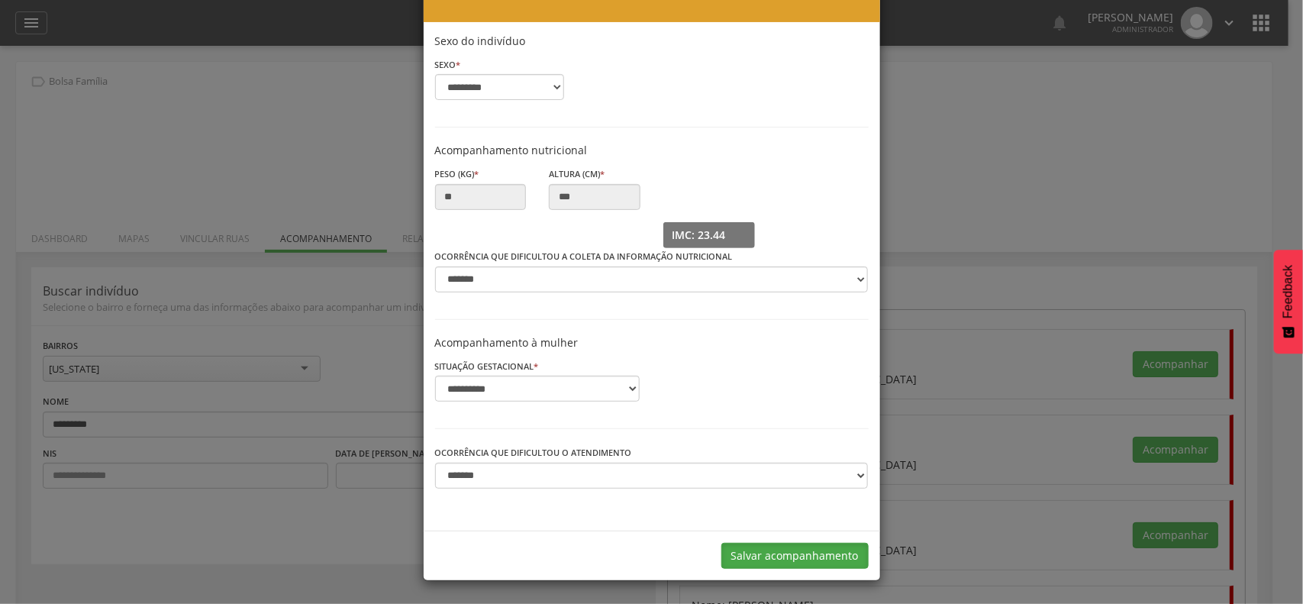
click at [798, 557] on button "Salvar acompanhamento" at bounding box center [794, 556] width 147 height 26
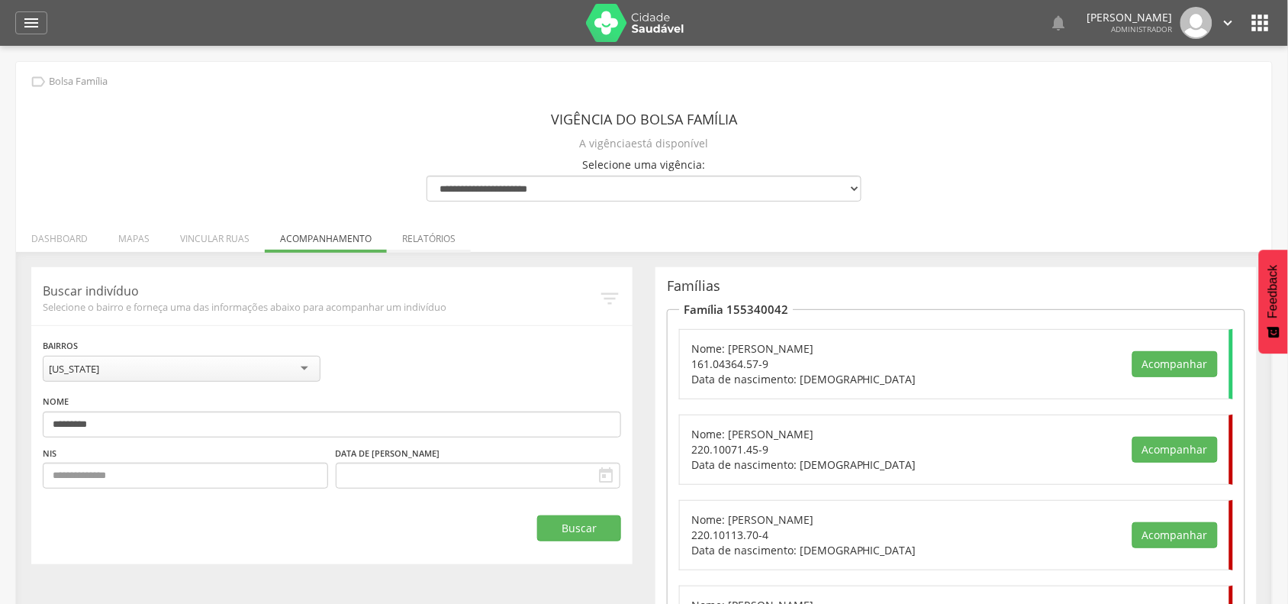
click at [422, 241] on li "Relatórios" at bounding box center [429, 235] width 84 height 36
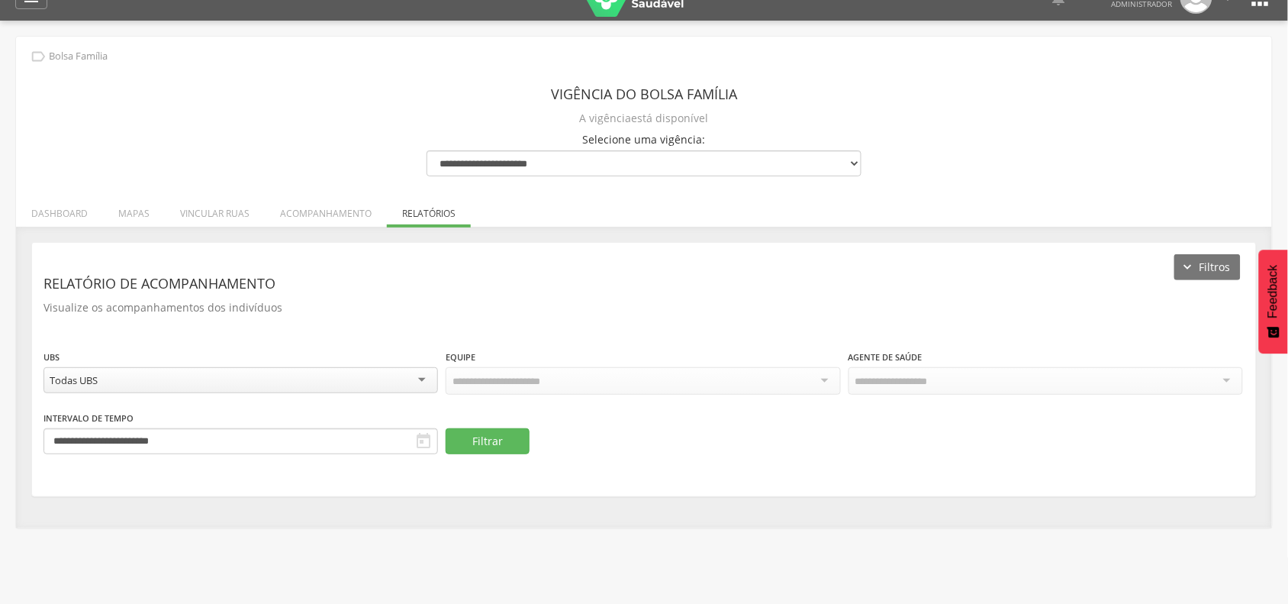
scroll to position [46, 0]
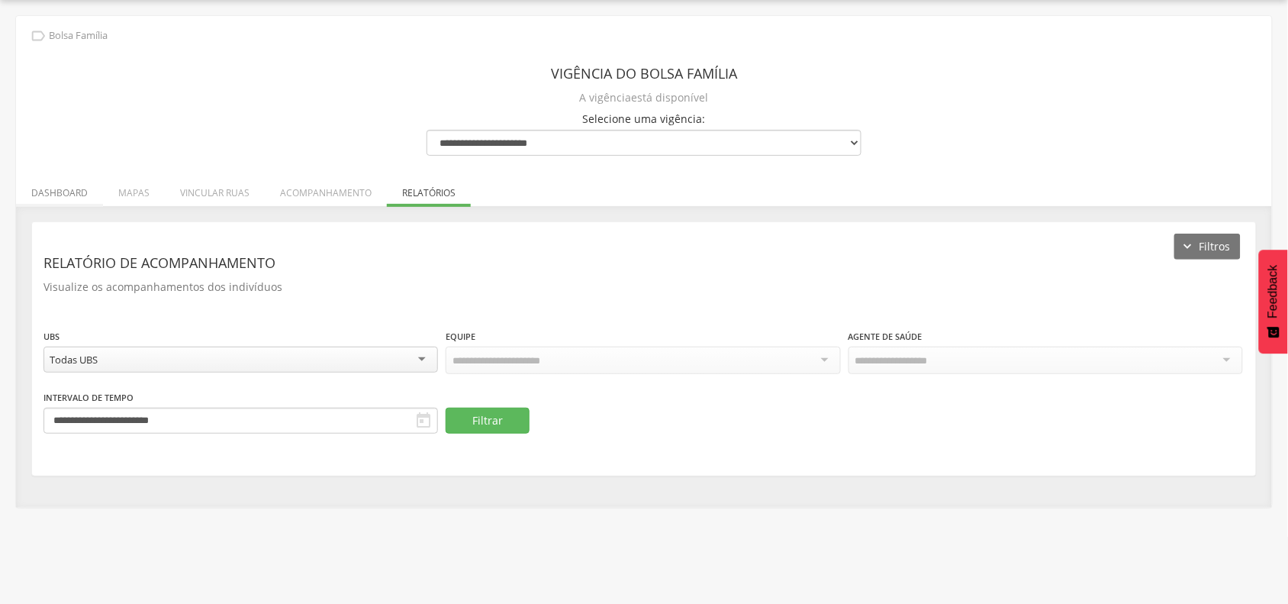
click at [50, 188] on li "Dashboard" at bounding box center [59, 189] width 87 height 36
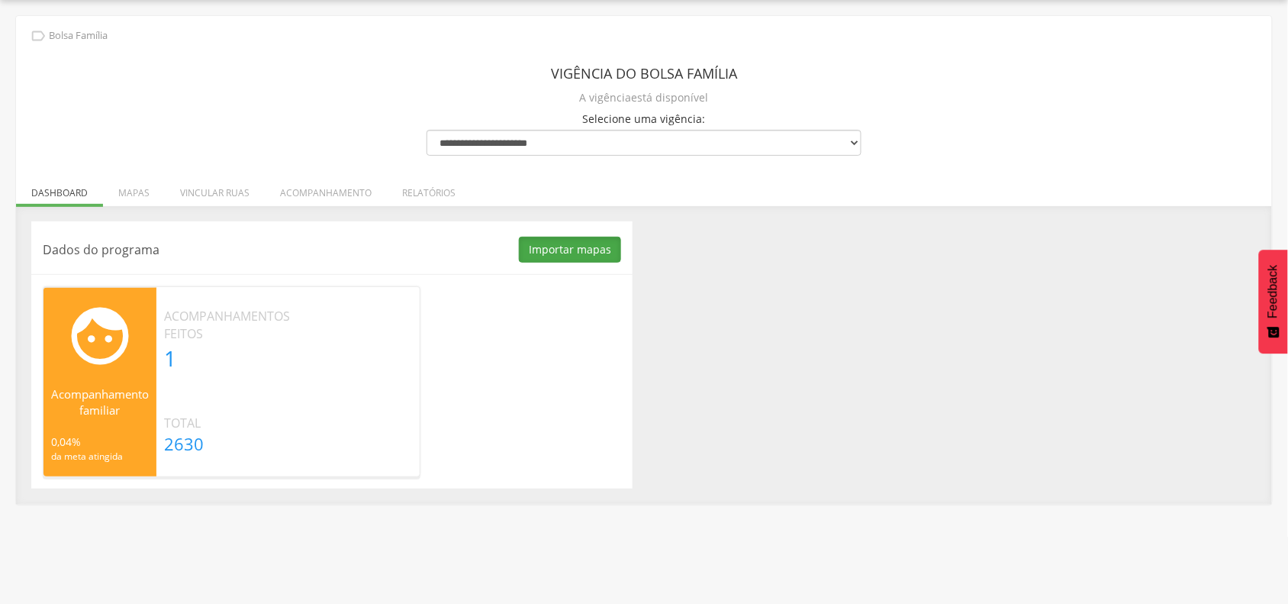
click at [548, 250] on button "Importar mapas" at bounding box center [570, 250] width 102 height 26
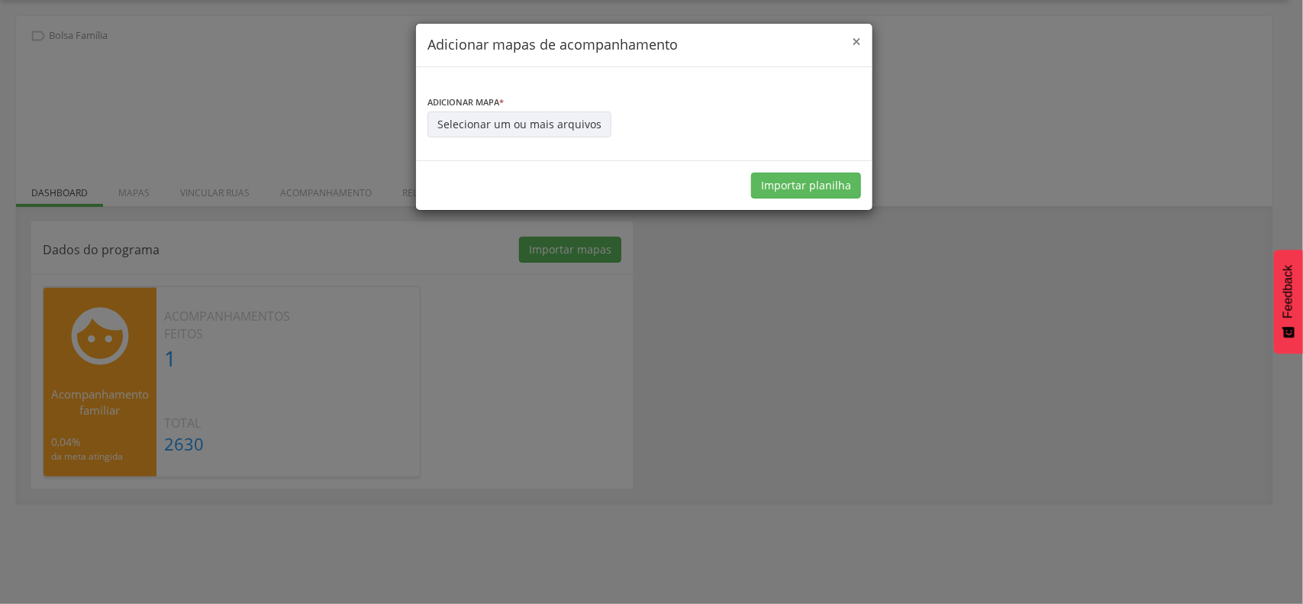
click at [856, 43] on span "×" at bounding box center [856, 41] width 9 height 21
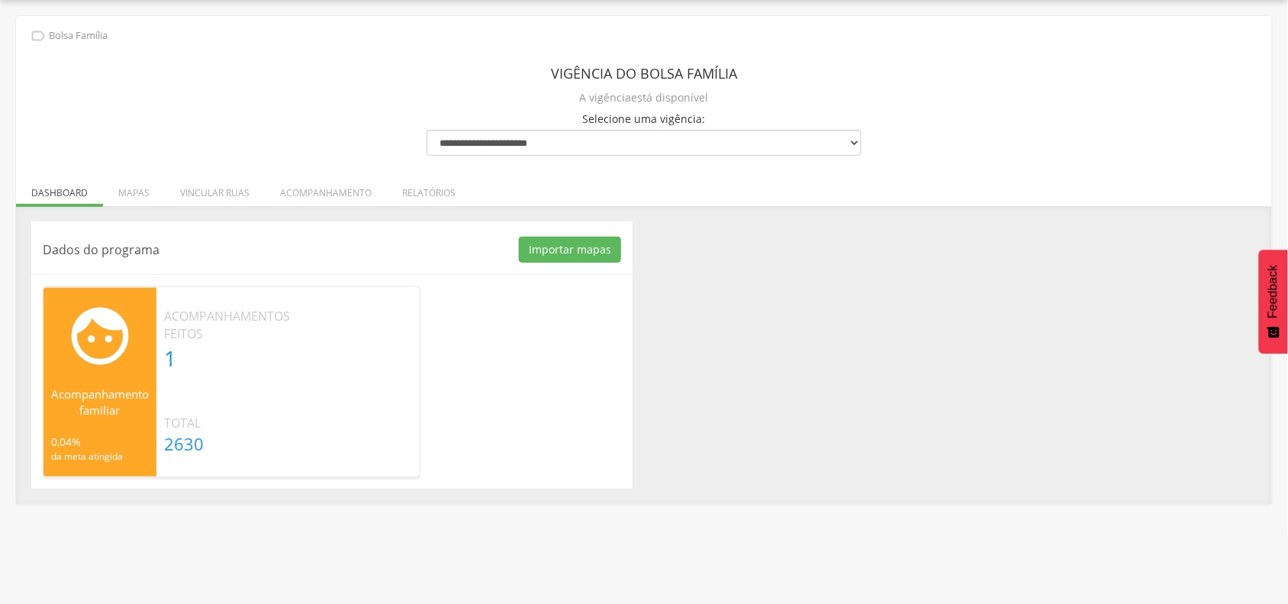
scroll to position [0, 0]
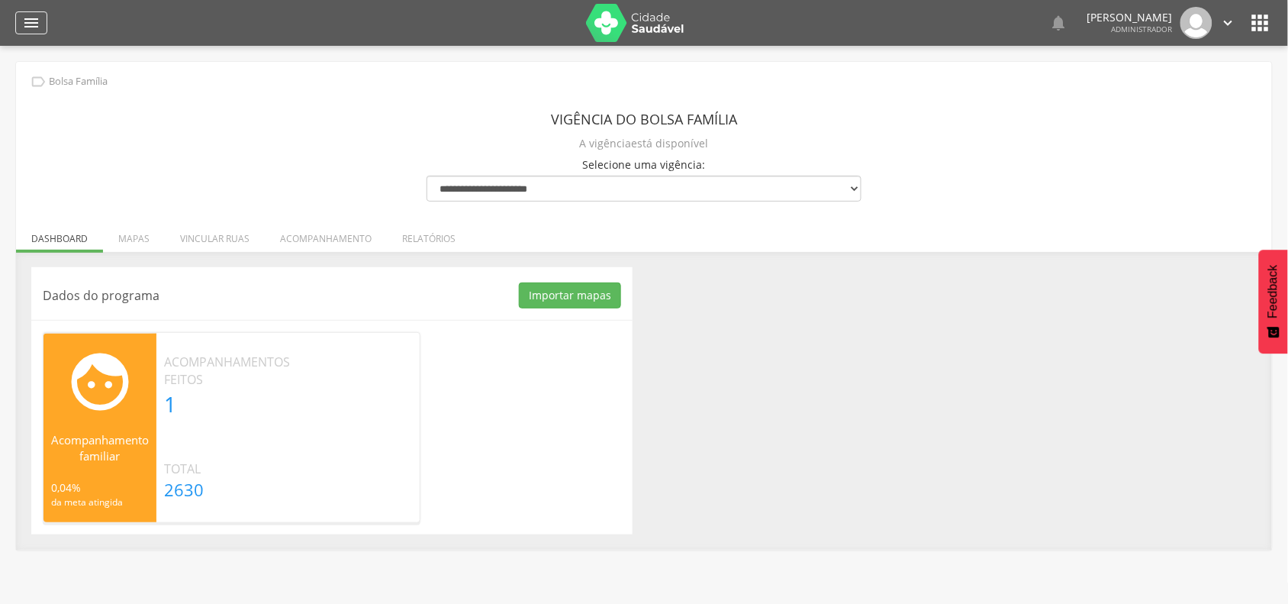
click at [28, 24] on icon "" at bounding box center [31, 23] width 18 height 18
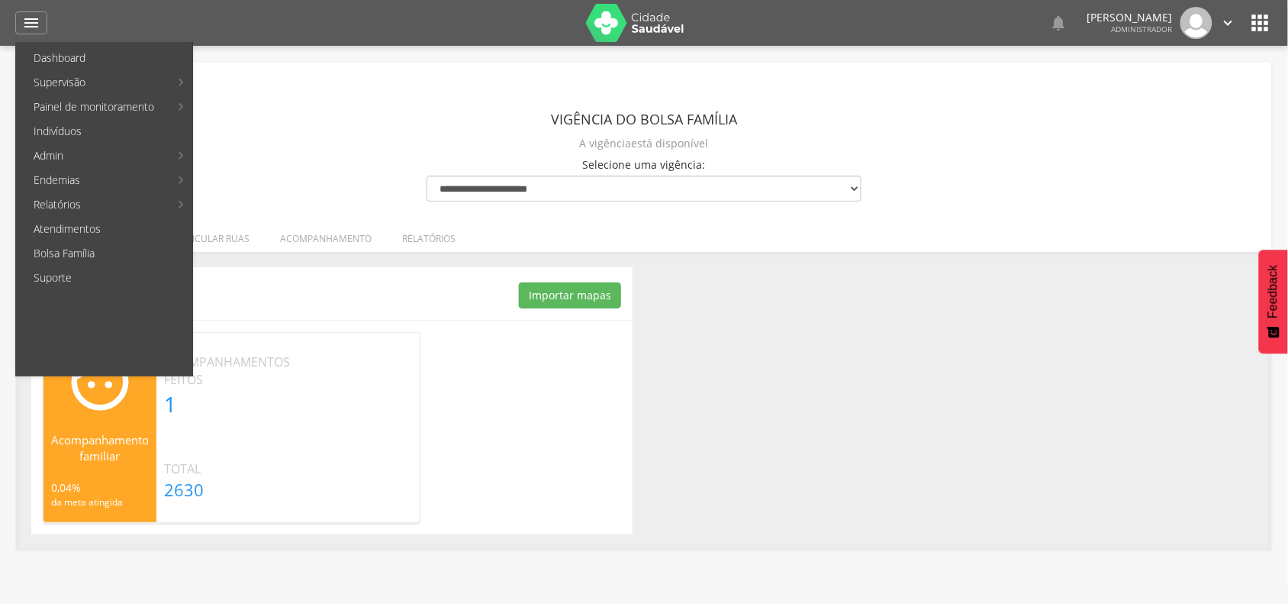
click at [382, 95] on div "**********" at bounding box center [644, 306] width 1256 height 488
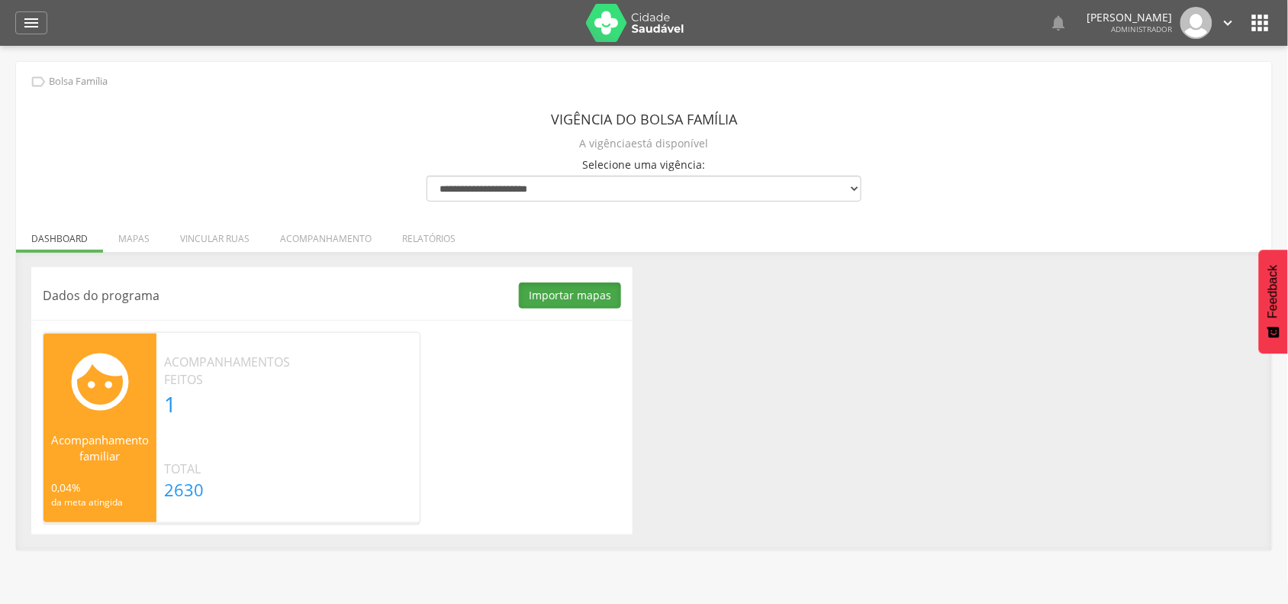
click at [574, 301] on button "Importar mapas" at bounding box center [570, 295] width 102 height 26
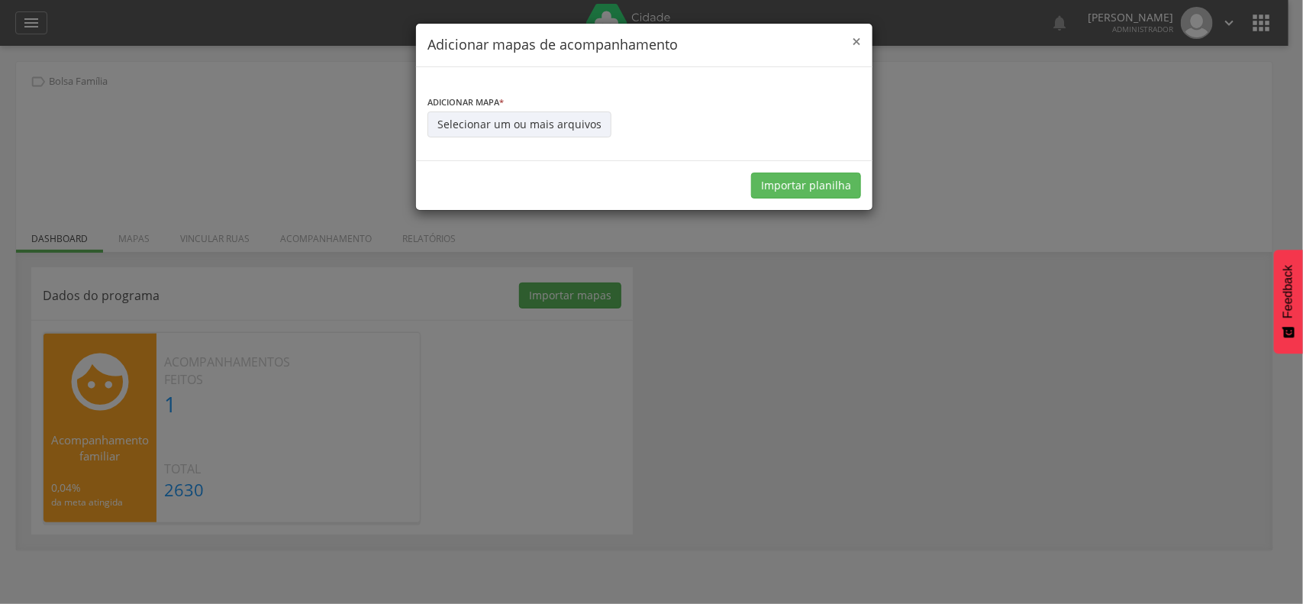
click at [856, 40] on span "×" at bounding box center [856, 41] width 9 height 21
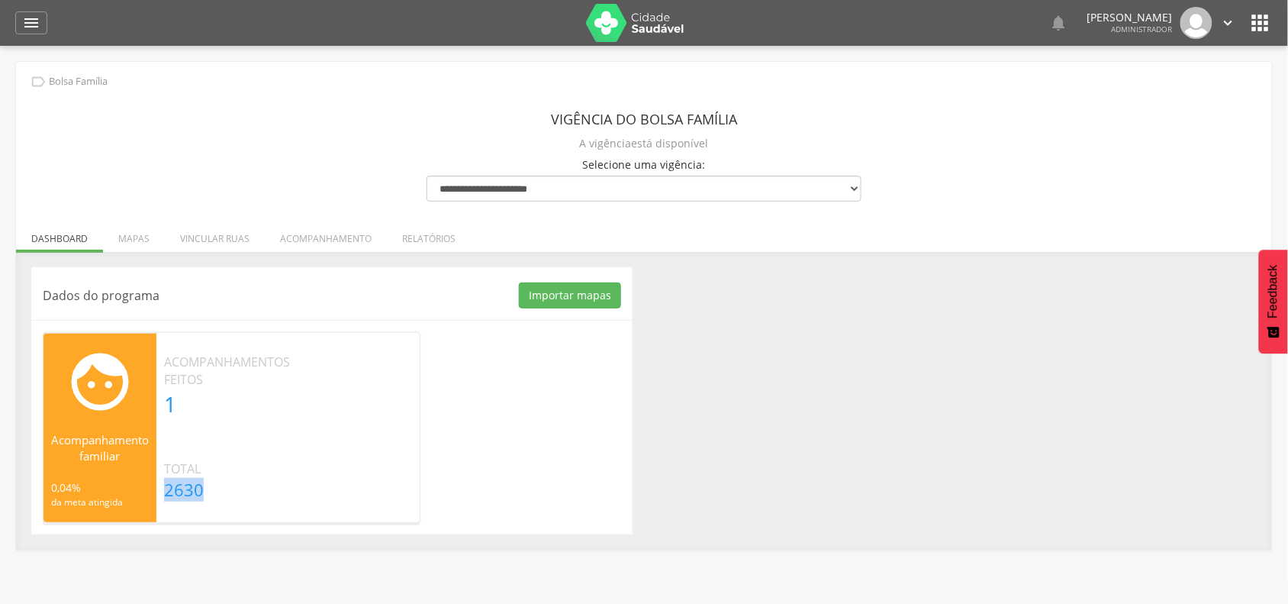
drag, startPoint x: 168, startPoint y: 492, endPoint x: 216, endPoint y: 486, distance: 48.5
click at [216, 486] on p "2630" at bounding box center [227, 490] width 126 height 24
click at [127, 234] on li "Mapas" at bounding box center [134, 235] width 62 height 36
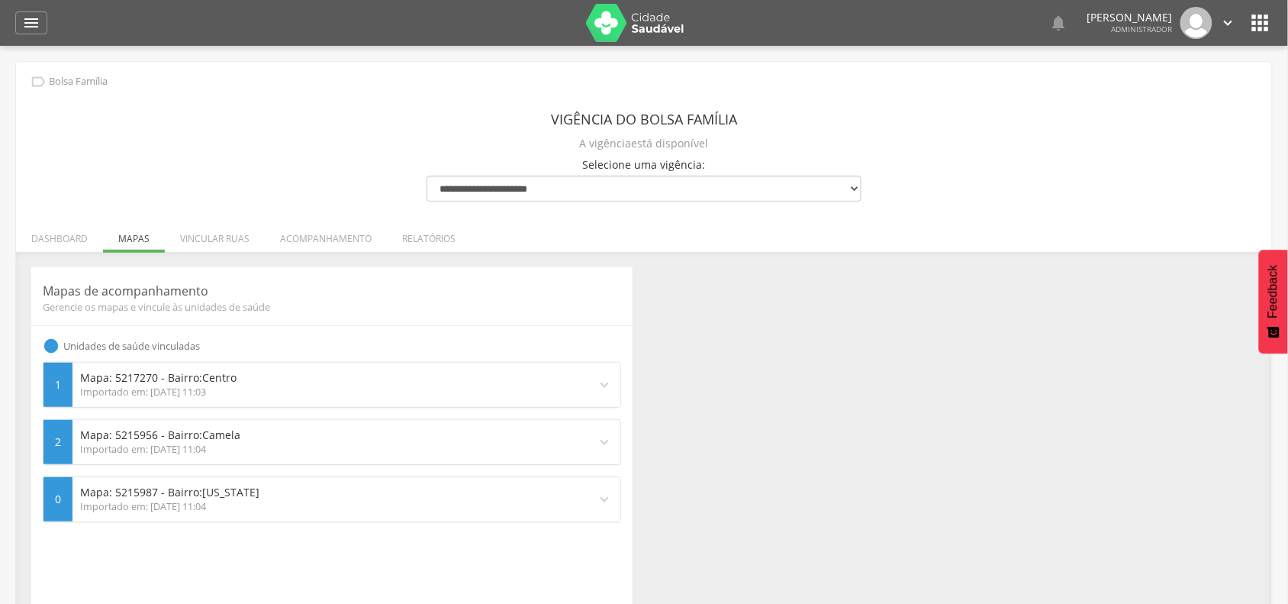
scroll to position [95, 0]
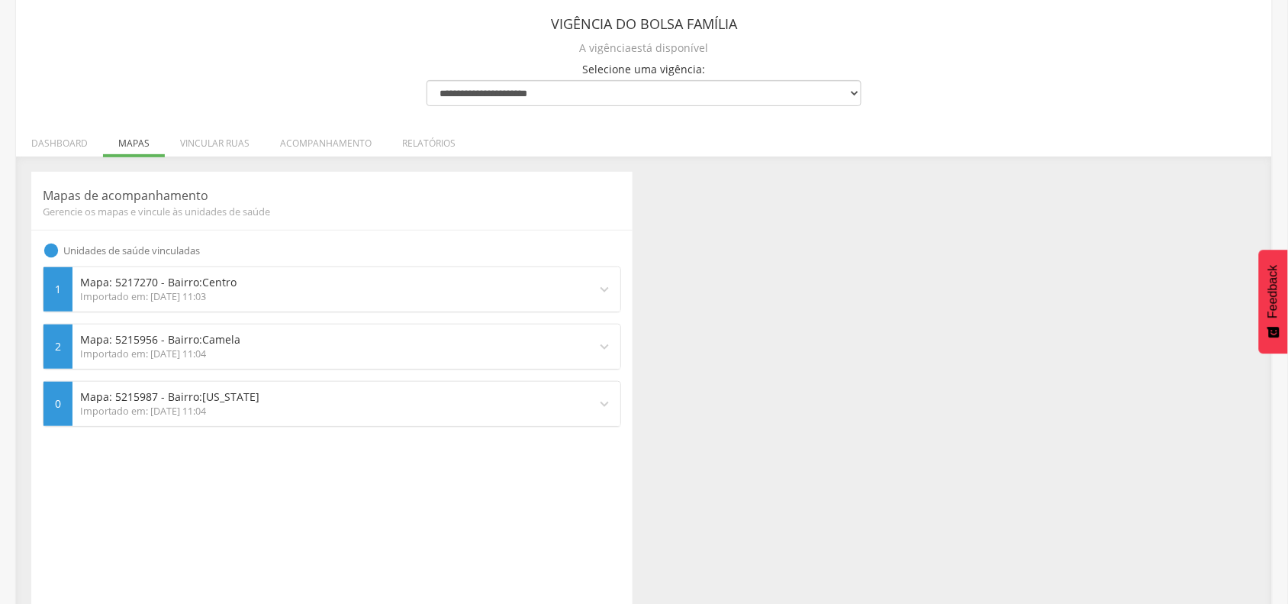
click at [185, 285] on p "Mapa: 5217270 - Bairro: Centro" at bounding box center [330, 282] width 501 height 15
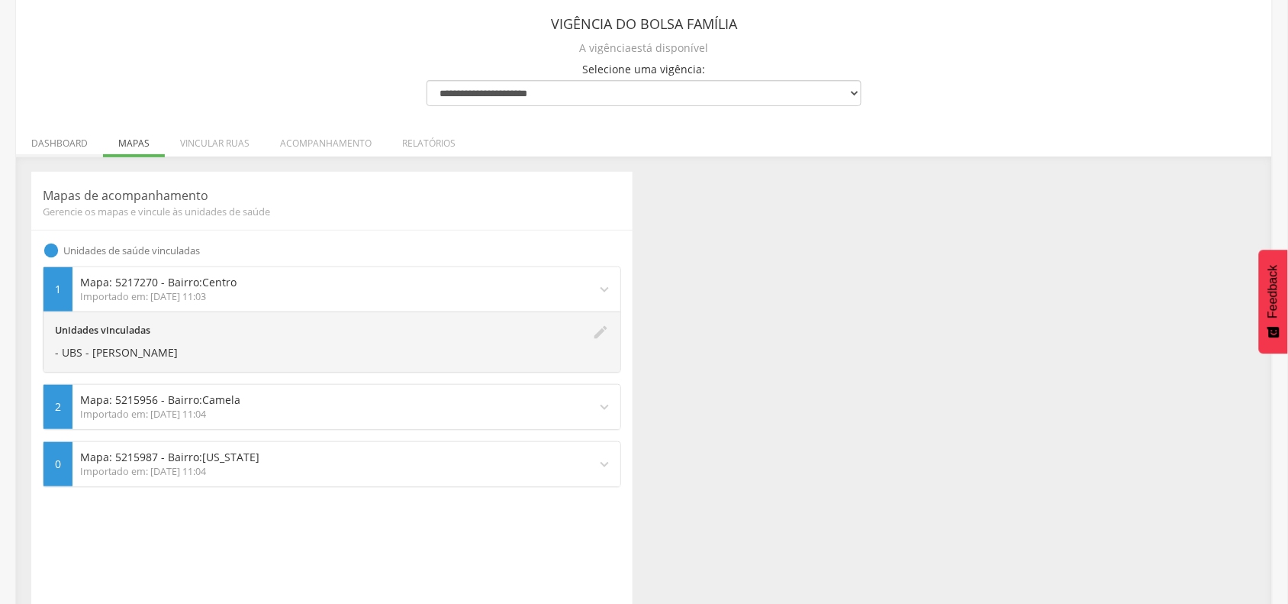
click at [65, 139] on li "Dashboard" at bounding box center [59, 139] width 87 height 36
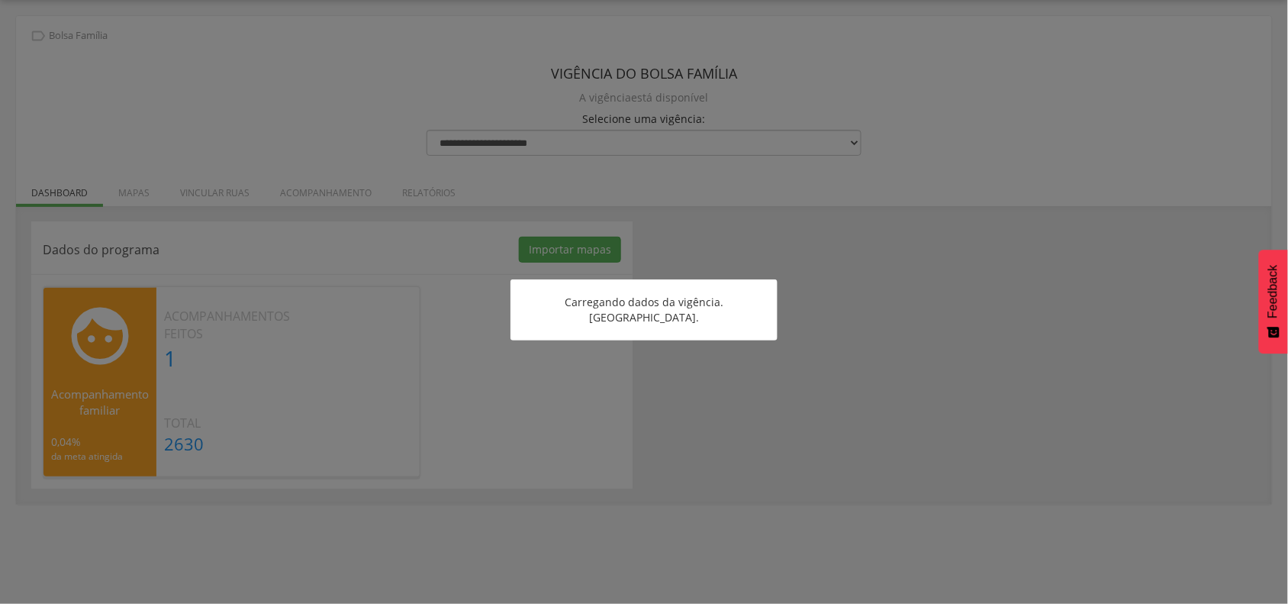
scroll to position [46, 0]
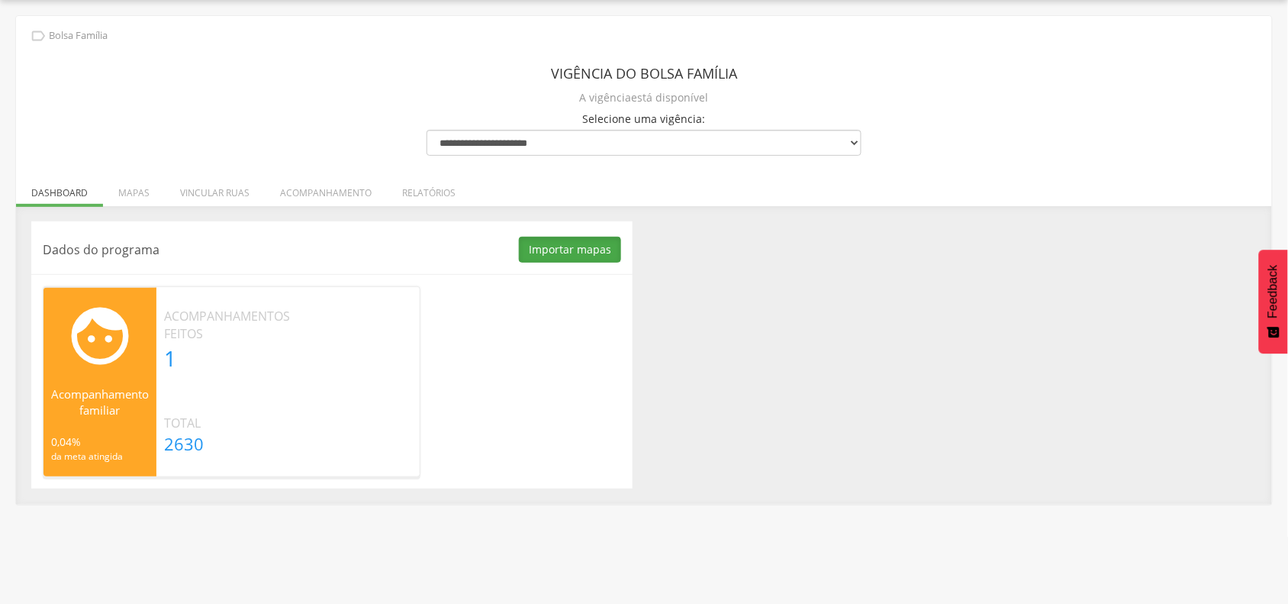
click at [585, 248] on button "Importar mapas" at bounding box center [570, 250] width 102 height 26
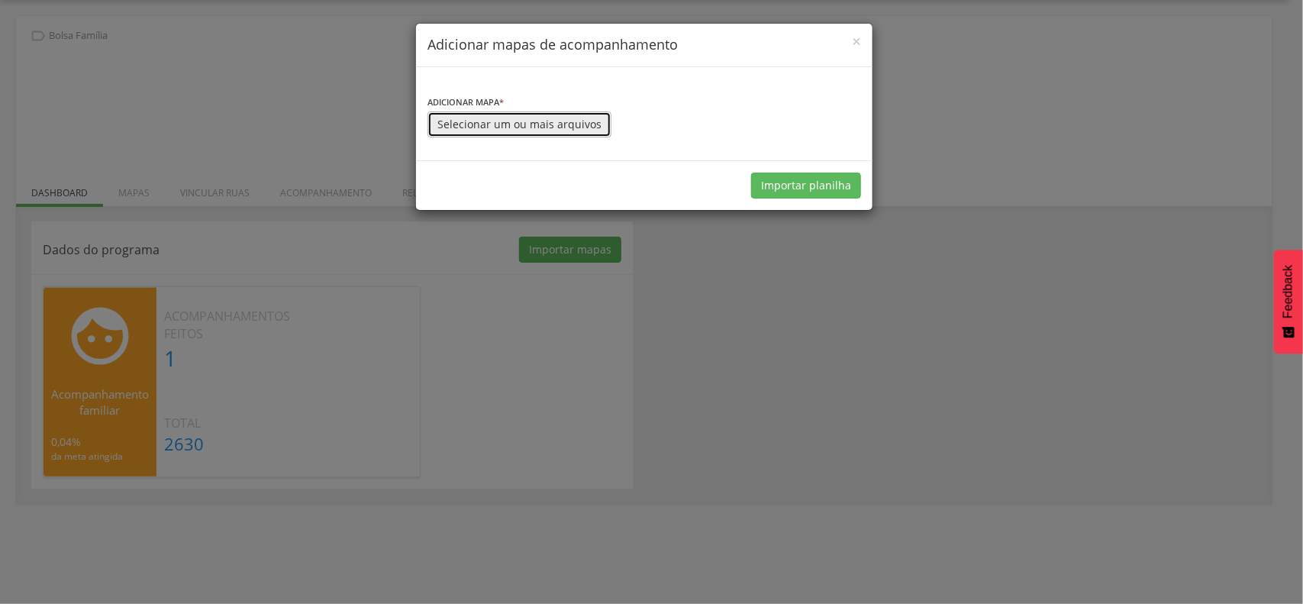
click at [546, 131] on button "Selecionar um ou mais arquivos" at bounding box center [519, 124] width 184 height 26
click at [859, 36] on span "×" at bounding box center [856, 41] width 9 height 21
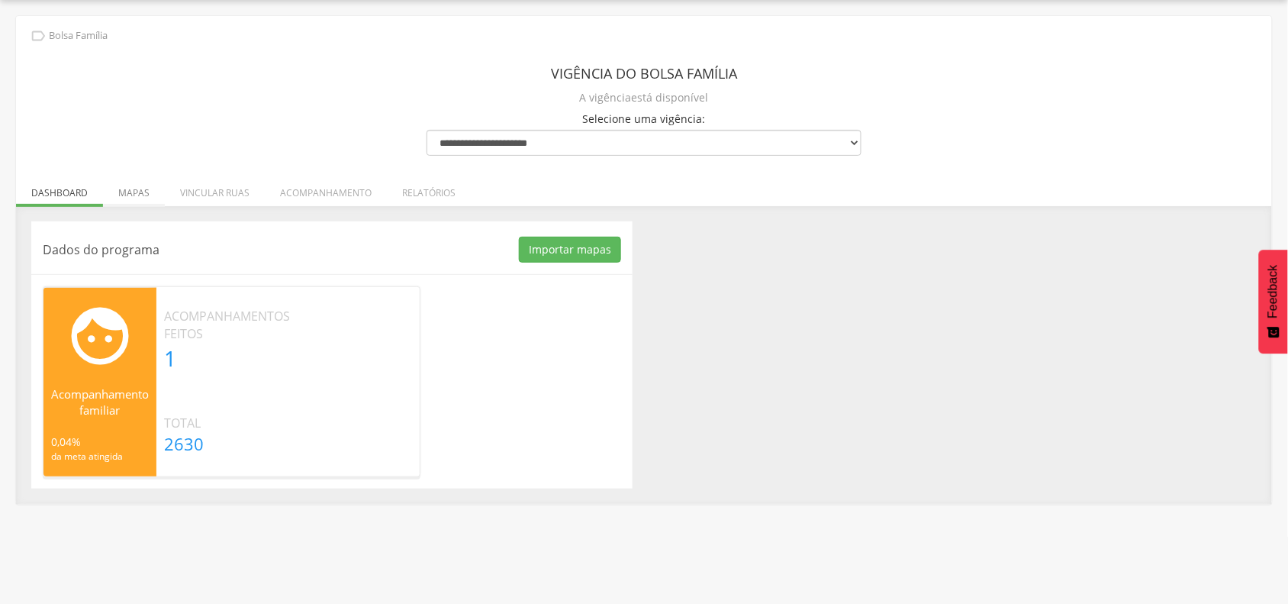
click at [143, 189] on li "Mapas" at bounding box center [134, 189] width 62 height 36
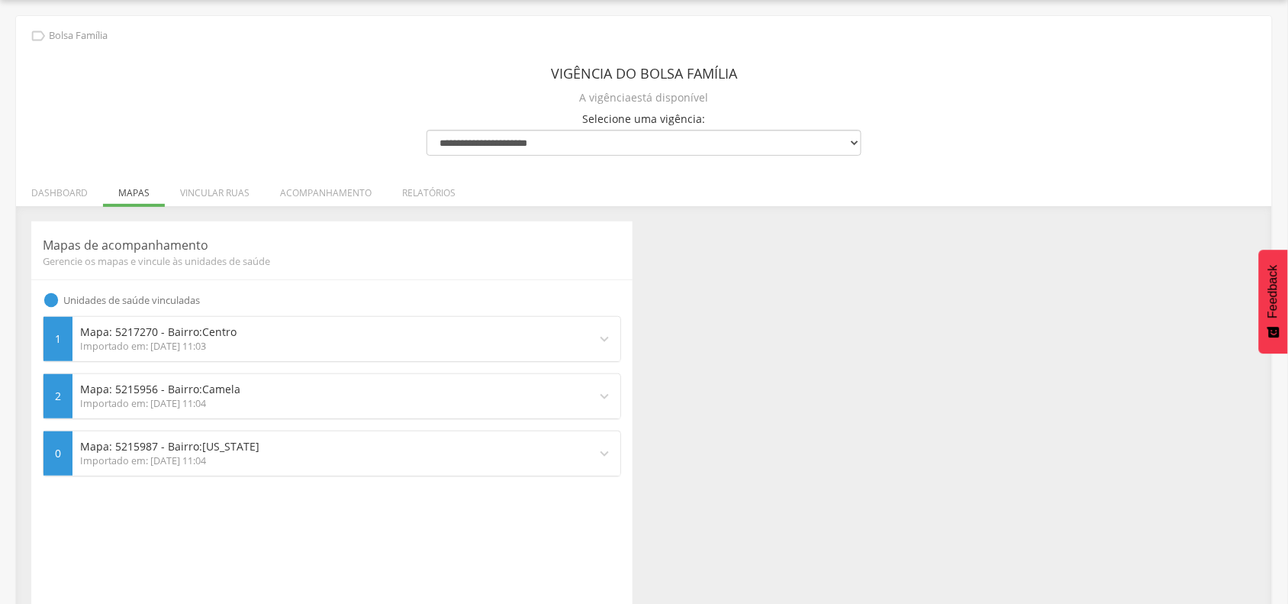
click at [208, 349] on div "Importado em: [DATE] 11:03" at bounding box center [330, 347] width 501 height 14
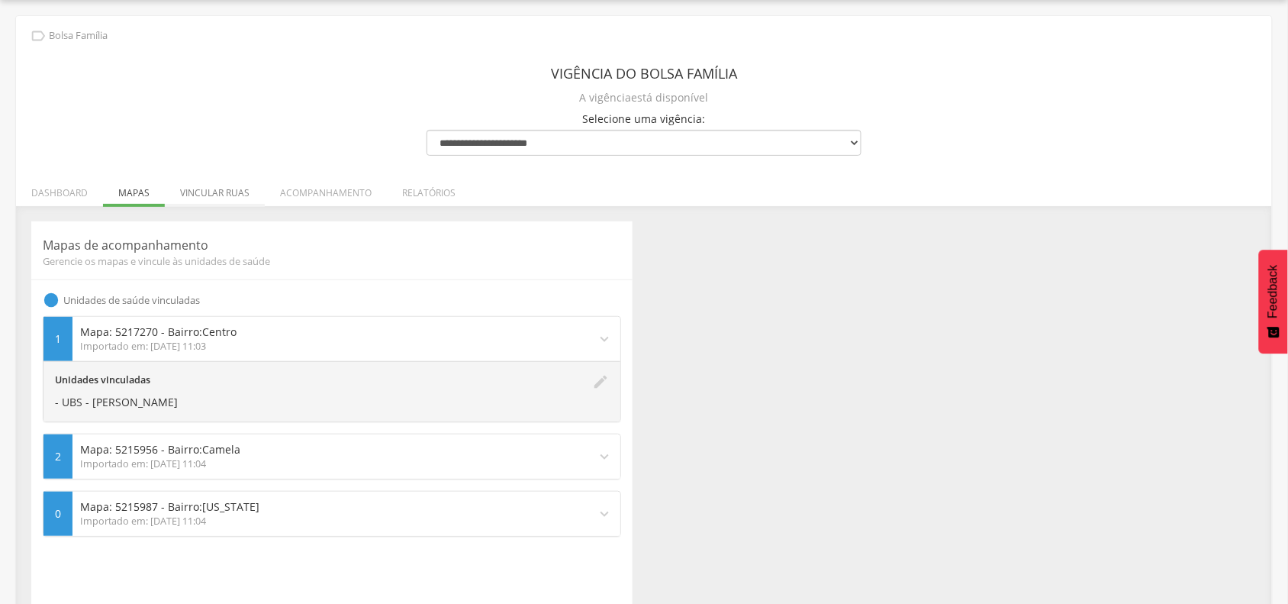
click at [212, 202] on li "Vincular ruas" at bounding box center [215, 189] width 100 height 36
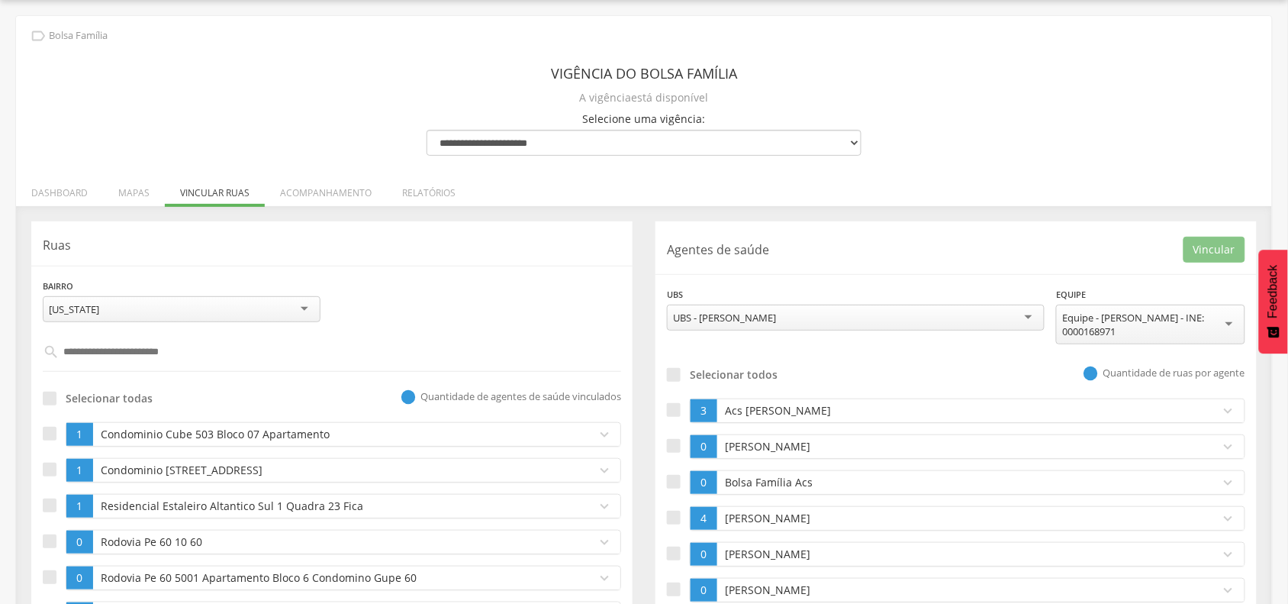
click at [260, 314] on div "[US_STATE]" at bounding box center [182, 309] width 278 height 26
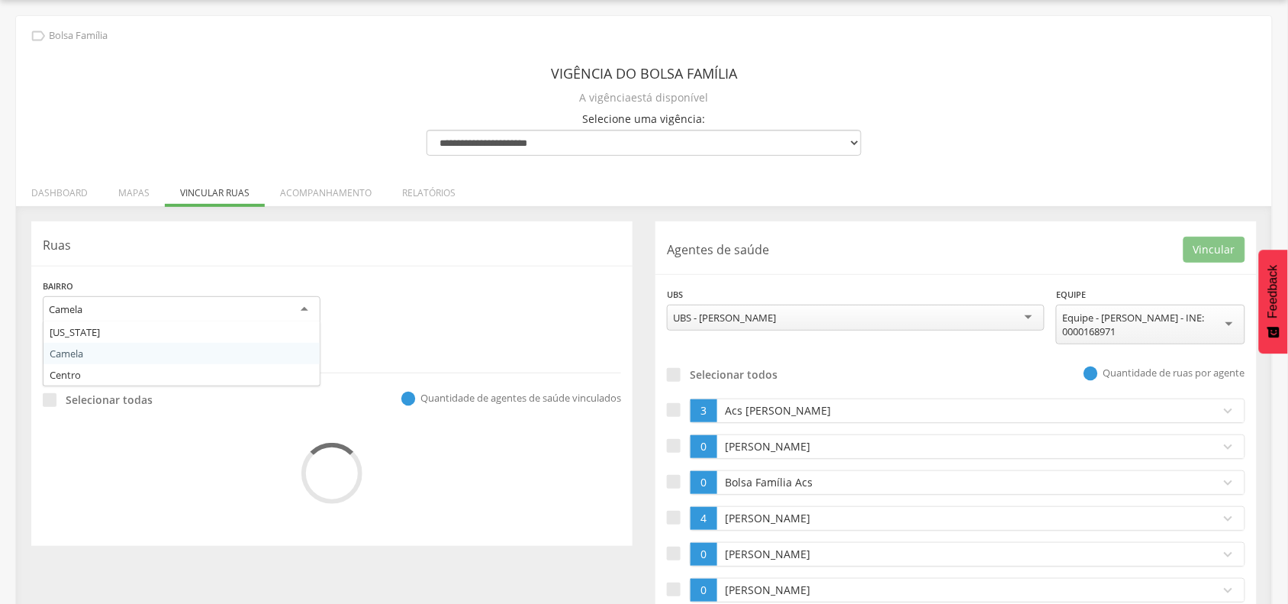
click at [158, 319] on div "Camela" at bounding box center [182, 309] width 278 height 27
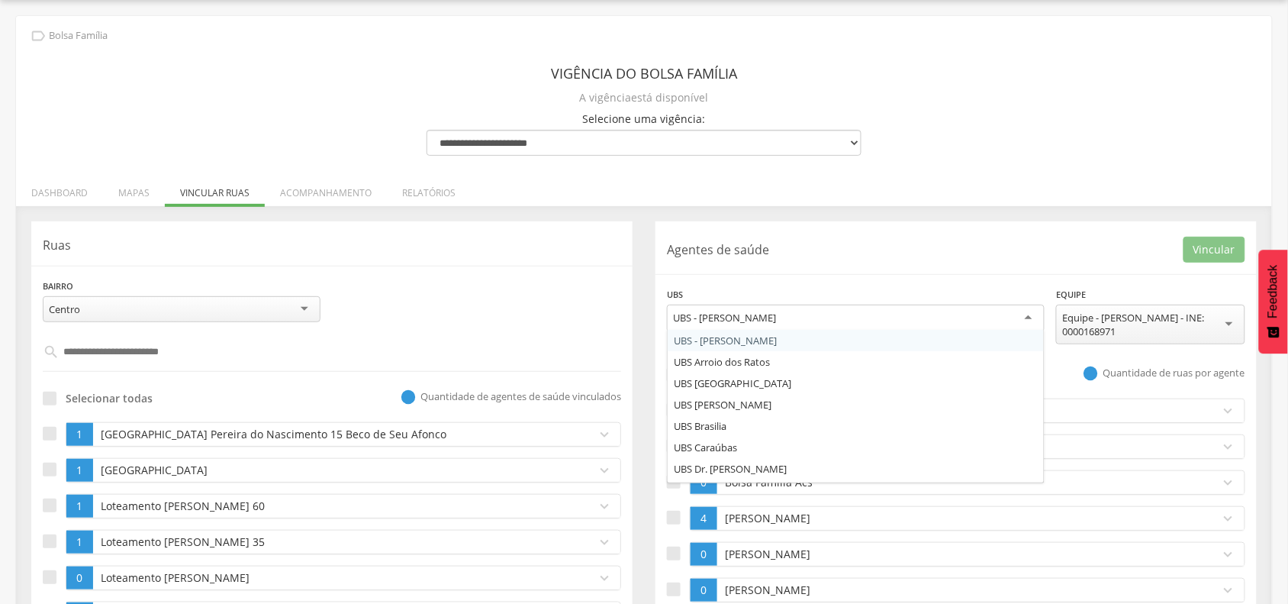
scroll to position [0, 0]
click at [842, 319] on div "UBS - [PERSON_NAME]" at bounding box center [856, 318] width 378 height 27
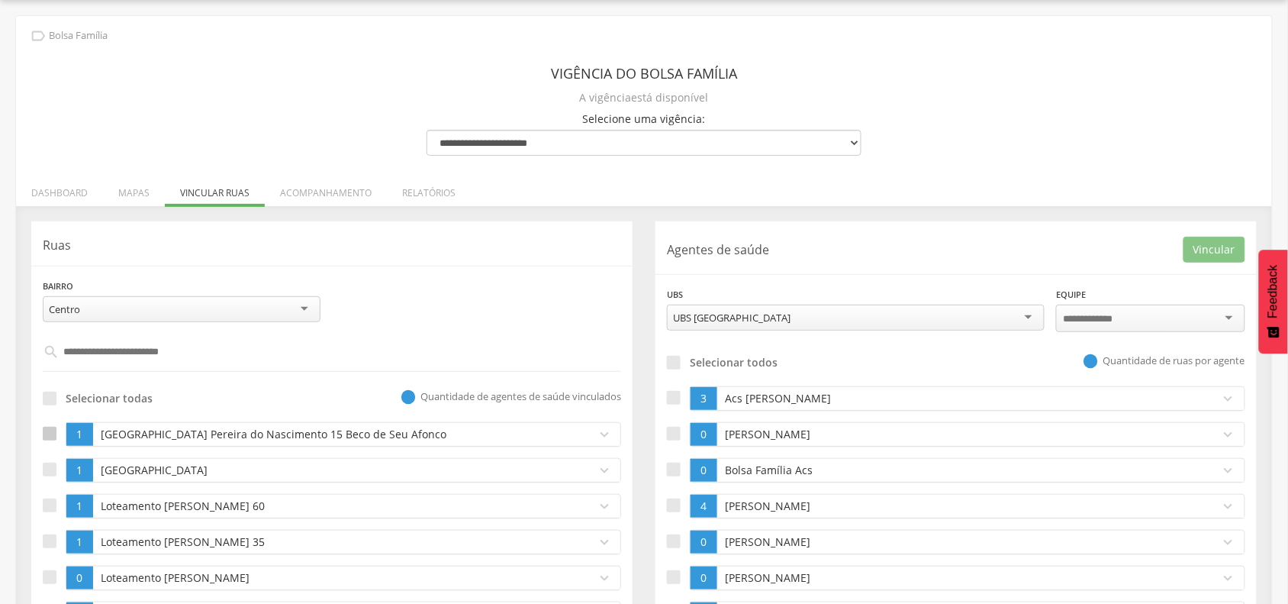
click at [44, 429] on div at bounding box center [50, 434] width 14 height 14
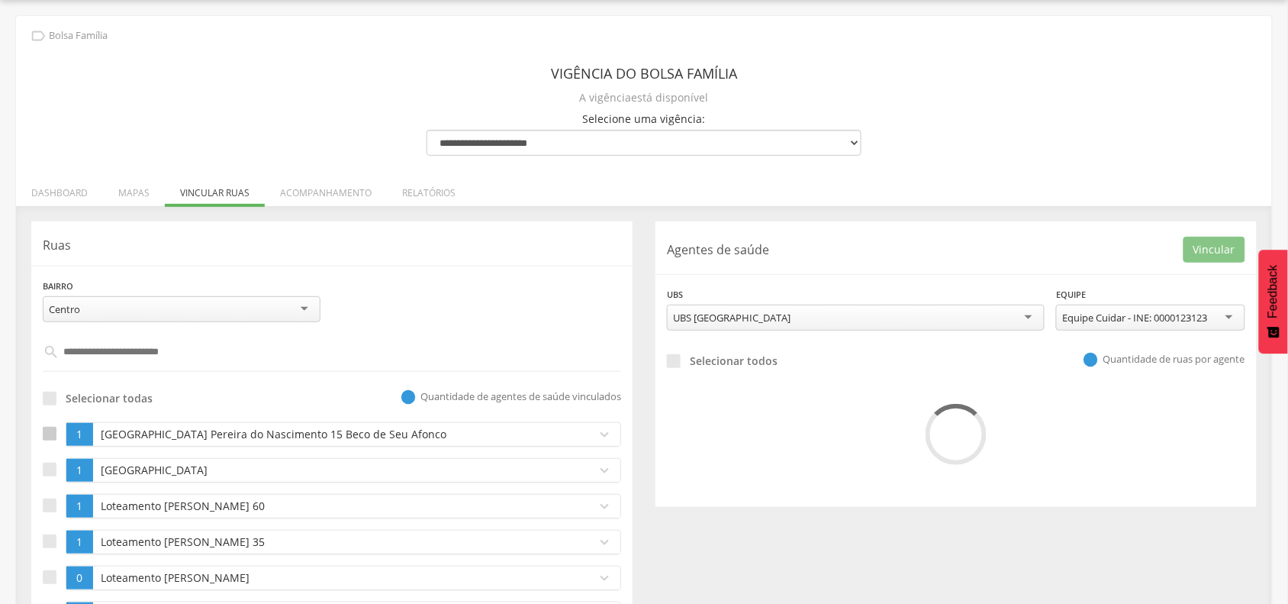
click at [48, 436] on div at bounding box center [50, 434] width 14 height 14
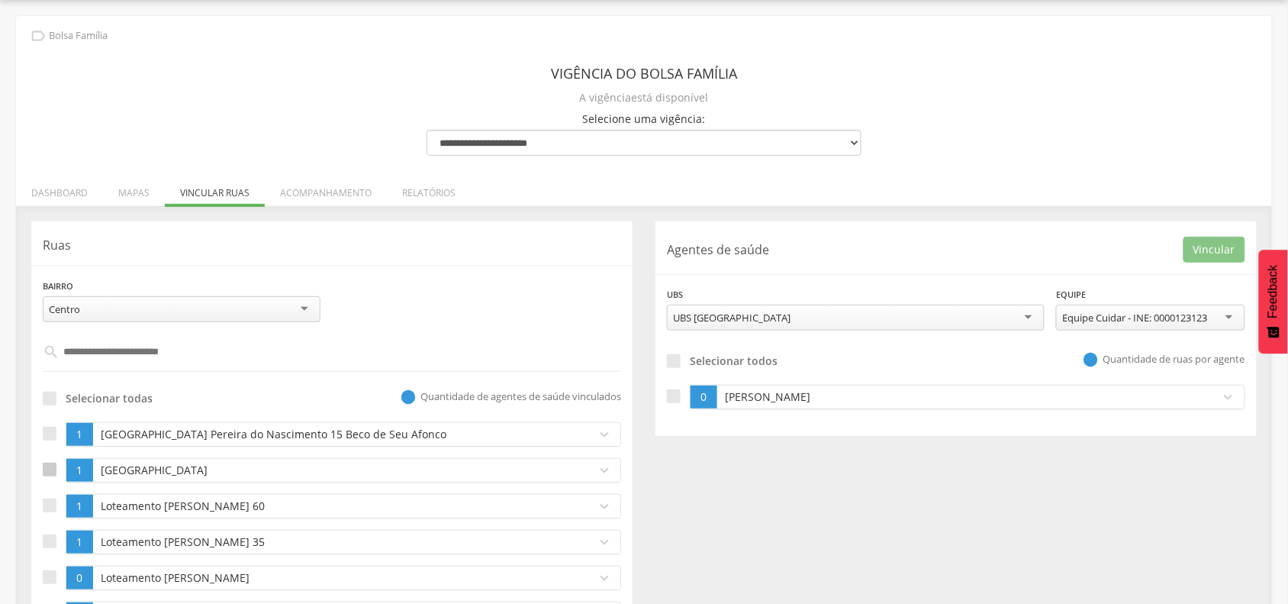
click at [47, 463] on div at bounding box center [50, 469] width 14 height 14
click at [48, 437] on div at bounding box center [50, 434] width 14 height 14
click at [54, 401] on div at bounding box center [50, 399] width 14 height 14
click at [682, 365] on label "Selecionar todos" at bounding box center [722, 360] width 111 height 15
click at [761, 311] on div "UBS [GEOGRAPHIC_DATA]" at bounding box center [732, 318] width 118 height 14
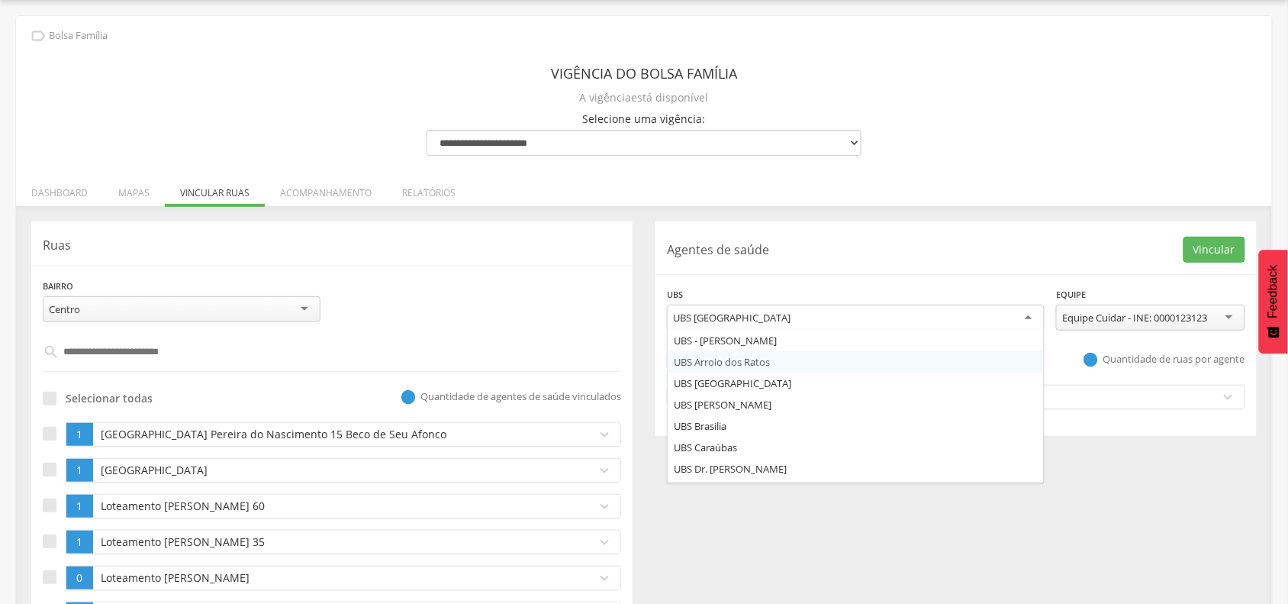
click at [727, 382] on div "**********" at bounding box center [956, 328] width 601 height 214
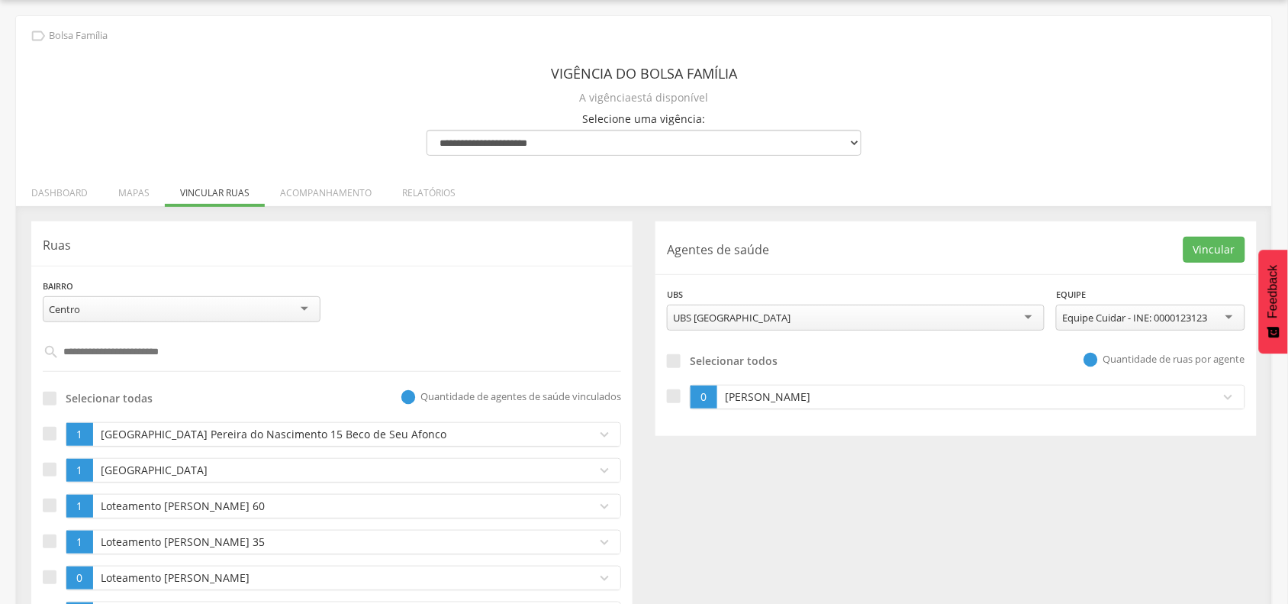
click at [760, 319] on div "UBS [GEOGRAPHIC_DATA]" at bounding box center [732, 318] width 118 height 14
click at [739, 311] on div "UBS Arroio dos Ratos" at bounding box center [856, 318] width 378 height 26
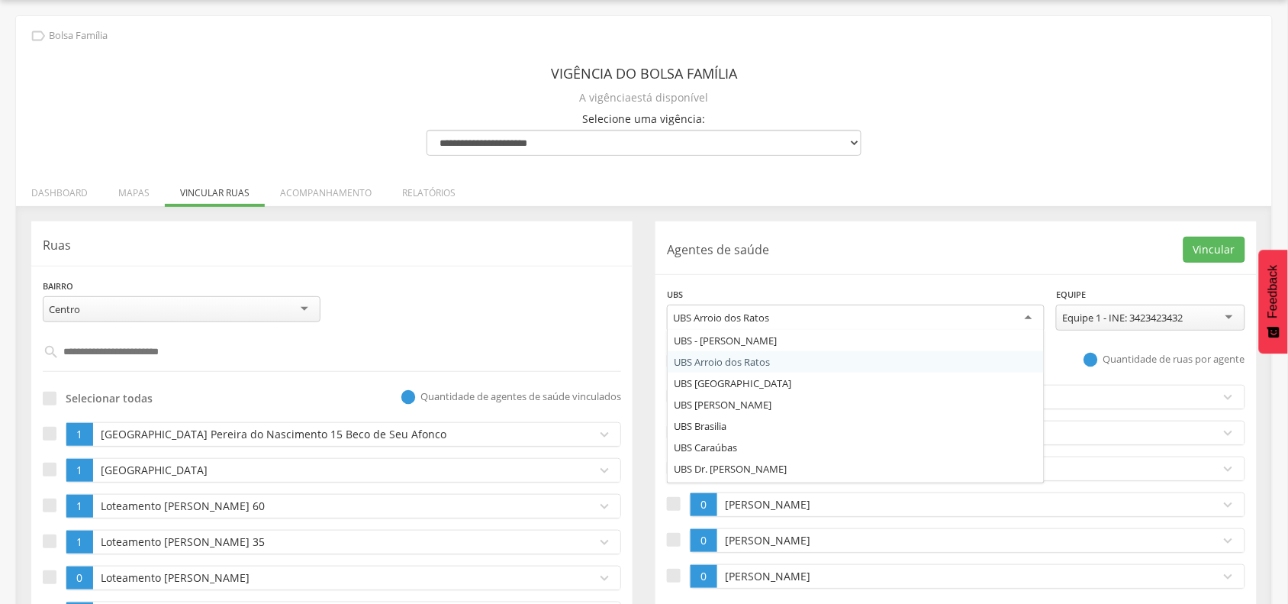
click at [798, 247] on p "Agentes de saúde" at bounding box center [925, 250] width 517 height 18
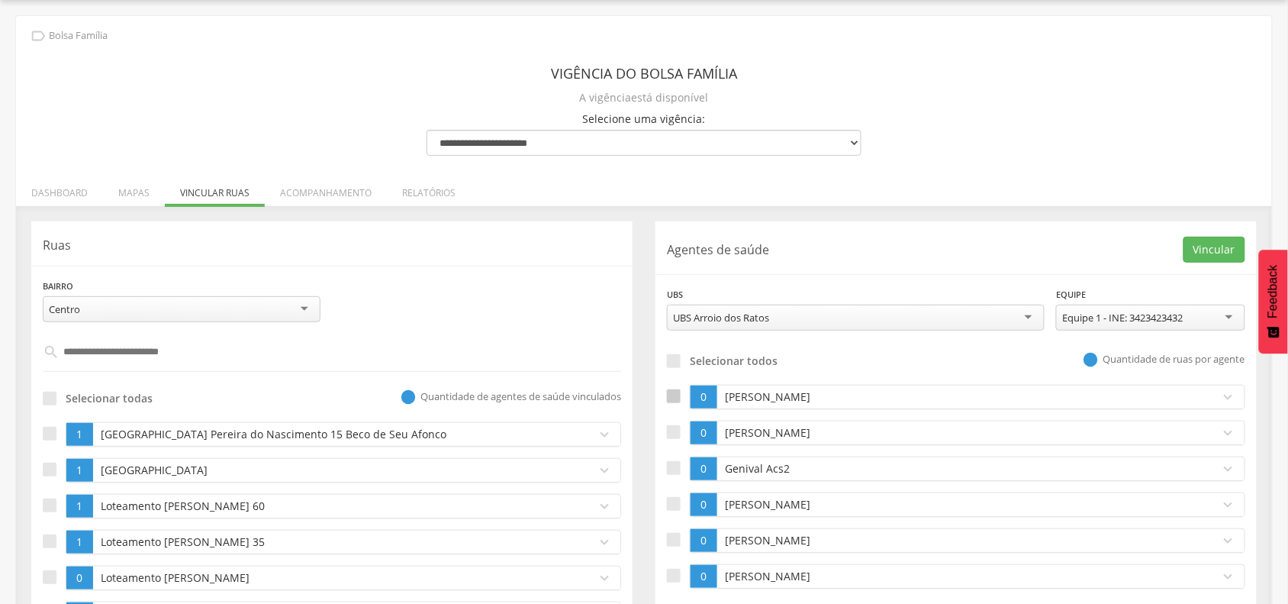
click at [672, 399] on div at bounding box center [674, 396] width 14 height 14
click at [673, 432] on div at bounding box center [674, 432] width 14 height 14
click at [830, 313] on div "UBS Arroio dos Ratos" at bounding box center [856, 318] width 378 height 26
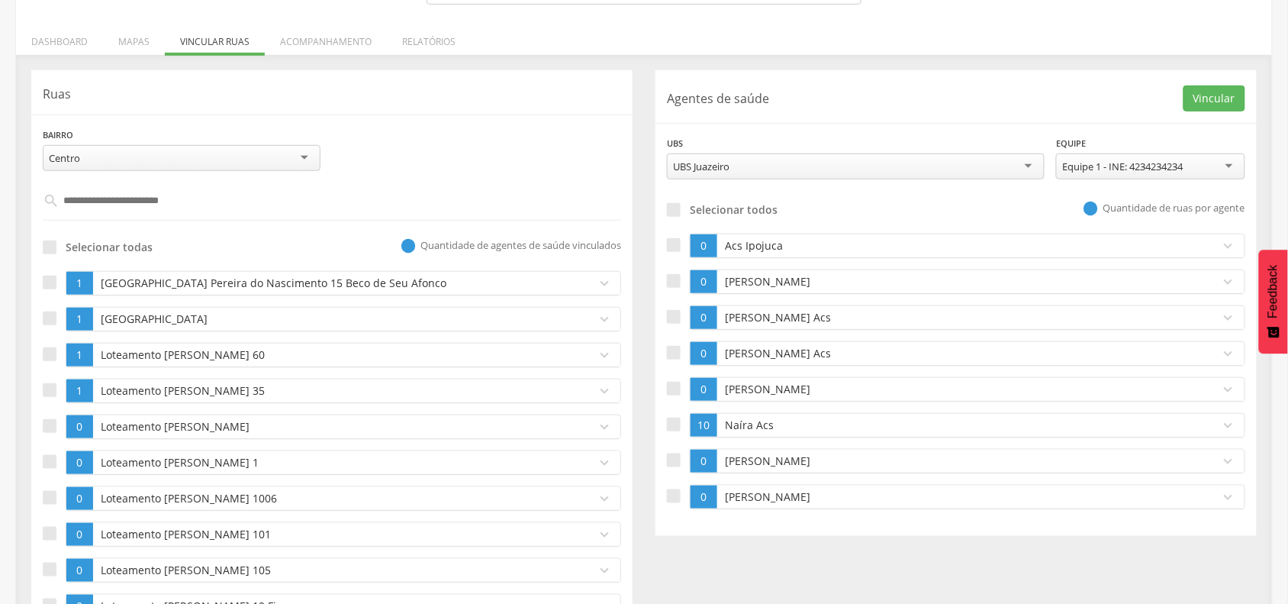
scroll to position [237, 0]
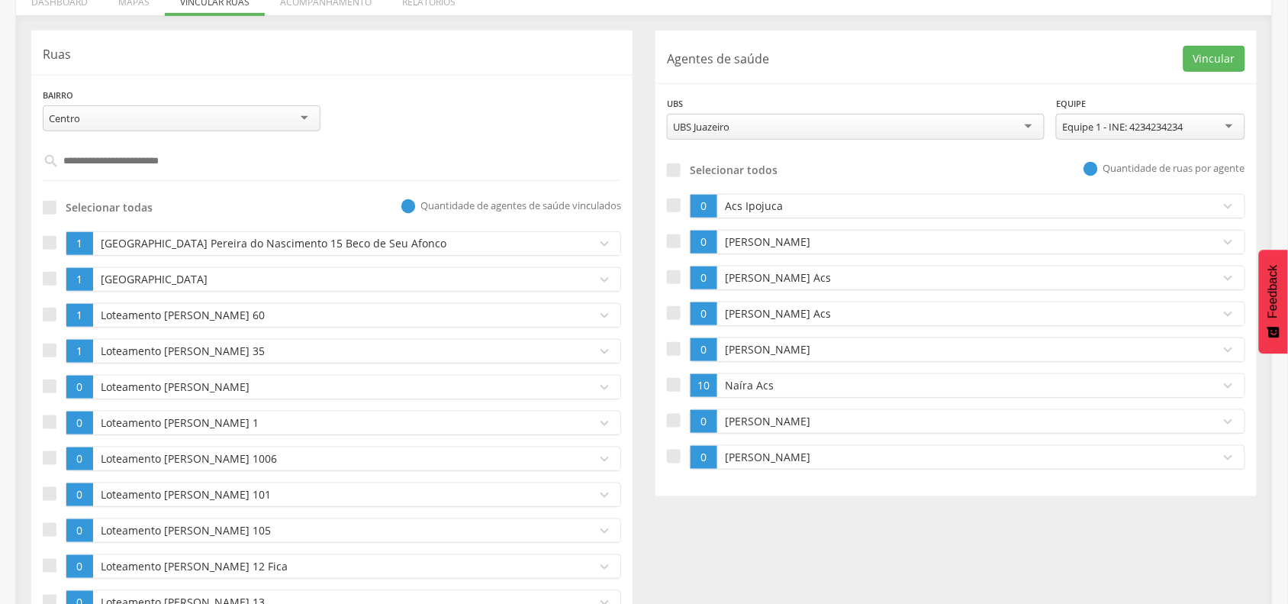
click at [767, 392] on p "Naíra Acs" at bounding box center [965, 385] width 488 height 15
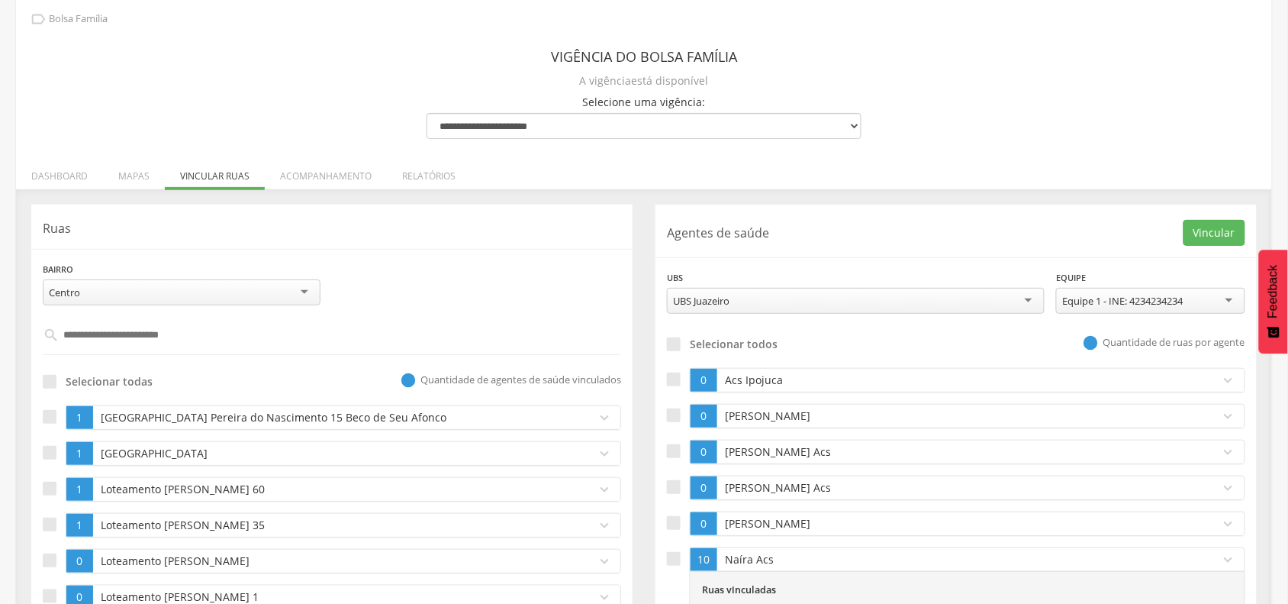
scroll to position [0, 0]
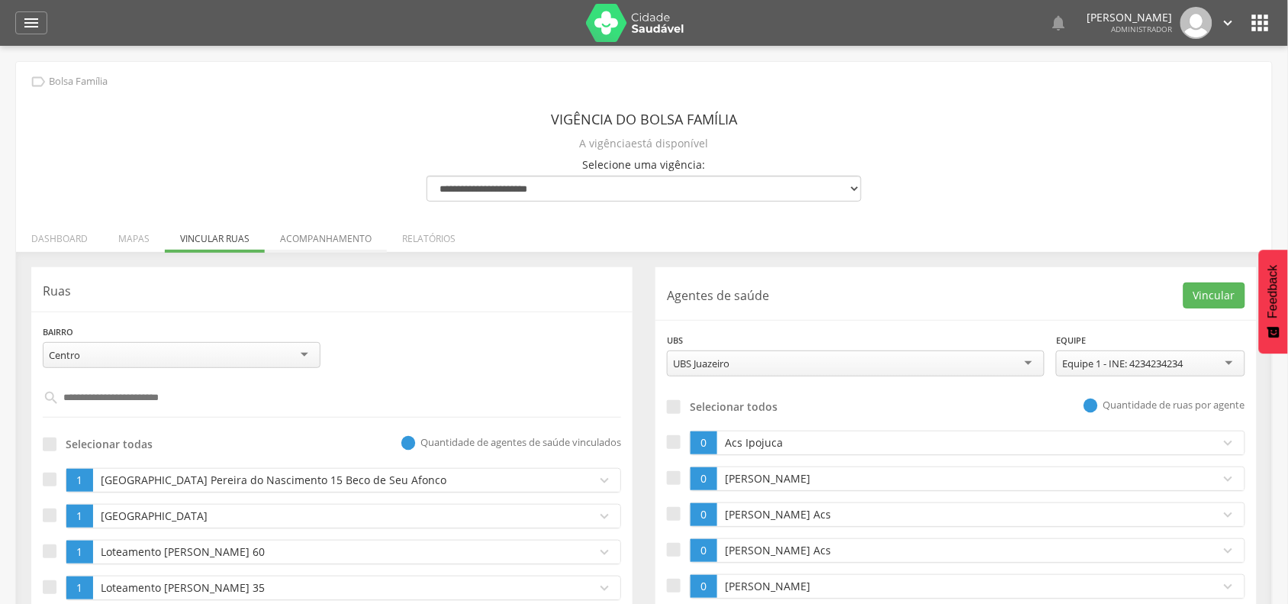
click at [317, 237] on li "Acompanhamento" at bounding box center [326, 235] width 122 height 36
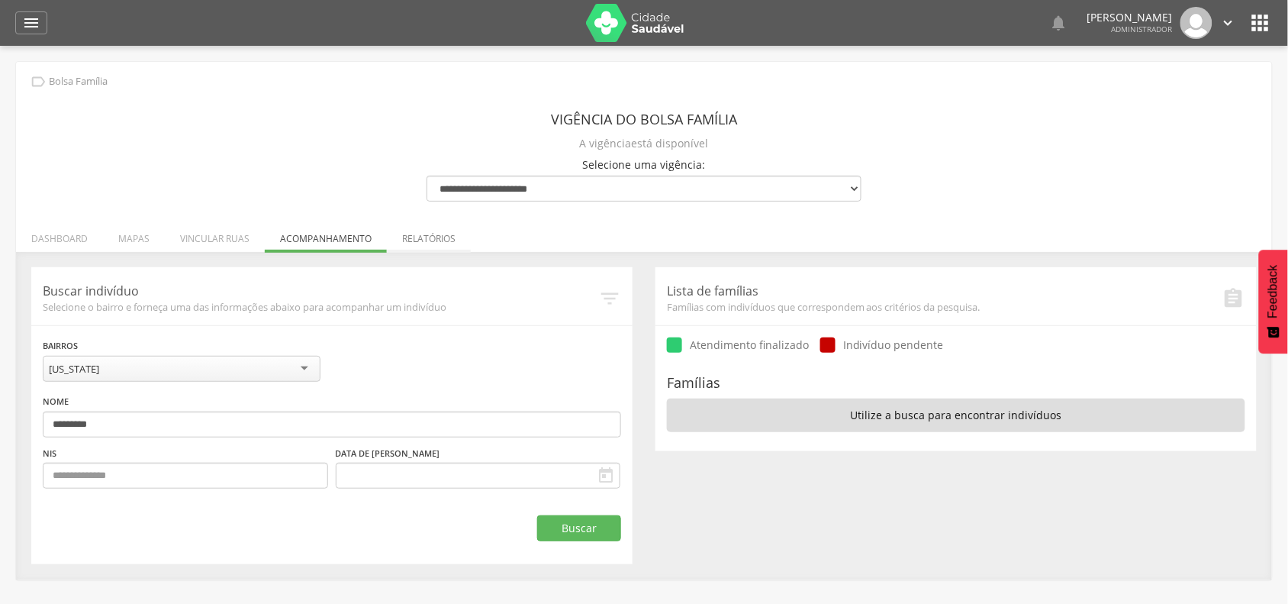
click at [448, 234] on li "Relatórios" at bounding box center [429, 235] width 84 height 36
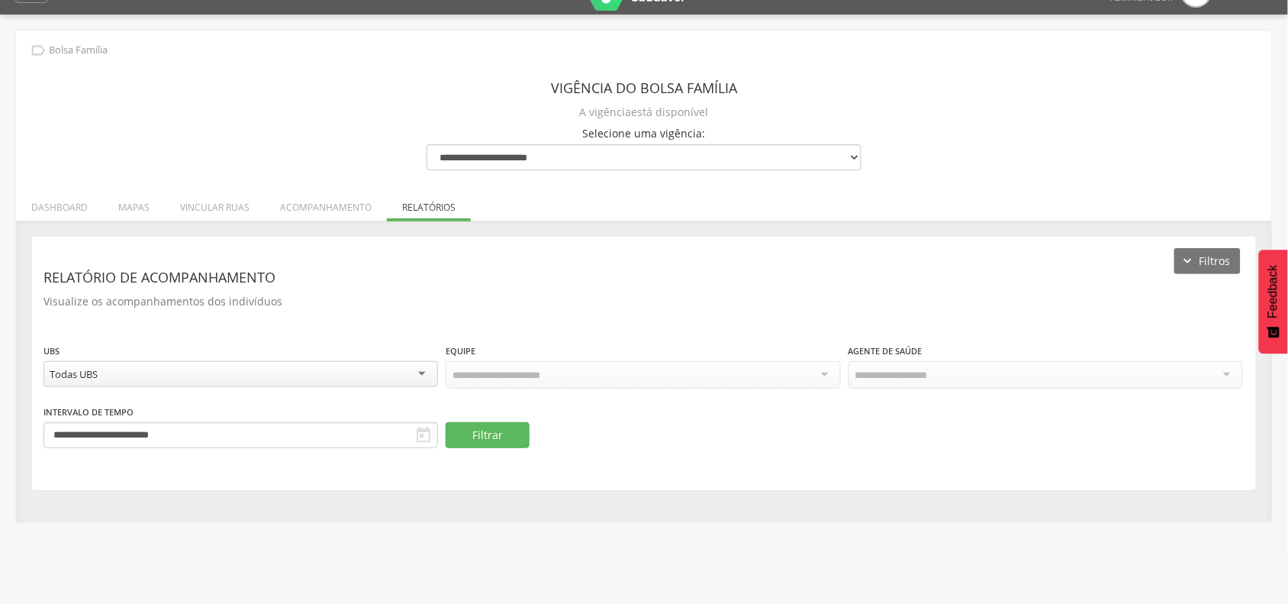
scroll to position [46, 0]
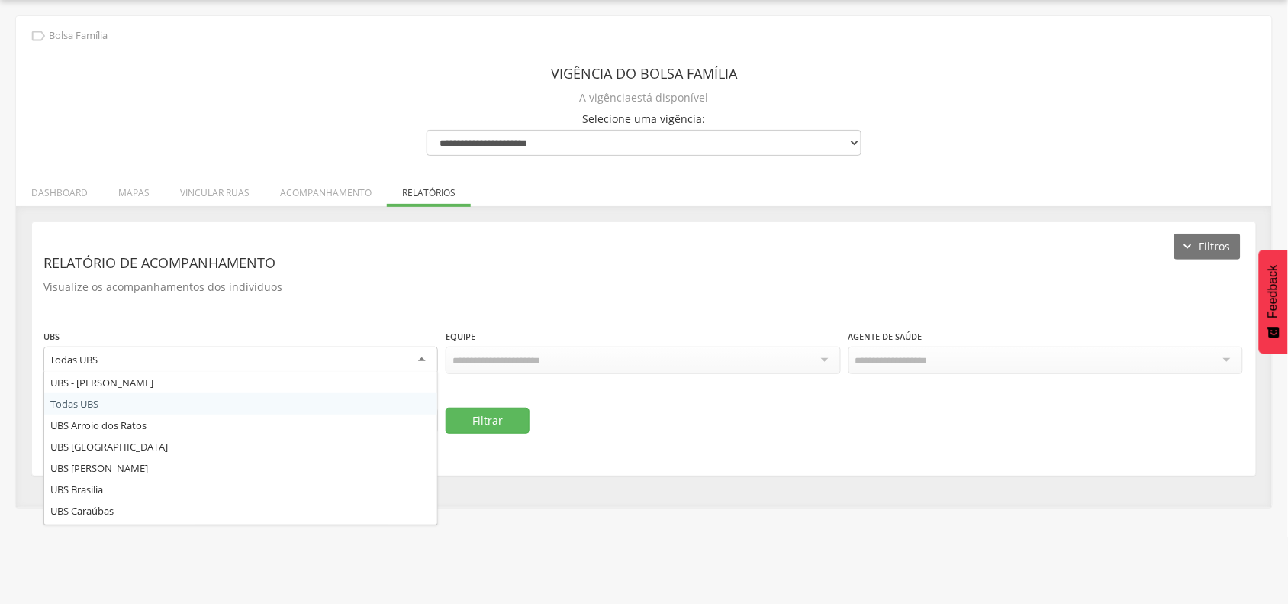
click at [301, 369] on div "Todas UBS" at bounding box center [241, 359] width 395 height 27
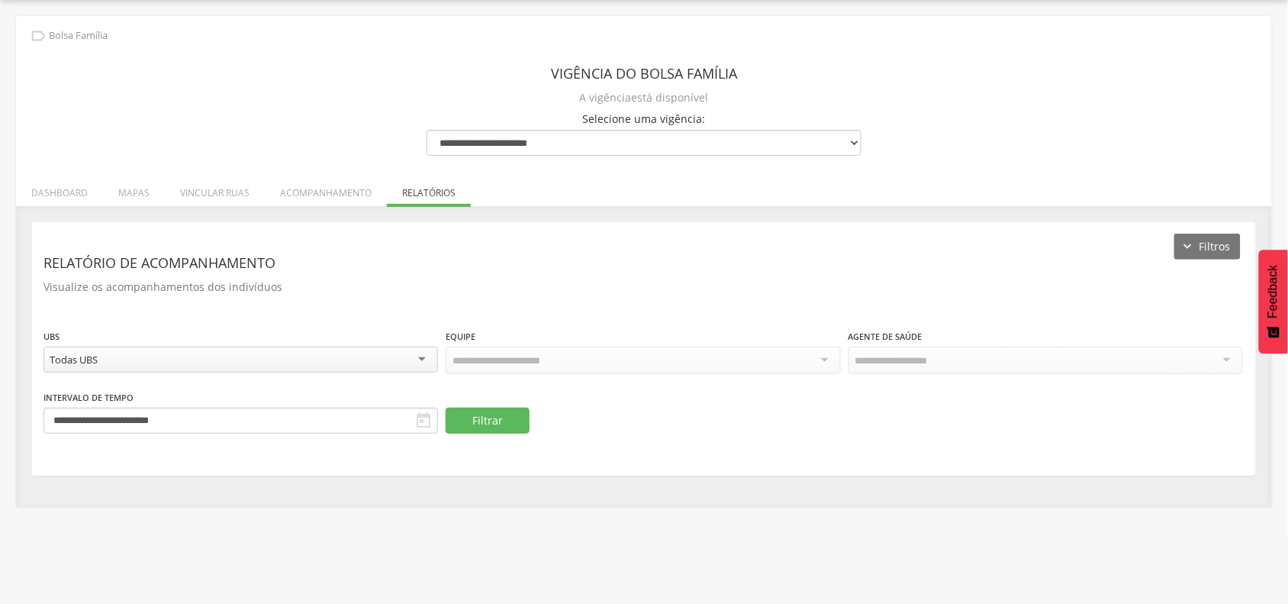
click at [983, 359] on div at bounding box center [1046, 359] width 395 height 27
click at [303, 352] on div "Todas UBS" at bounding box center [241, 359] width 395 height 26
drag, startPoint x: 181, startPoint y: 392, endPoint x: 196, endPoint y: 392, distance: 15.3
click at [1000, 367] on div "Todos Usuários" at bounding box center [1046, 359] width 395 height 26
click at [738, 405] on div "**********" at bounding box center [644, 410] width 1201 height 44
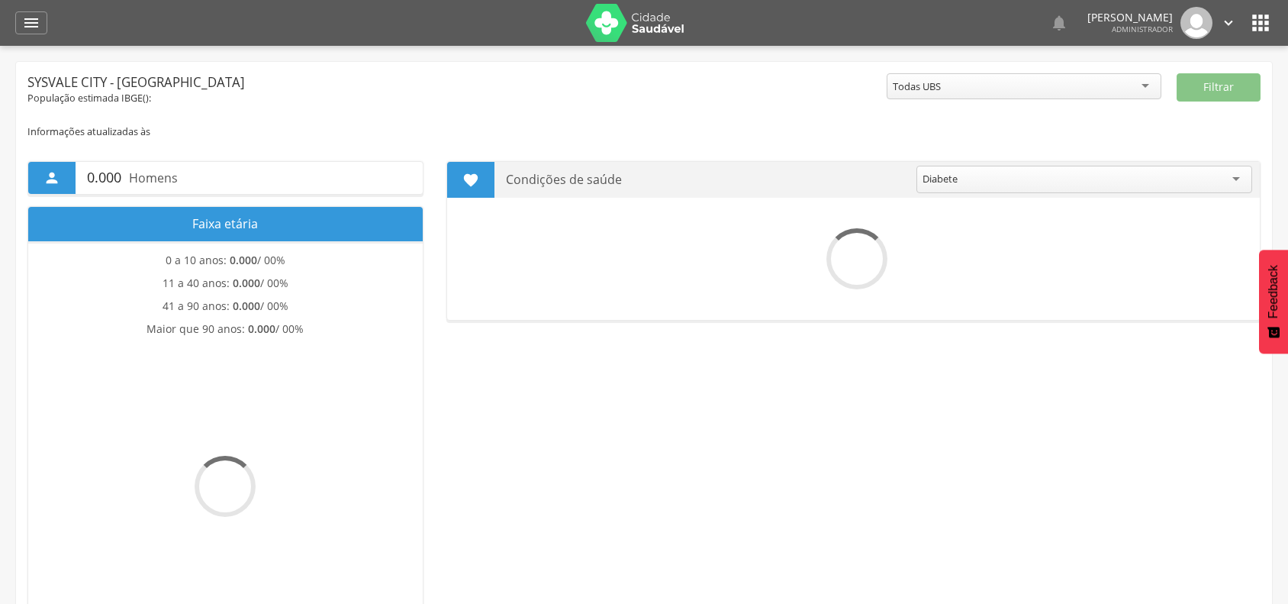
click at [1265, 27] on icon "" at bounding box center [1261, 23] width 24 height 24
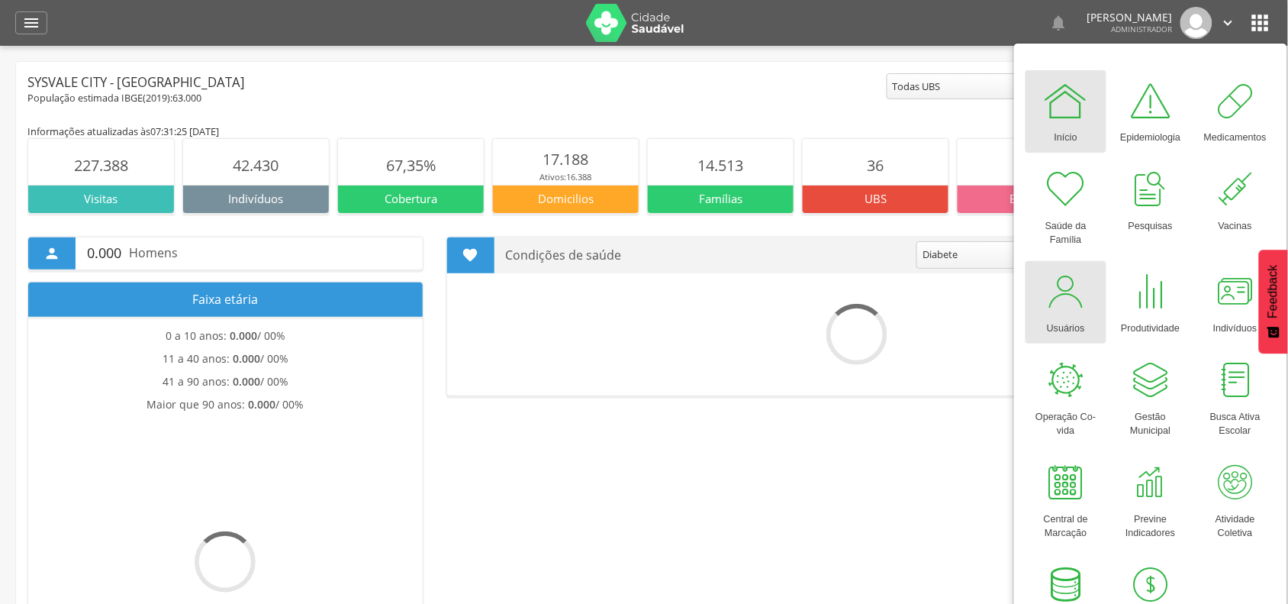
click at [1073, 291] on div at bounding box center [1066, 292] width 46 height 46
